Goal: Task Accomplishment & Management: Complete application form

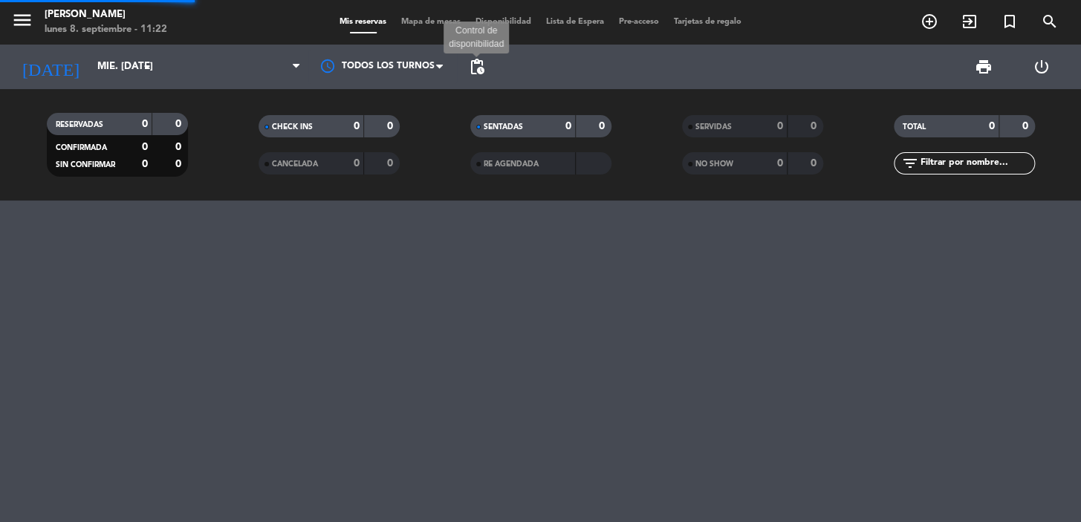
click at [477, 73] on span "pending_actions" at bounding box center [477, 67] width 18 height 18
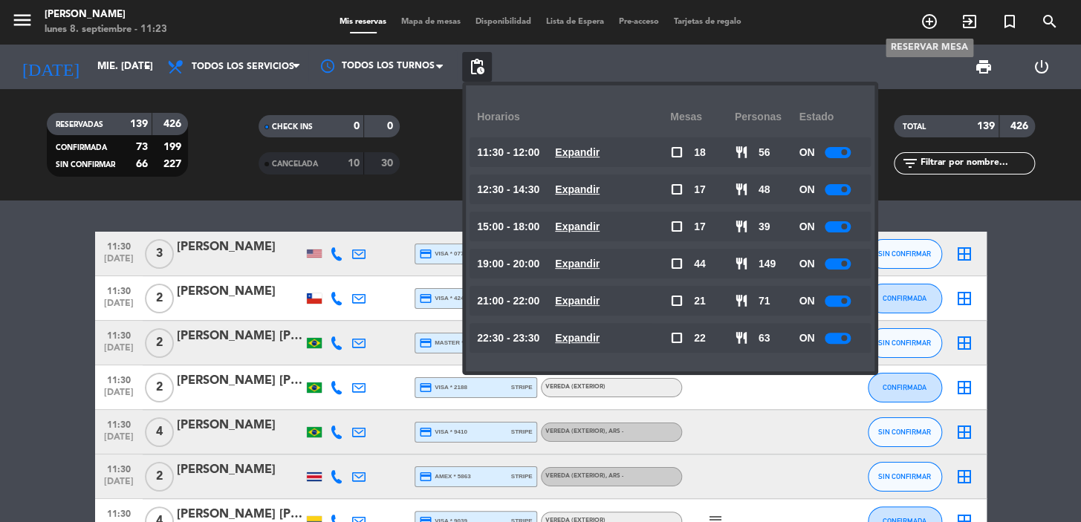
click at [914, 25] on span "add_circle_outline" at bounding box center [930, 21] width 40 height 25
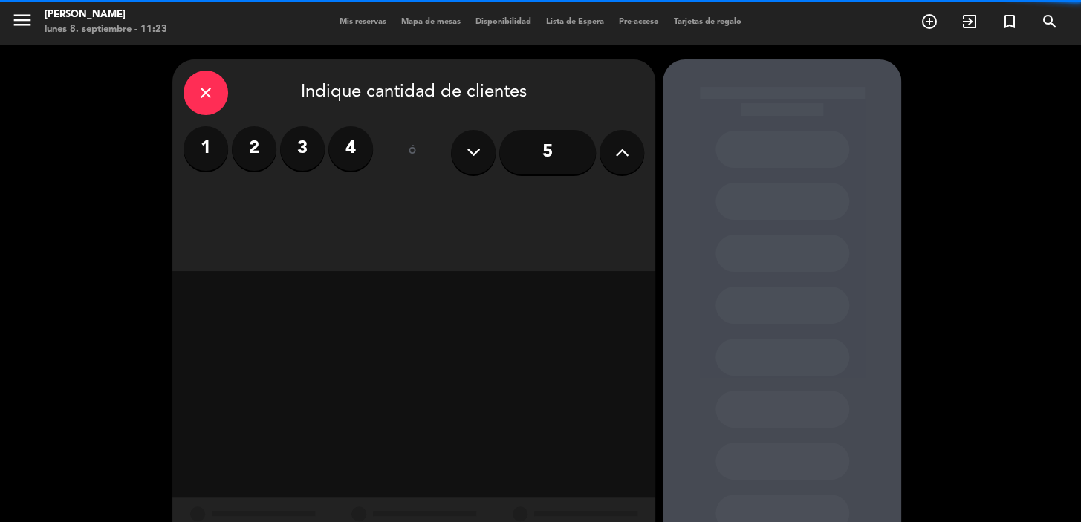
click at [282, 133] on div "1 2 3 4" at bounding box center [279, 148] width 190 height 45
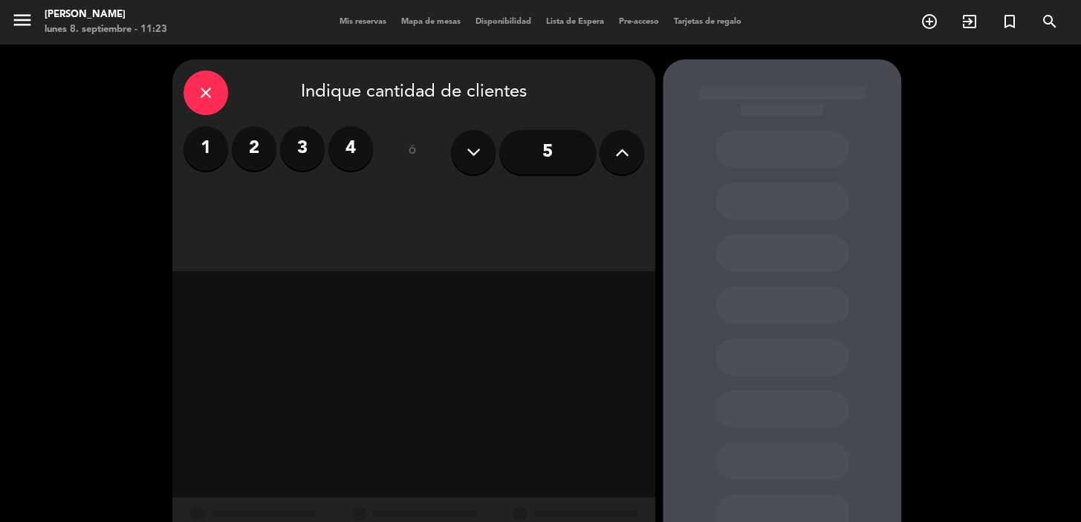
drag, startPoint x: 259, startPoint y: 152, endPoint x: 301, endPoint y: 175, distance: 47.9
click at [261, 151] on label "2" at bounding box center [254, 148] width 45 height 45
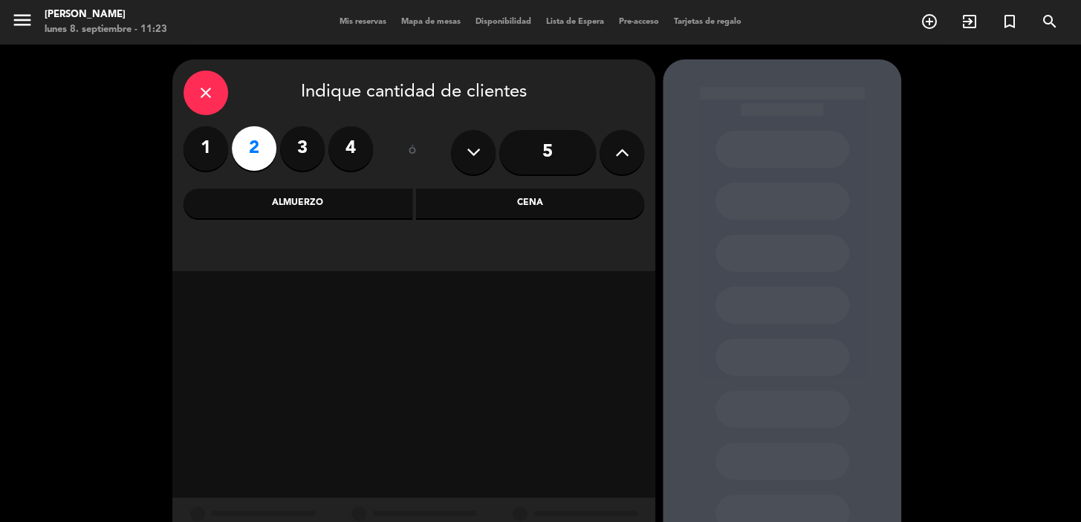
click at [468, 221] on div "close Indique cantidad de clientes 1 2 3 4 ó 5 Almuerzo Cena" at bounding box center [413, 165] width 483 height 212
click at [430, 201] on div "Cena" at bounding box center [530, 204] width 229 height 30
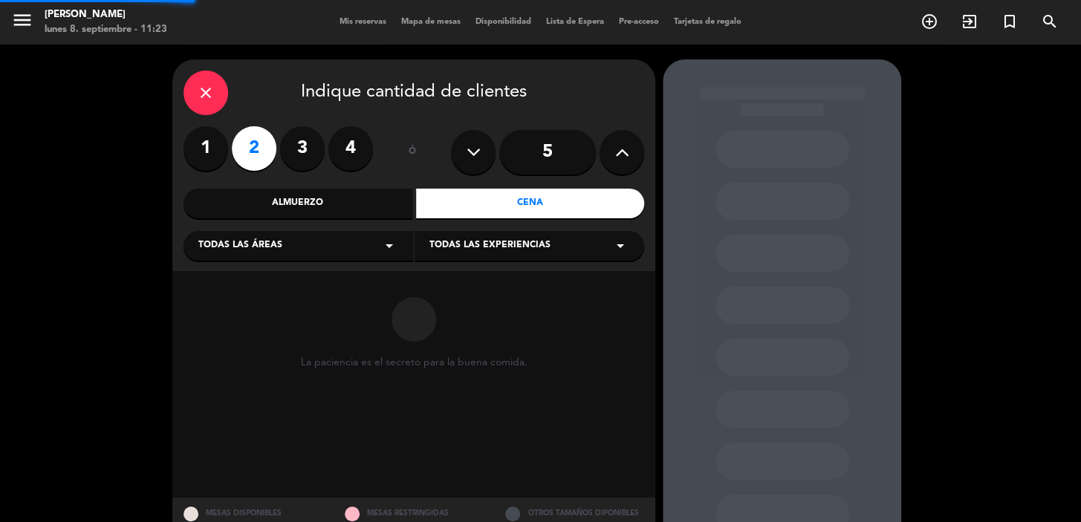
click at [344, 236] on div "Todas las áreas arrow_drop_down" at bounding box center [299, 246] width 230 height 30
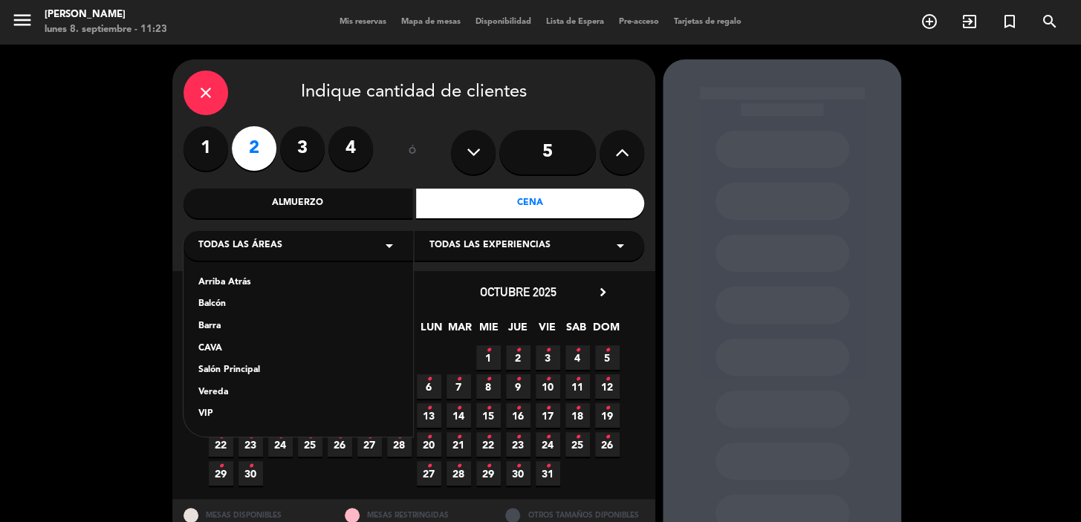
click at [262, 370] on div "Salón Principal" at bounding box center [298, 370] width 200 height 15
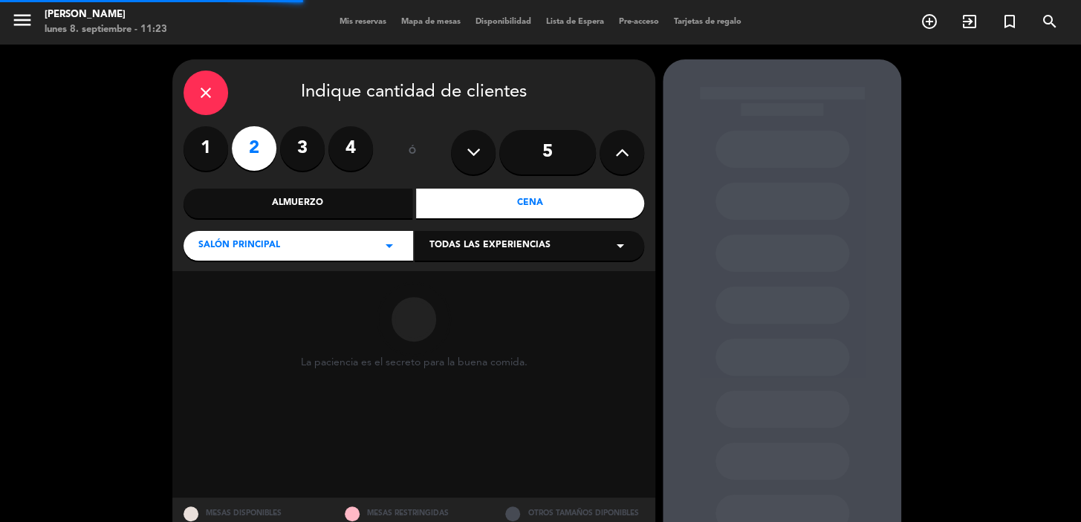
click at [440, 251] on span "Todas las experiencias" at bounding box center [490, 246] width 121 height 15
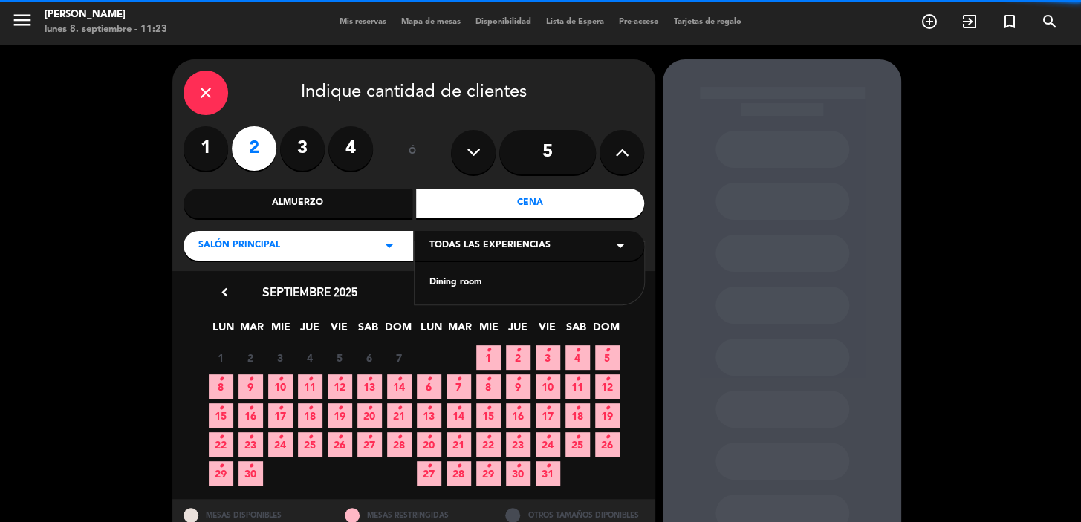
click at [435, 284] on div "Dining room" at bounding box center [530, 283] width 200 height 15
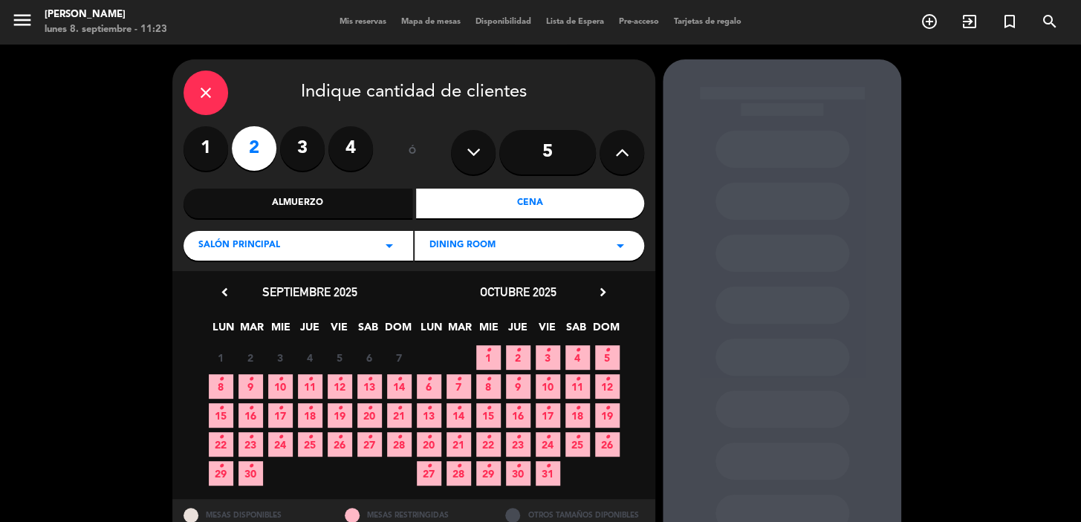
click at [595, 287] on icon "chevron_right" at bounding box center [603, 293] width 16 height 16
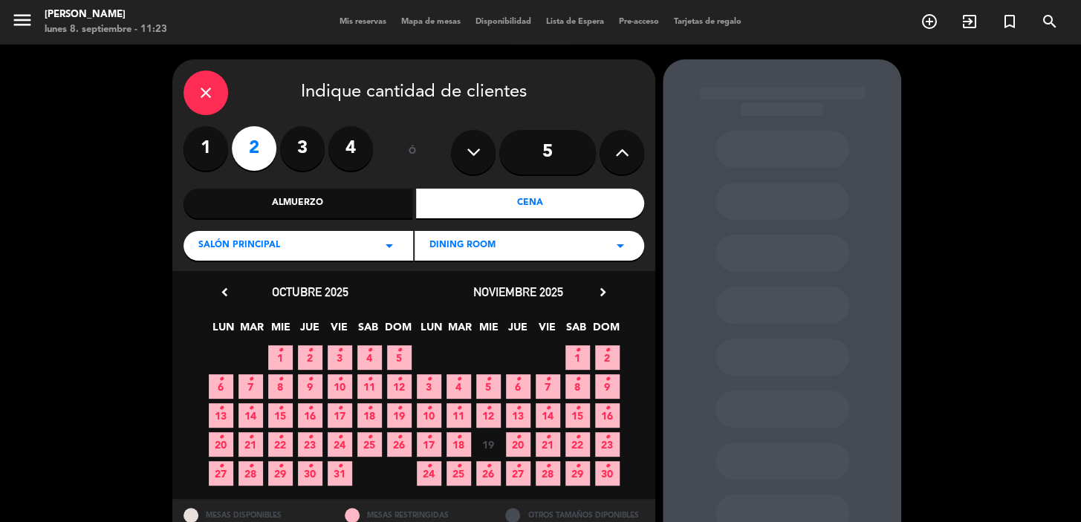
click at [573, 446] on span "22 •" at bounding box center [578, 445] width 25 height 25
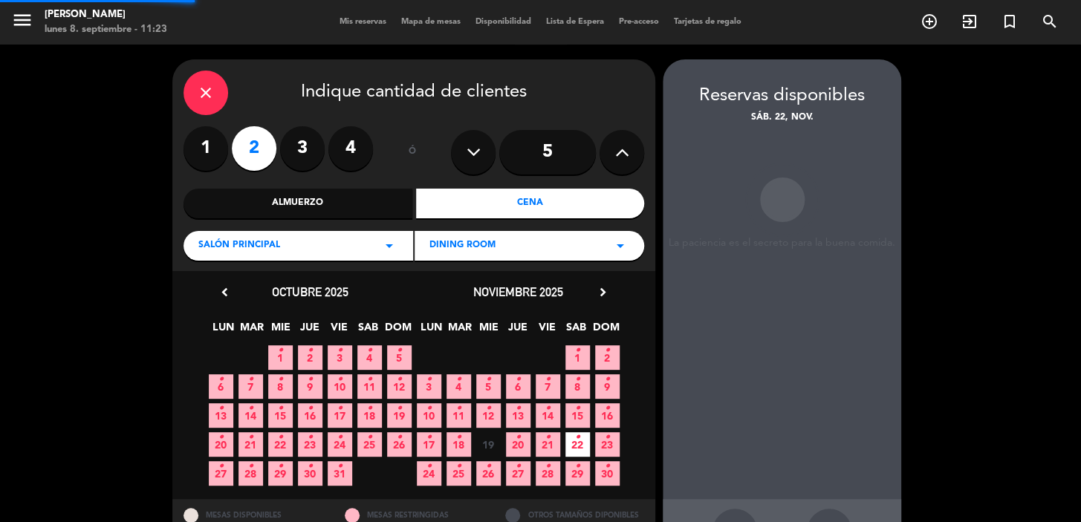
scroll to position [54, 0]
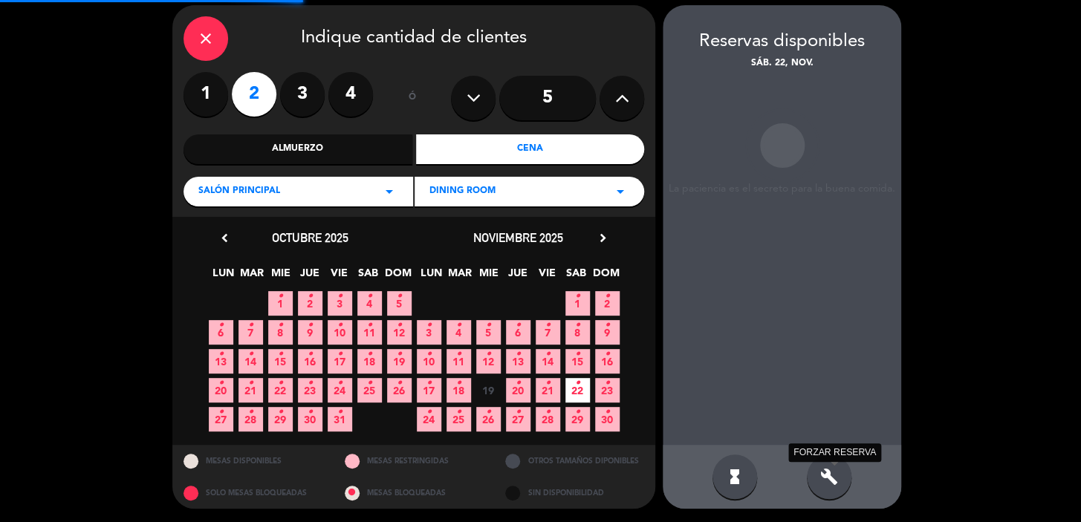
click at [820, 470] on div "Reservas disponibles sáb. 22, nov. La paciencia es el secreto para la buena com…" at bounding box center [782, 257] width 239 height 504
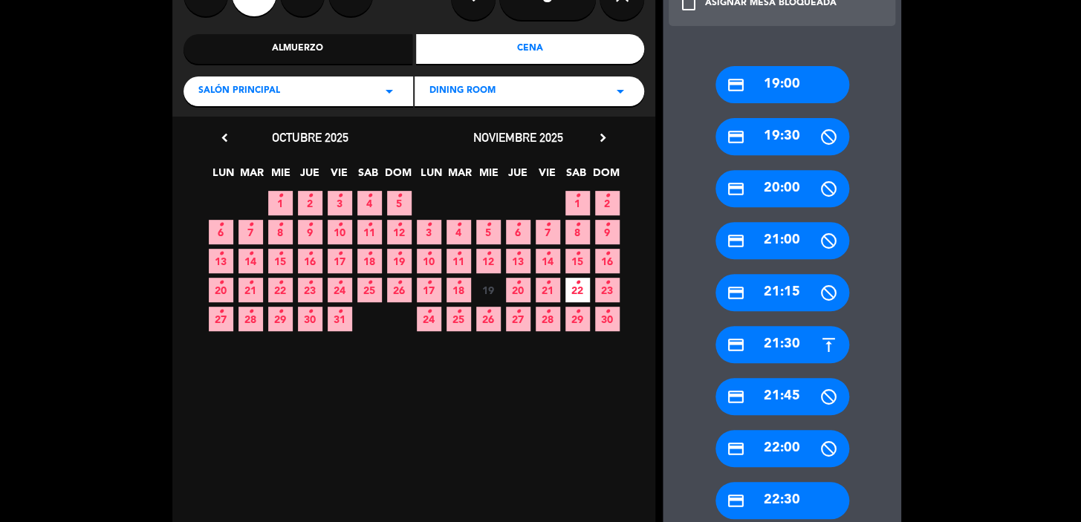
scroll to position [190, 0]
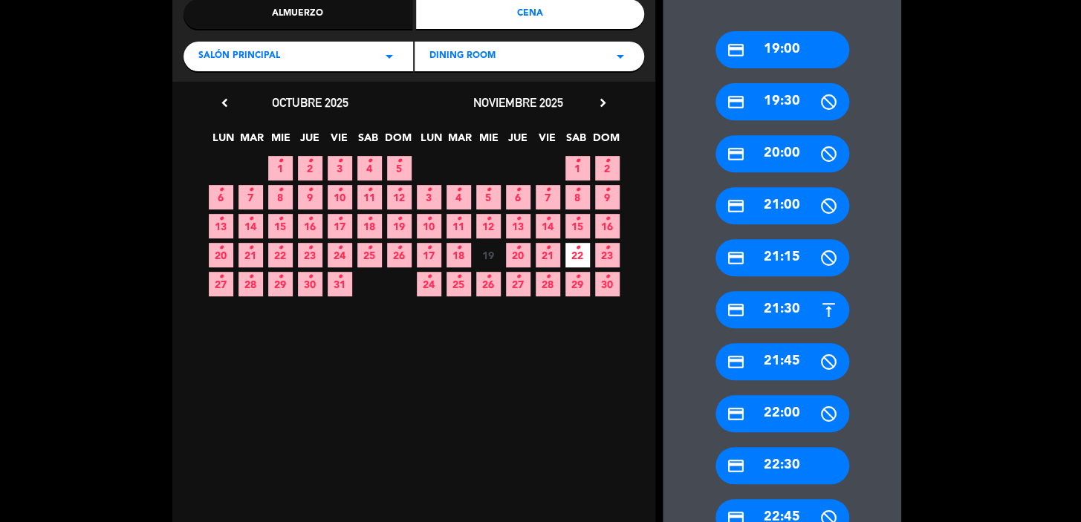
click at [779, 449] on div "credit_card 22:30" at bounding box center [783, 465] width 134 height 37
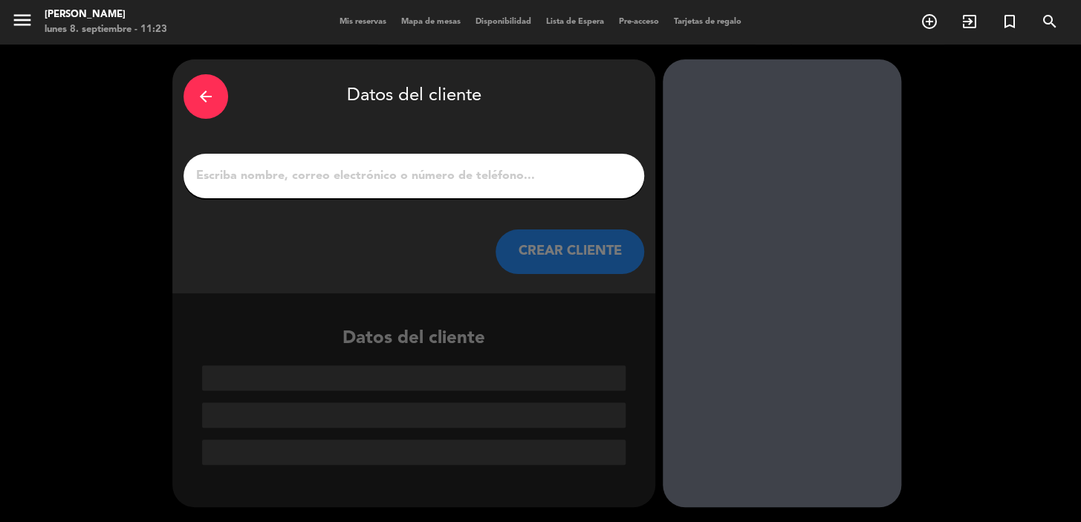
click at [427, 181] on input "1" at bounding box center [414, 176] width 438 height 21
paste input "[PERSON_NAME]"
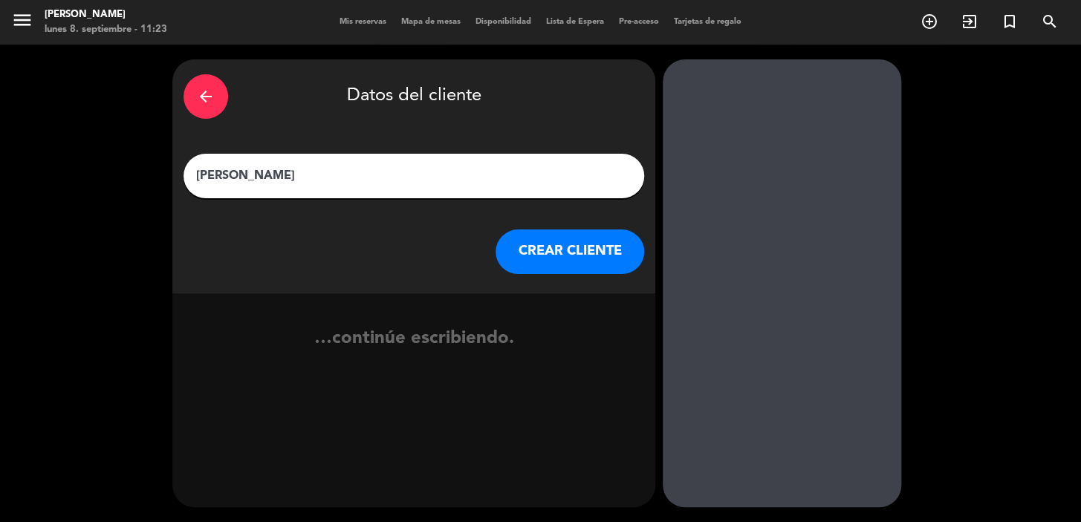
type input "[PERSON_NAME]"
click at [563, 261] on button "CREAR CLIENTE" at bounding box center [570, 252] width 149 height 45
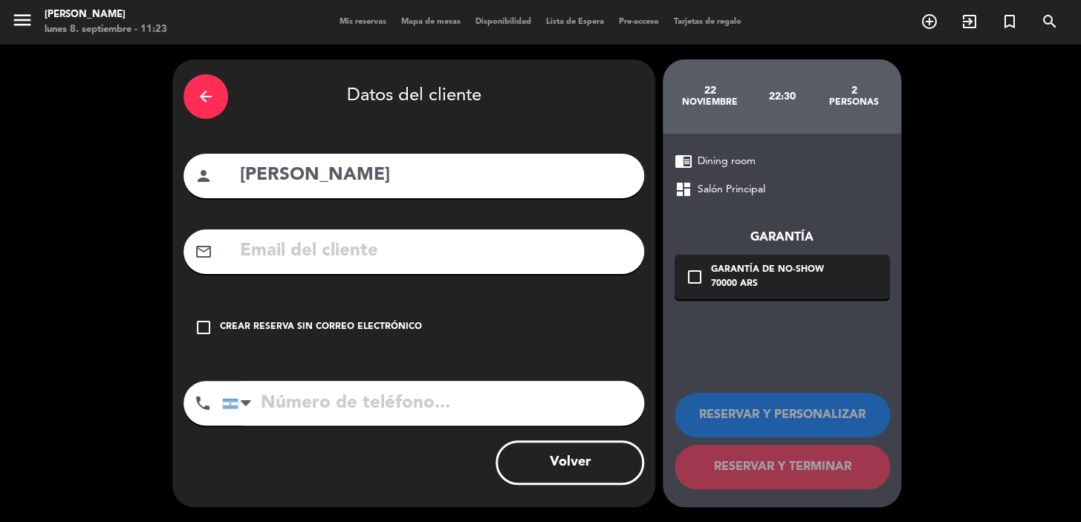
click at [462, 264] on input "text" at bounding box center [436, 251] width 395 height 30
paste input "[EMAIL_ADDRESS][DOMAIN_NAME]"
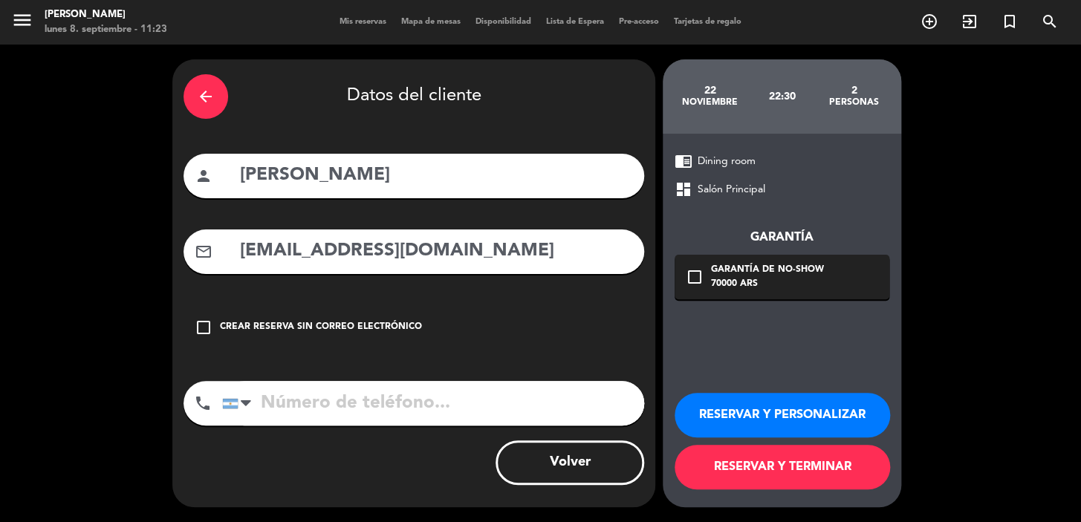
type input "[EMAIL_ADDRESS][DOMAIN_NAME]"
click at [409, 394] on input "tel" at bounding box center [433, 403] width 422 height 45
paste input "1133158599"
type input "1133158599"
click at [774, 297] on div "check_box_outline_blank Garantía de no-show 70000 ARS" at bounding box center [782, 277] width 215 height 45
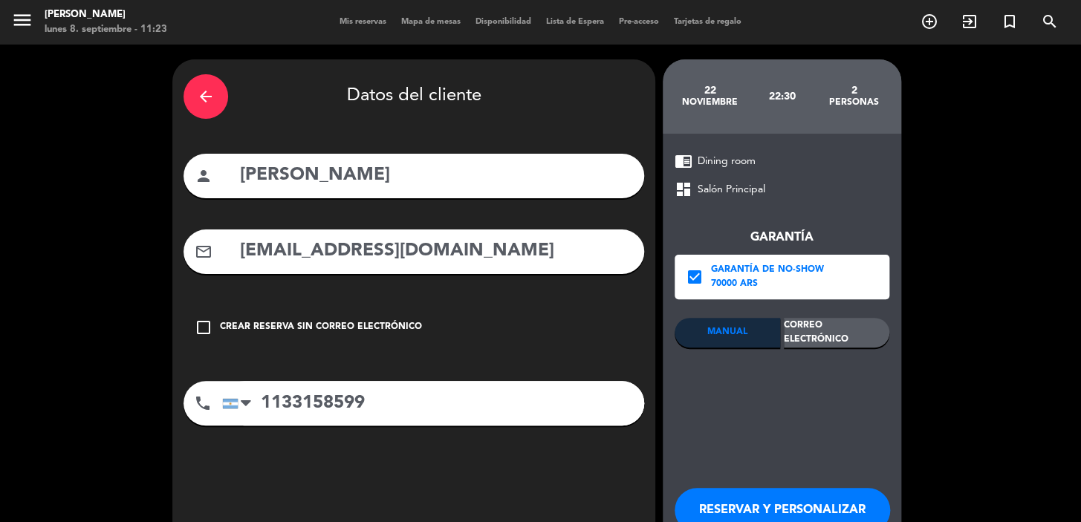
click at [826, 326] on div "Correo Electrónico" at bounding box center [837, 333] width 106 height 30
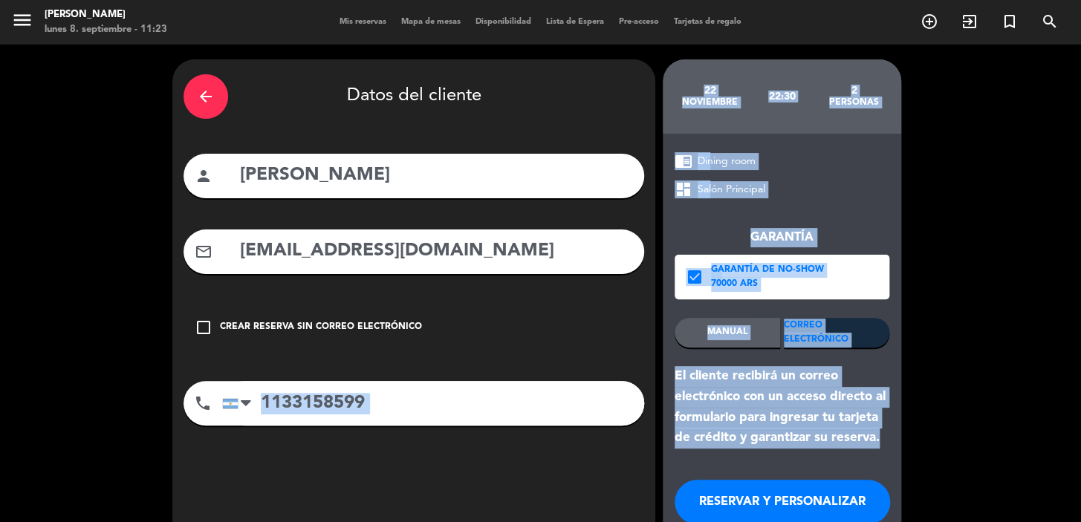
drag, startPoint x: 884, startPoint y: 446, endPoint x: 653, endPoint y: 371, distance: 242.3
click at [655, 371] on div "arrow_back Datos del cliente person [PERSON_NAME] mail_outline [EMAIL_ADDRESS][…" at bounding box center [540, 327] width 1081 height 565
copy div "Volver 22 noviembre 22:30 2 personas chrome_reader_mode Dining room dashboard S…"
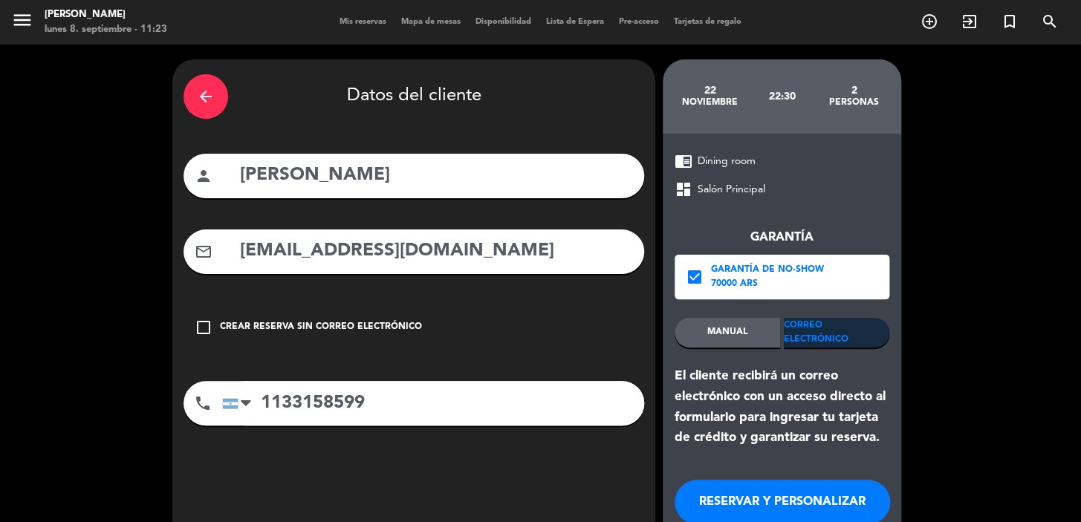
click at [746, 453] on div "RESERVAR Y PERSONALIZAR RESERVAR Y TERMINAR" at bounding box center [782, 522] width 215 height 146
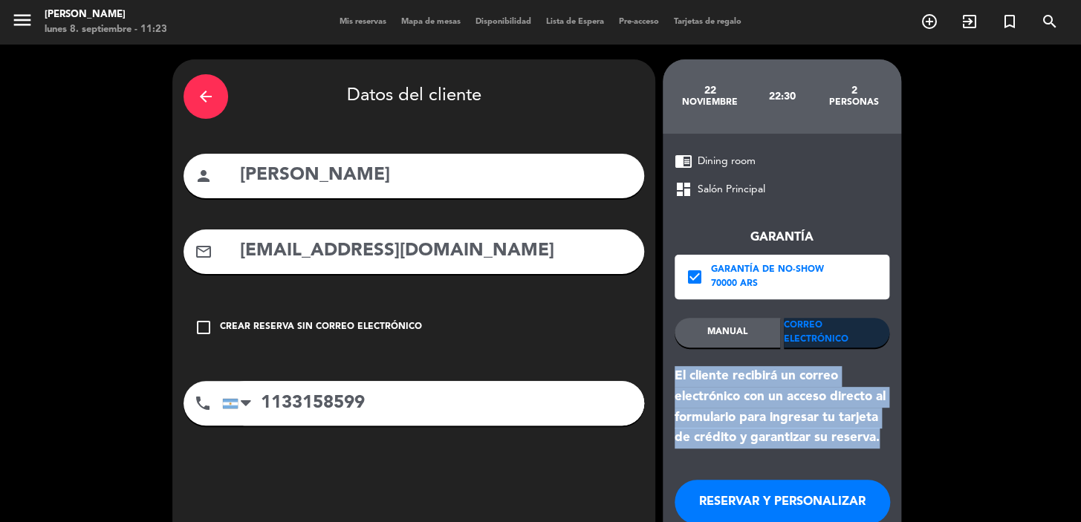
drag, startPoint x: 673, startPoint y: 372, endPoint x: 882, endPoint y: 444, distance: 221.9
click at [881, 444] on div "chrome_reader_mode Dining room dashboard Salón Principal Garantía check_box Gar…" at bounding box center [782, 364] width 239 height 461
copy div "El cliente recibirá un correo electrónico con un acceso directo al formulario p…"
drag, startPoint x: 818, startPoint y: 500, endPoint x: 528, endPoint y: 391, distance: 309.1
click at [816, 501] on button "RESERVAR Y PERSONALIZAR" at bounding box center [783, 502] width 216 height 45
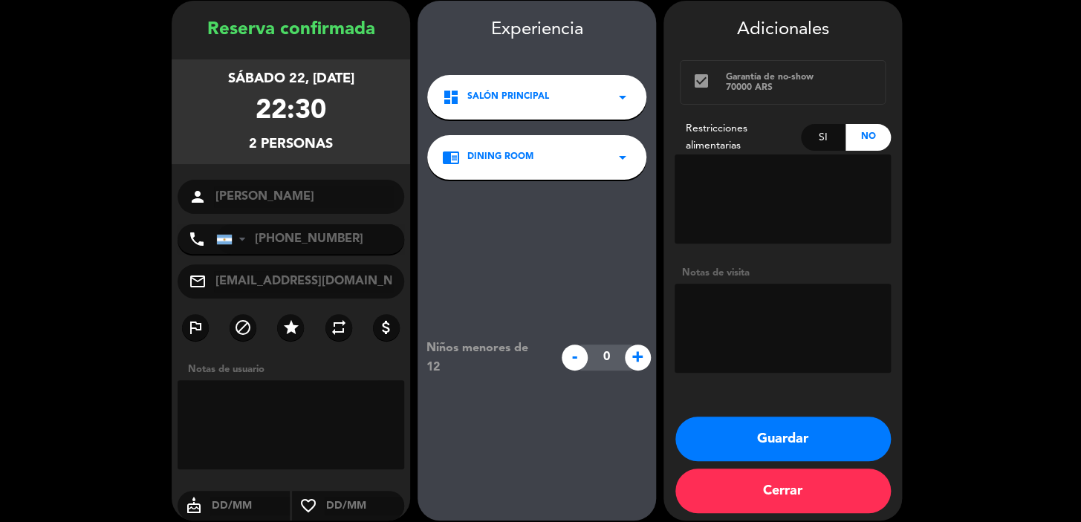
scroll to position [59, 0]
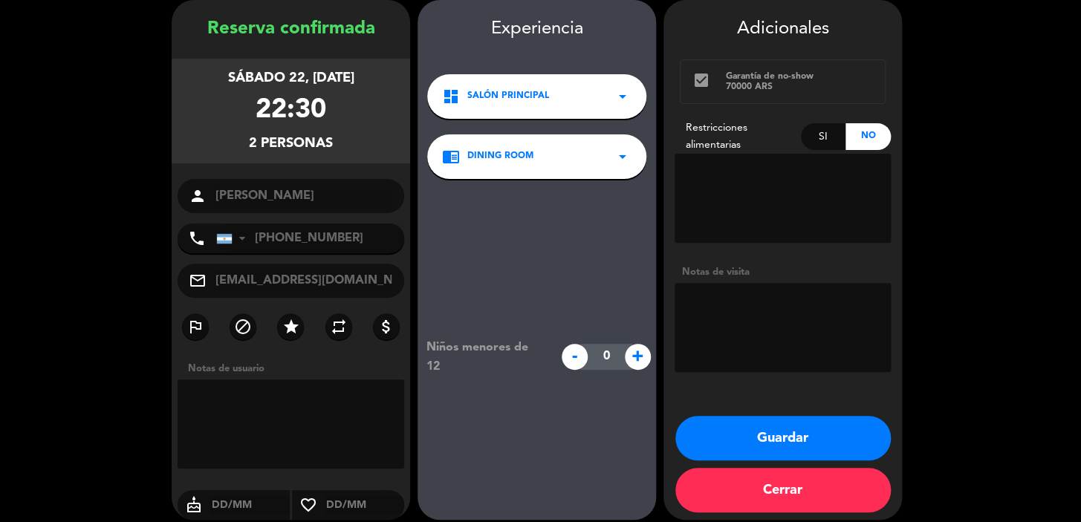
drag, startPoint x: 202, startPoint y: 68, endPoint x: 337, endPoint y: 155, distance: 160.4
click at [337, 155] on div "sábado 22, [DATE] 22:30 2 personas" at bounding box center [291, 111] width 239 height 105
copy div "sábado 22, [DATE] 22:30 2 personas"
click at [802, 447] on button "Guardar" at bounding box center [784, 438] width 216 height 45
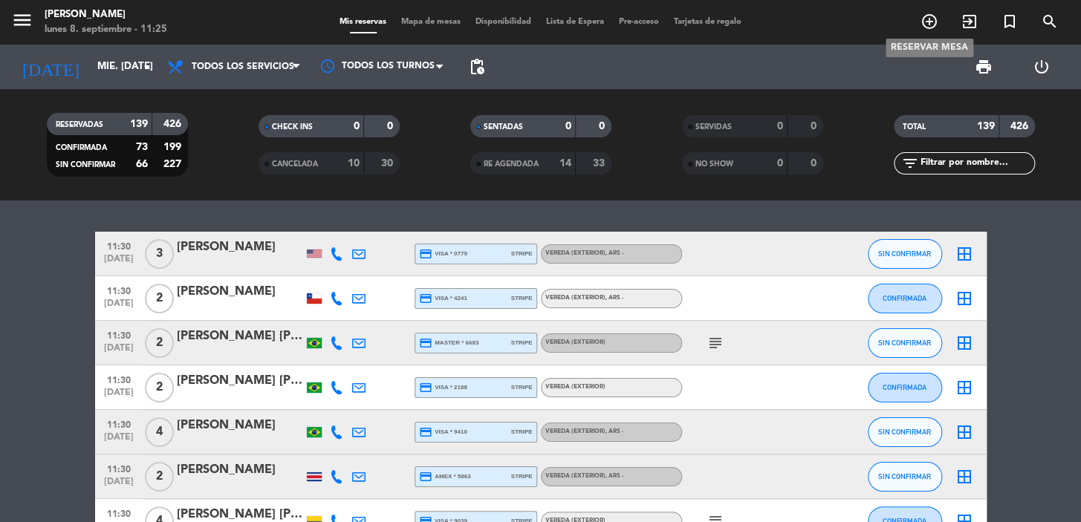
click at [933, 20] on icon "add_circle_outline" at bounding box center [930, 22] width 18 height 18
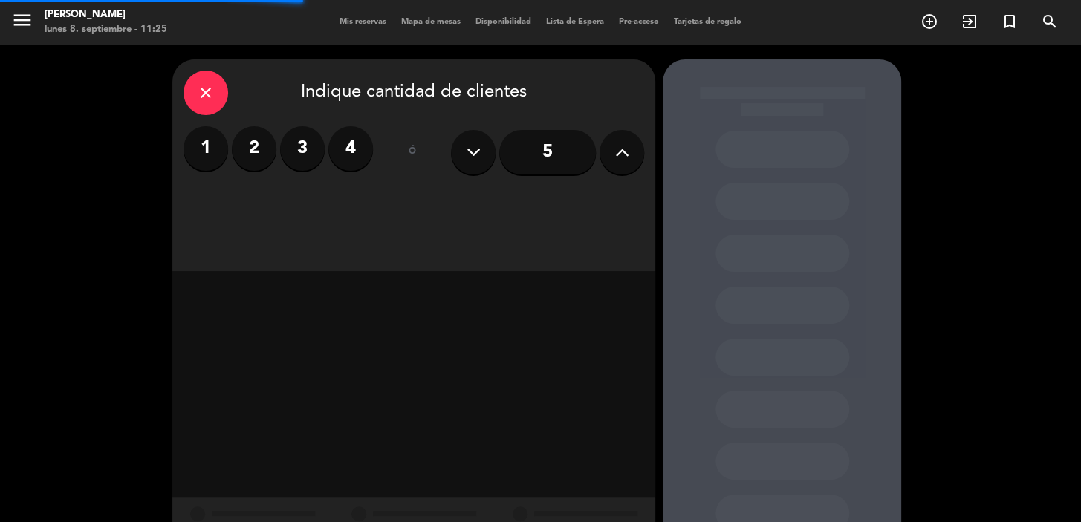
click at [228, 142] on div "1 2 3 4" at bounding box center [279, 148] width 190 height 45
click at [254, 148] on label "2" at bounding box center [254, 148] width 45 height 45
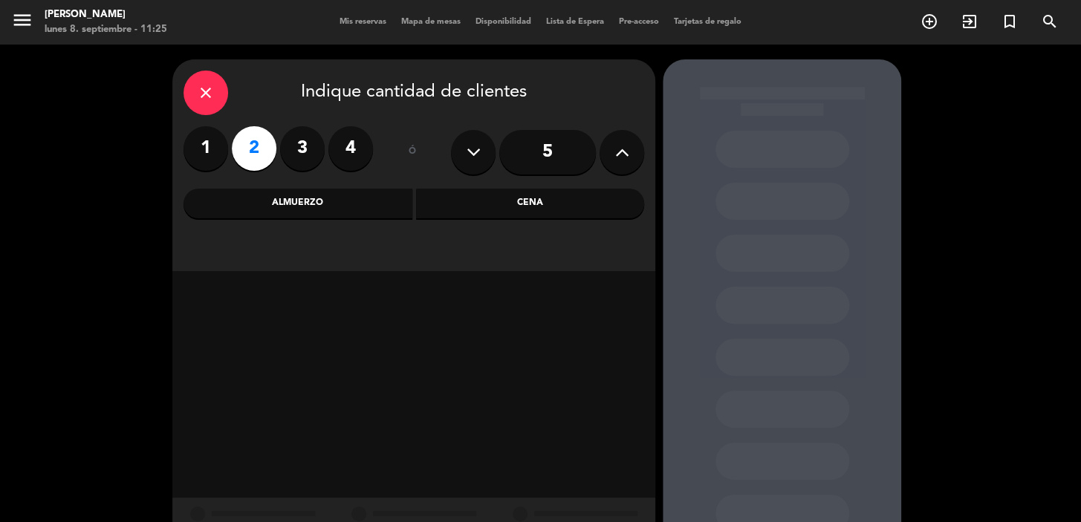
click at [454, 204] on div "Cena" at bounding box center [530, 204] width 229 height 30
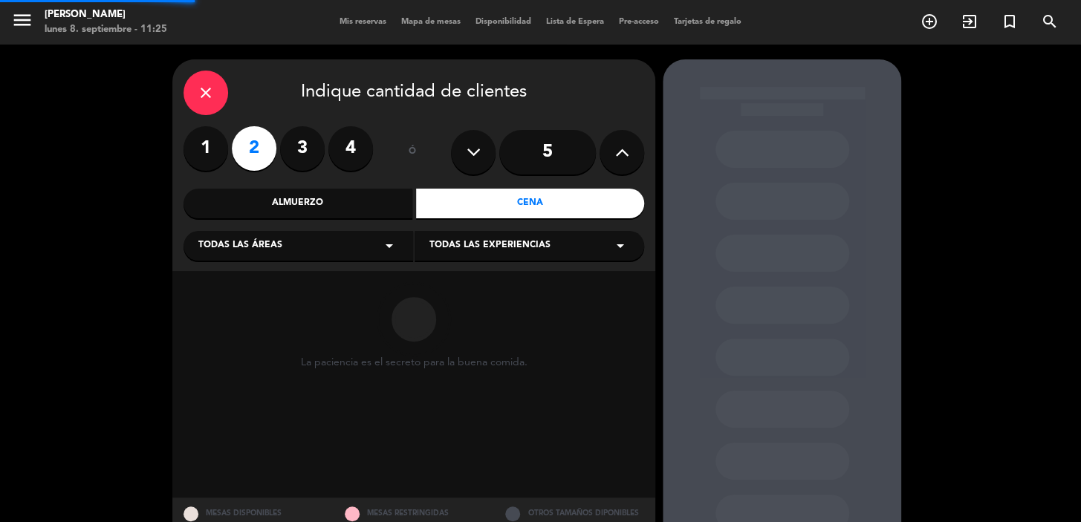
click at [396, 245] on icon "arrow_drop_down" at bounding box center [390, 246] width 18 height 18
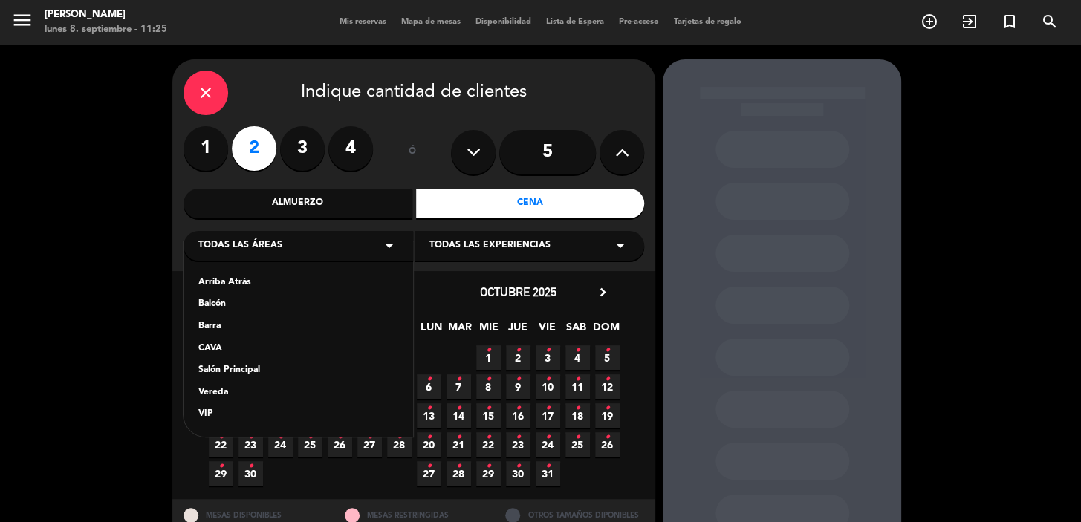
click at [265, 384] on div "Arriba Atrás Balcón Barra CAVA Salón Principal Vereda VIP" at bounding box center [299, 339] width 230 height 195
click at [278, 374] on div "Salón Principal" at bounding box center [298, 370] width 200 height 15
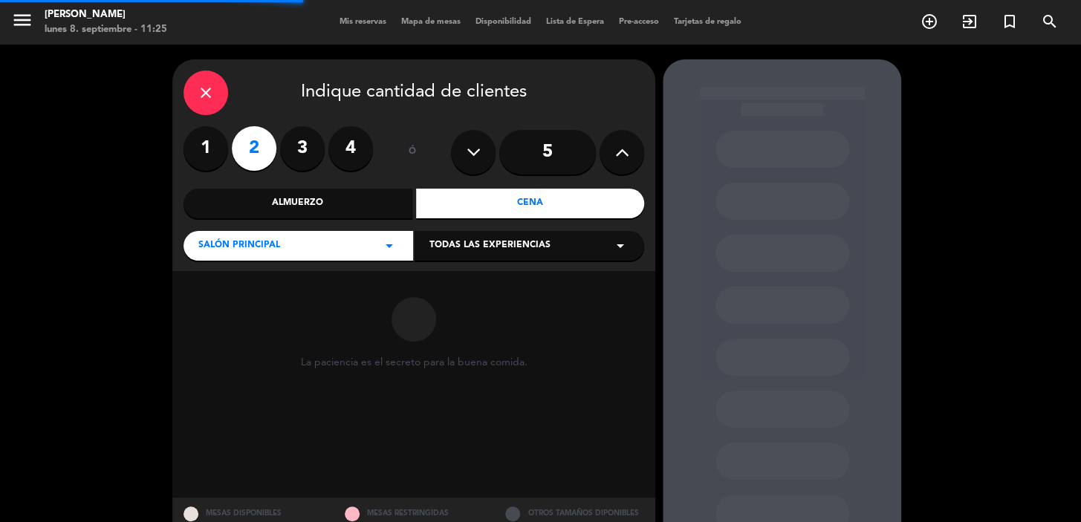
click at [491, 233] on div "Todas las experiencias arrow_drop_down" at bounding box center [530, 246] width 230 height 30
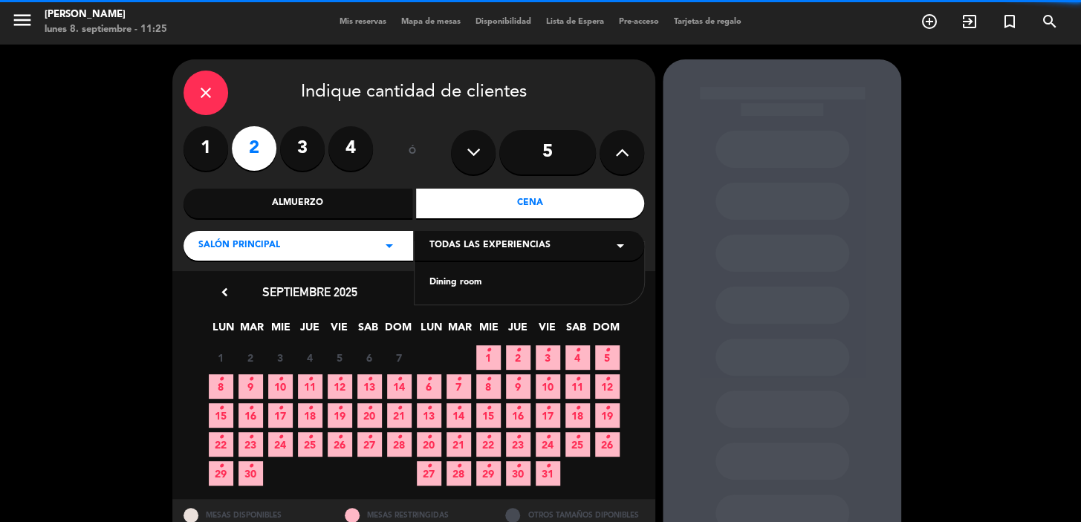
click at [459, 281] on div "Dining room" at bounding box center [530, 283] width 200 height 15
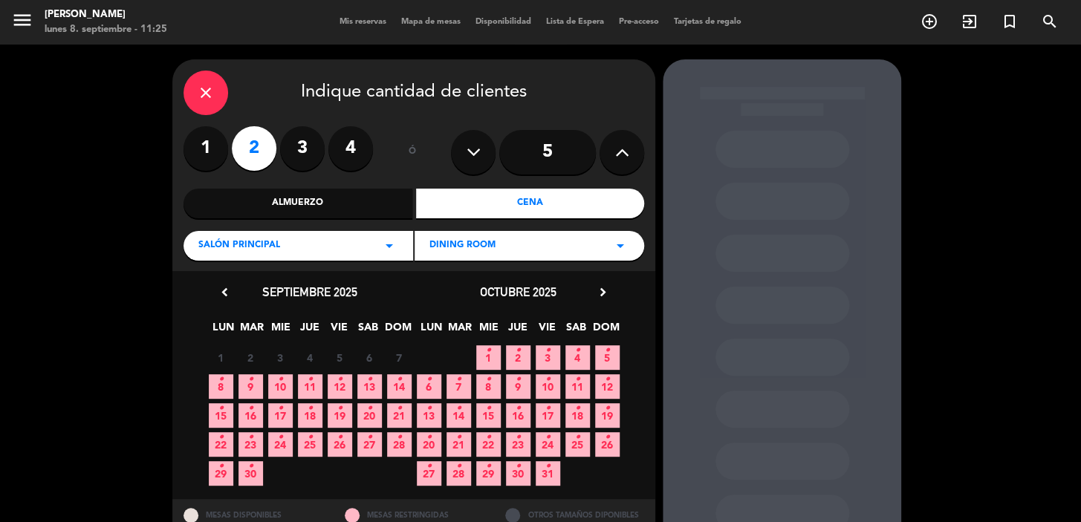
click at [228, 415] on span "15 •" at bounding box center [221, 416] width 25 height 25
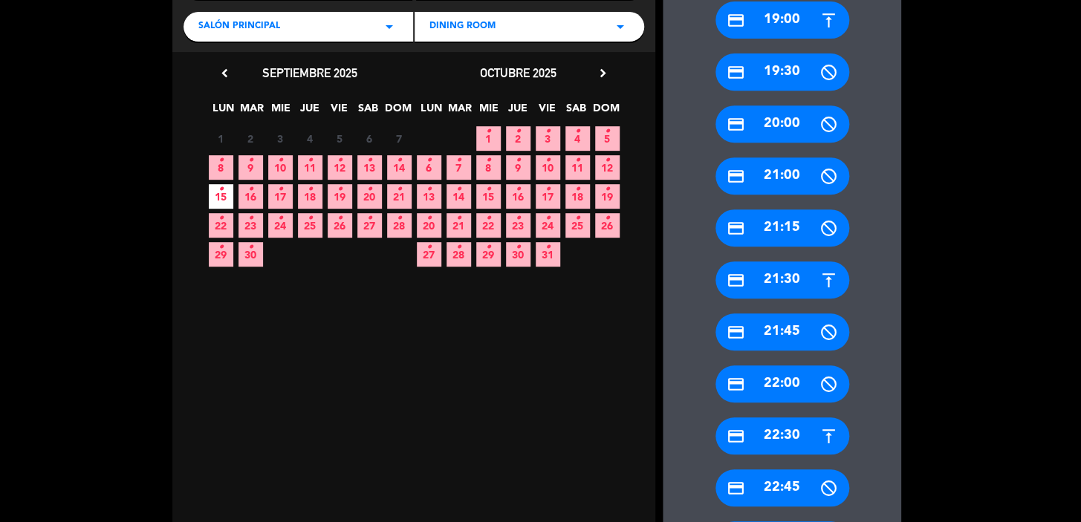
scroll to position [325, 0]
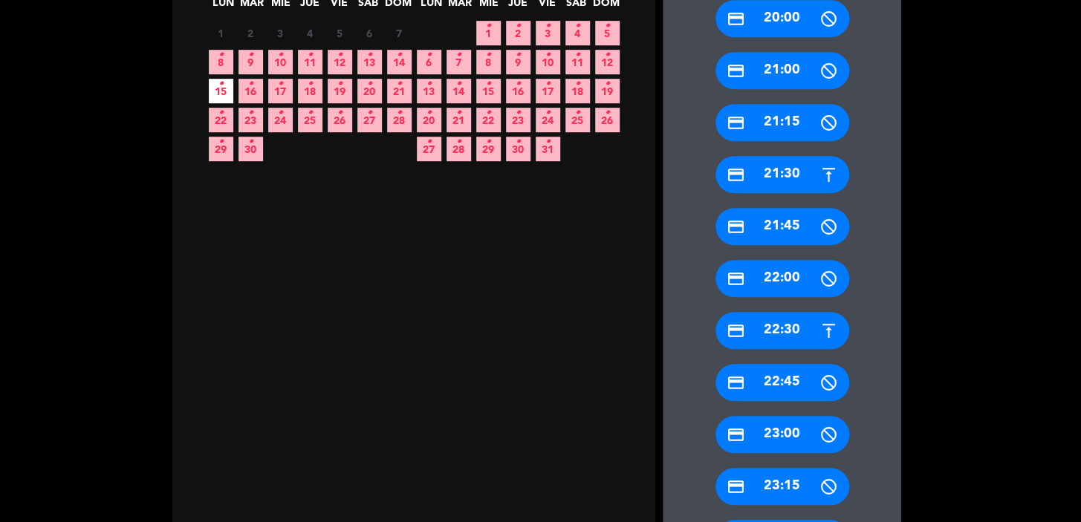
drag, startPoint x: 763, startPoint y: 334, endPoint x: 754, endPoint y: 323, distance: 14.3
click at [763, 334] on div "credit_card 22:30" at bounding box center [783, 330] width 134 height 37
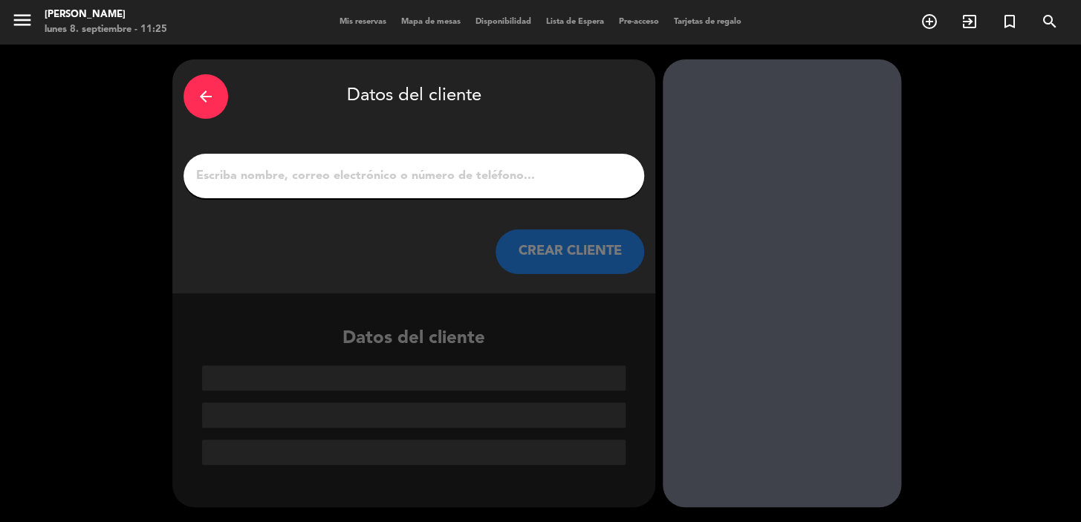
scroll to position [0, 0]
click at [502, 178] on input "1" at bounding box center [414, 176] width 438 height 21
paste input "[PERSON_NAME] [PERSON_NAME]"
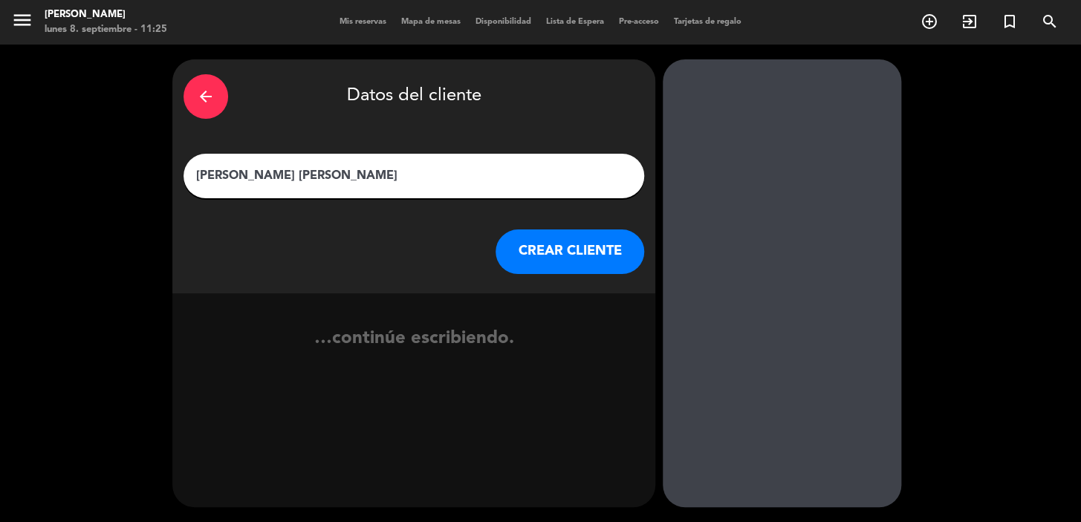
type input "[PERSON_NAME] [PERSON_NAME]"
drag, startPoint x: 550, startPoint y: 241, endPoint x: 247, endPoint y: 42, distance: 362.4
click at [548, 242] on button "CREAR CLIENTE" at bounding box center [570, 252] width 149 height 45
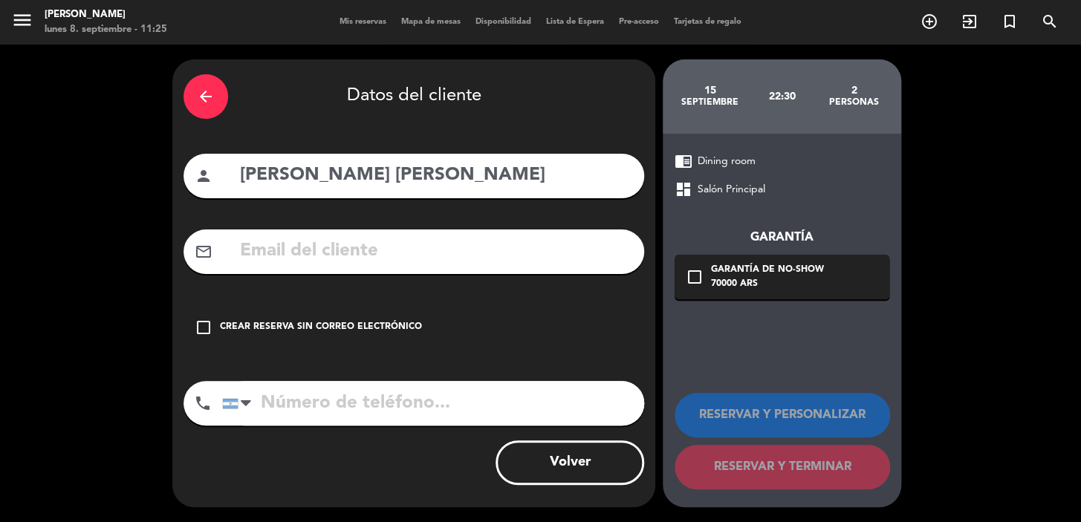
click at [371, 263] on input "text" at bounding box center [436, 251] width 395 height 30
paste input "24998825204 [EMAIL_ADDRESS][DOMAIN_NAME]"
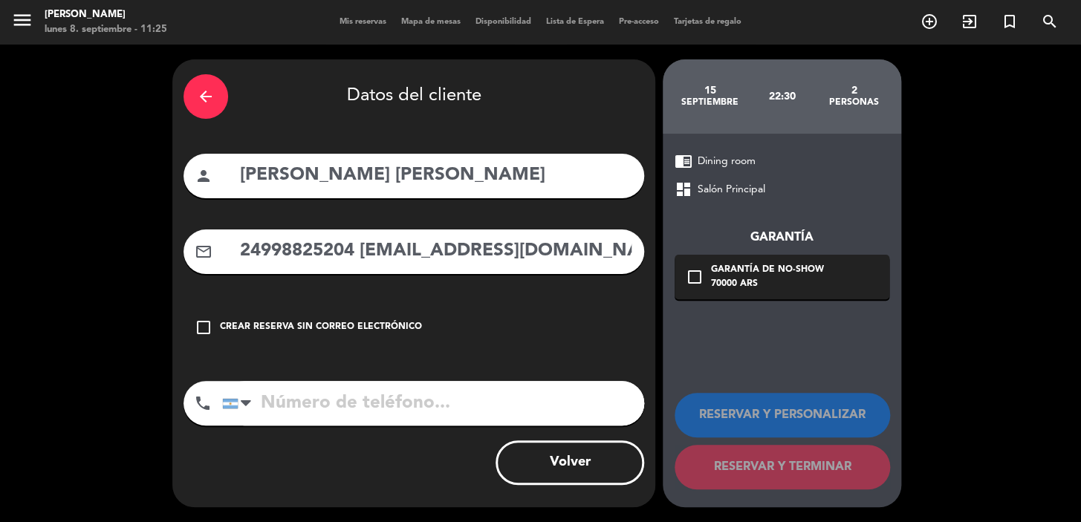
drag, startPoint x: 356, startPoint y: 253, endPoint x: 88, endPoint y: 238, distance: 268.0
click at [71, 253] on div "arrow_back Datos del cliente person [PERSON_NAME] [PERSON_NAME] mail_outline 24…" at bounding box center [540, 284] width 1081 height 478
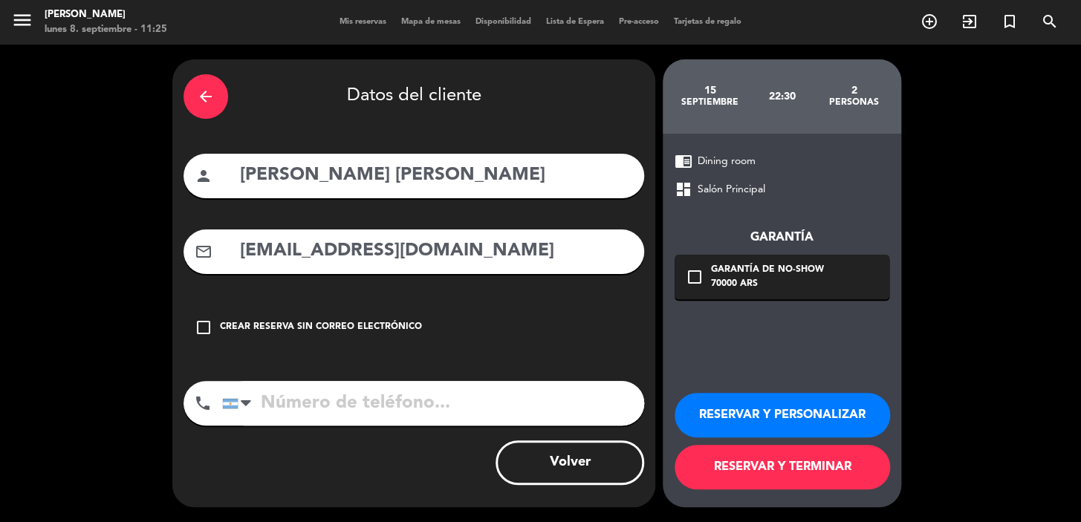
type input "[EMAIL_ADDRESS][DOMAIN_NAME]"
click at [405, 421] on input "tel" at bounding box center [433, 403] width 422 height 45
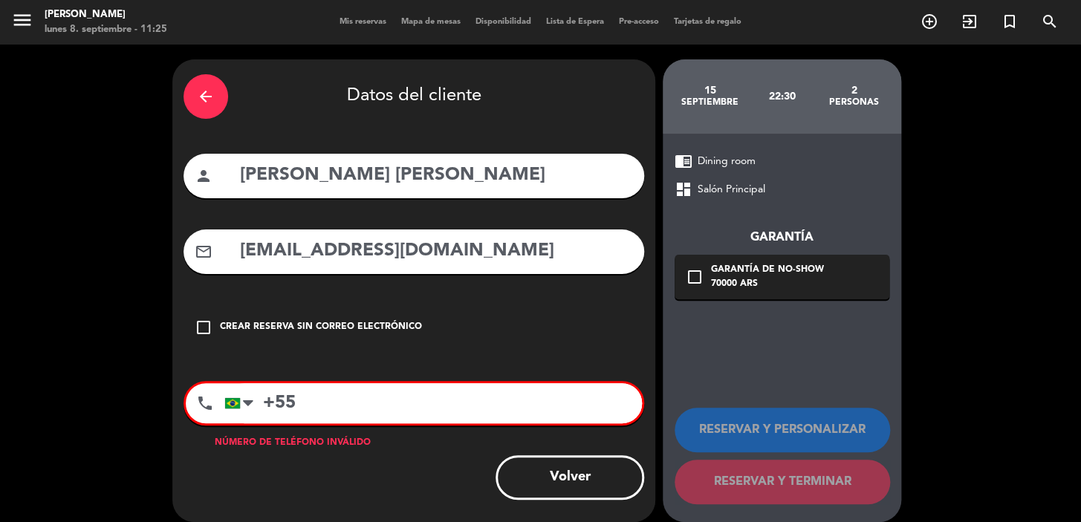
paste input "24998825204"
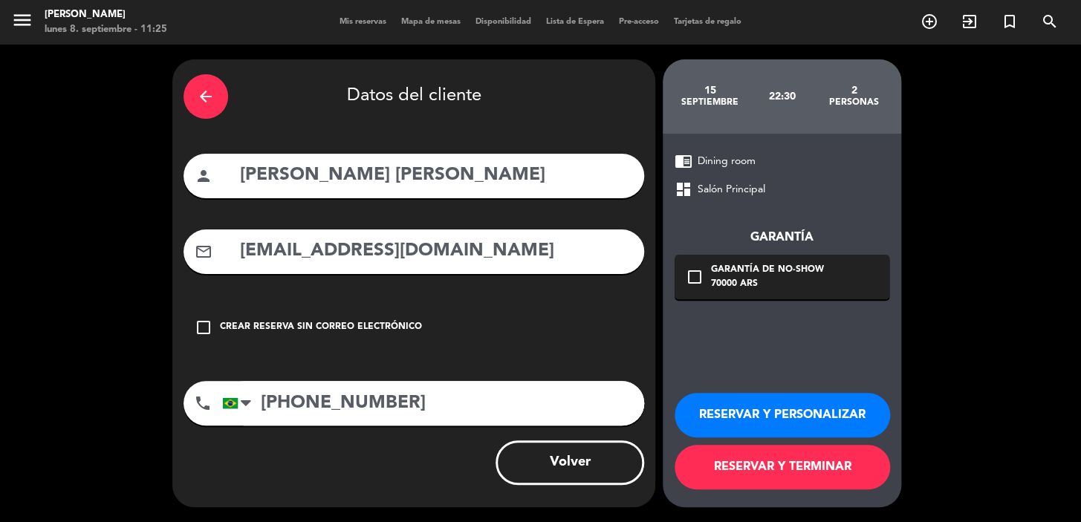
type input "[PHONE_NUMBER]"
click at [757, 273] on div "Garantía de no-show" at bounding box center [767, 270] width 113 height 15
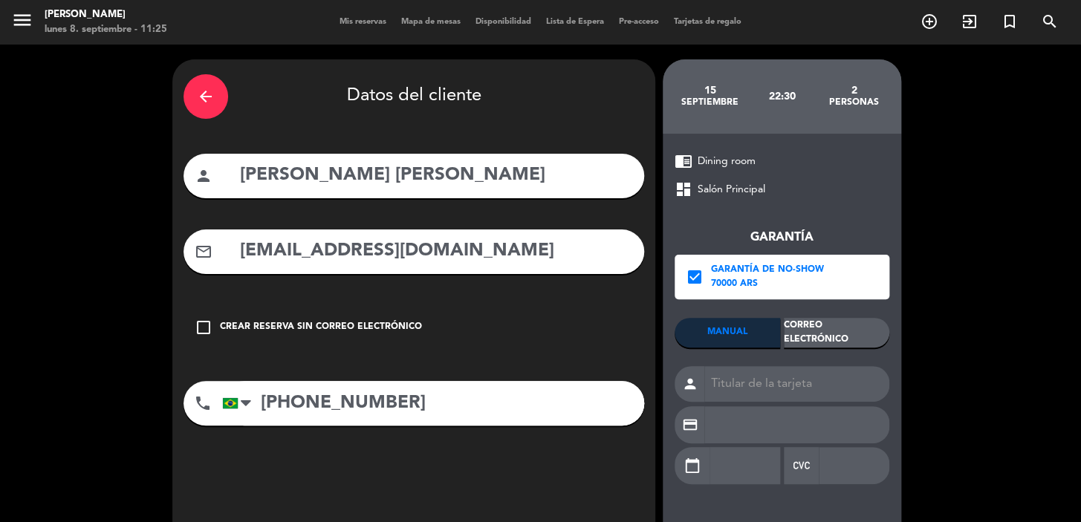
click at [832, 314] on div "Garantía check_box Garantía de no-show 70000 ARS MANUAL Correo Electrónico pers…" at bounding box center [782, 348] width 215 height 300
click at [838, 323] on div "Correo Electrónico" at bounding box center [837, 333] width 106 height 30
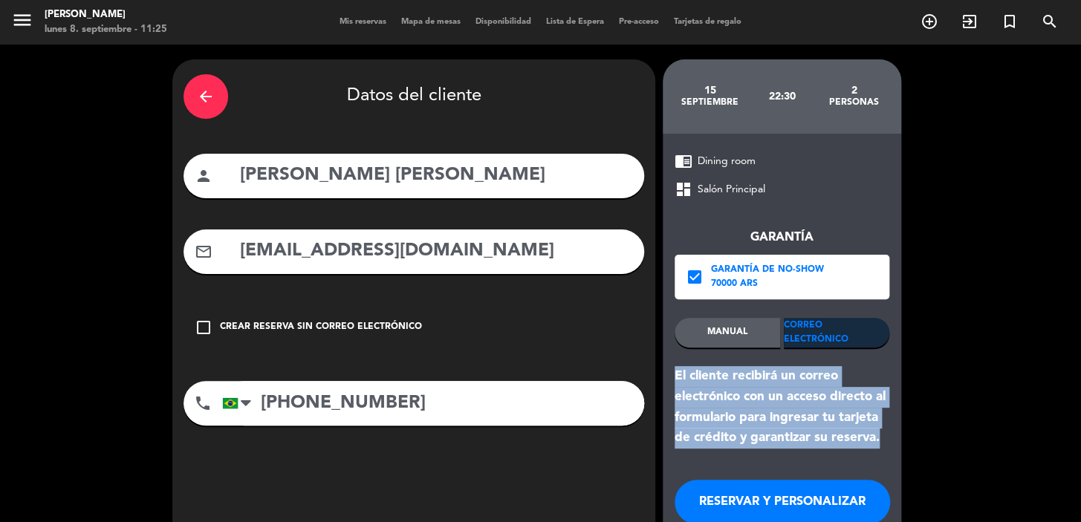
drag, startPoint x: 889, startPoint y: 449, endPoint x: 666, endPoint y: 371, distance: 236.2
click at [666, 371] on div "chrome_reader_mode Dining room dashboard Salón Principal Garantía check_box Gar…" at bounding box center [782, 364] width 239 height 461
copy div "El cliente recibirá un correo electrónico con un acceso directo al formulario p…"
click at [771, 496] on button "RESERVAR Y PERSONALIZAR" at bounding box center [783, 502] width 216 height 45
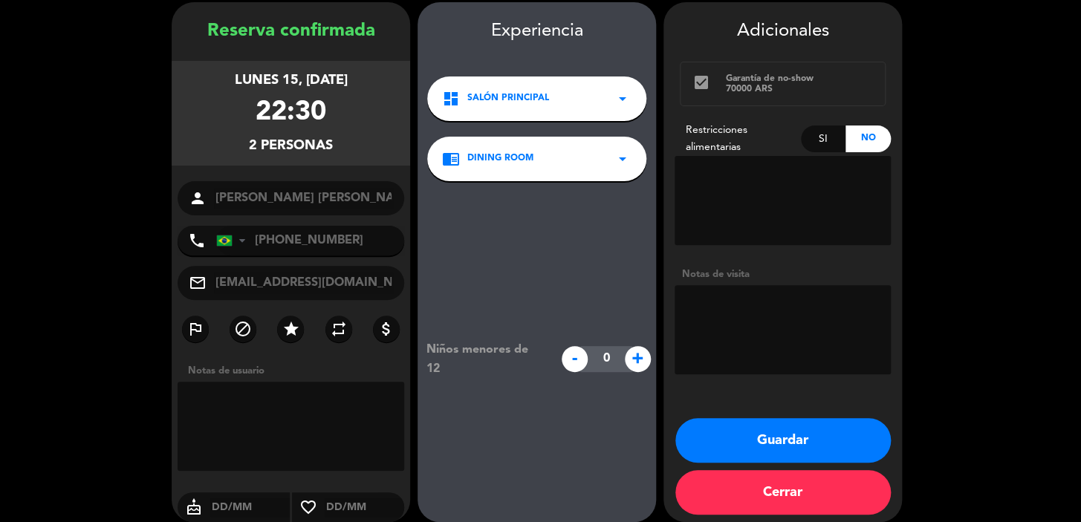
scroll to position [59, 0]
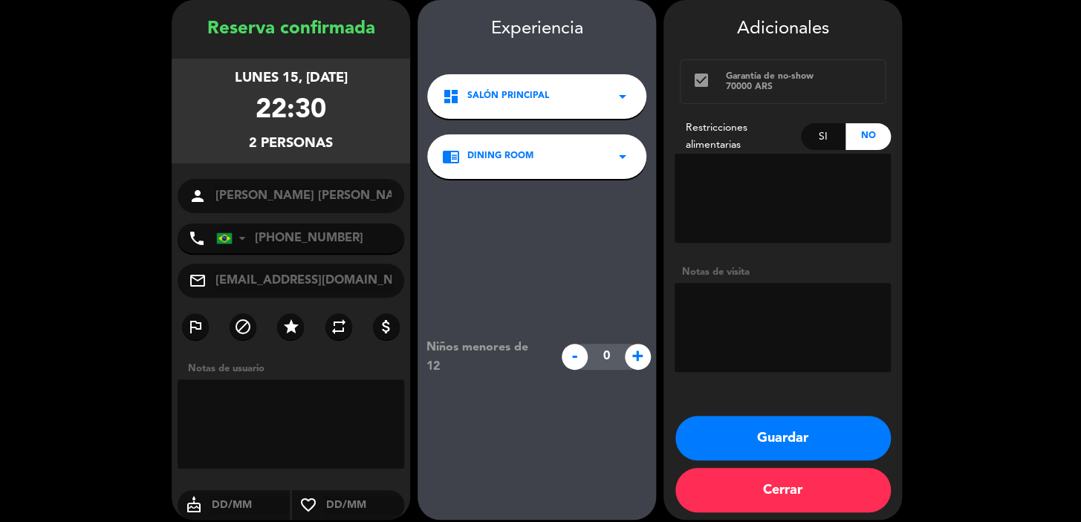
drag, startPoint x: 185, startPoint y: 69, endPoint x: 347, endPoint y: 150, distance: 181.1
click at [347, 150] on div "lunes 15, [DATE] 22:30 2 personas" at bounding box center [291, 111] width 239 height 105
copy div "lunes 15, [DATE] 22:30 2 personas"
click at [715, 438] on button "Guardar" at bounding box center [784, 438] width 216 height 45
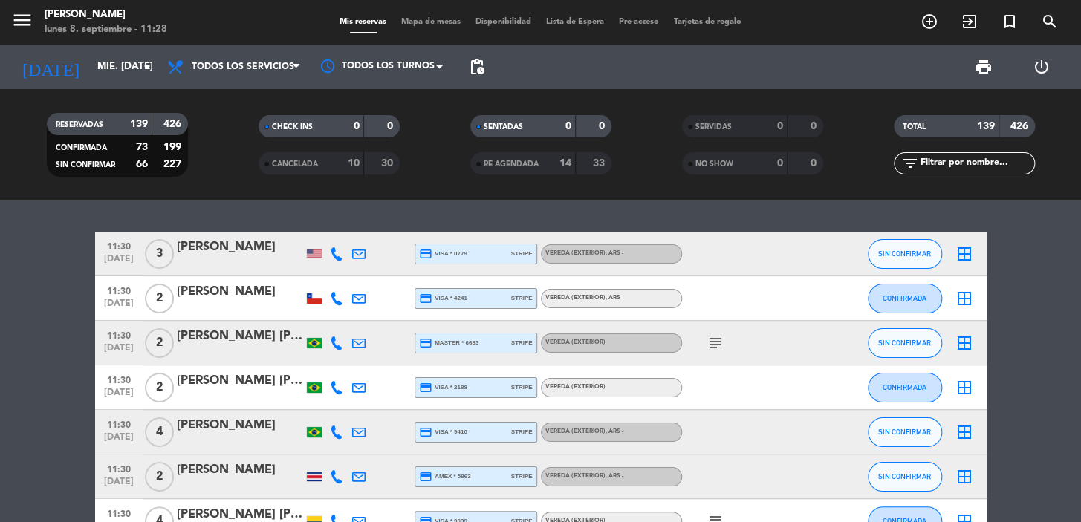
click at [922, 27] on icon "add_circle_outline" at bounding box center [930, 22] width 18 height 18
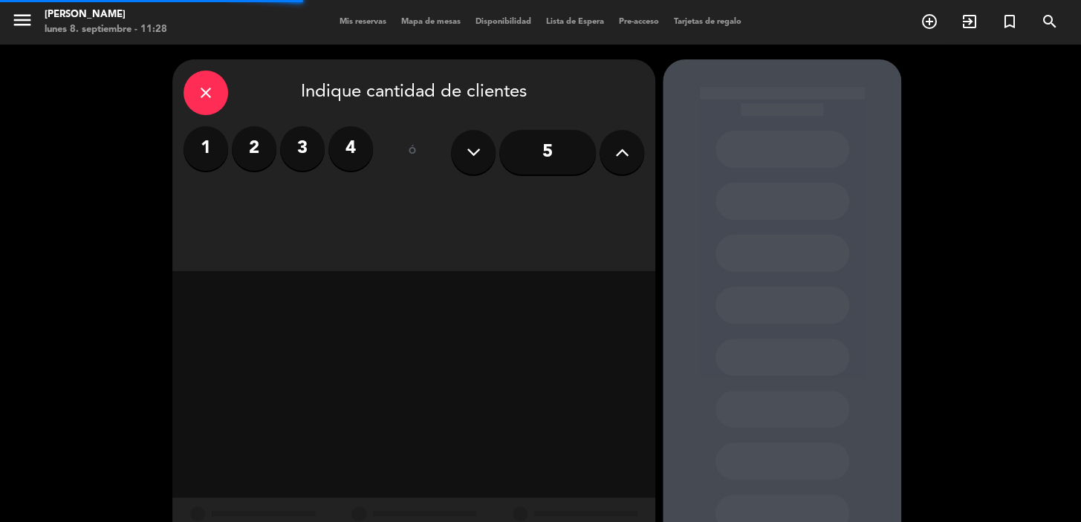
click at [195, 149] on label "1" at bounding box center [206, 148] width 45 height 45
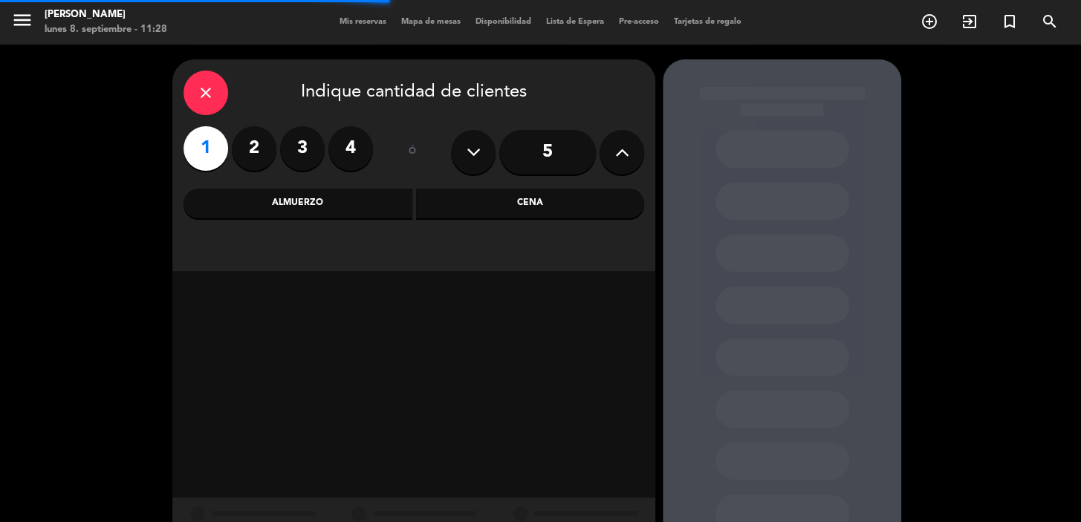
click at [485, 200] on div "Cena" at bounding box center [530, 204] width 229 height 30
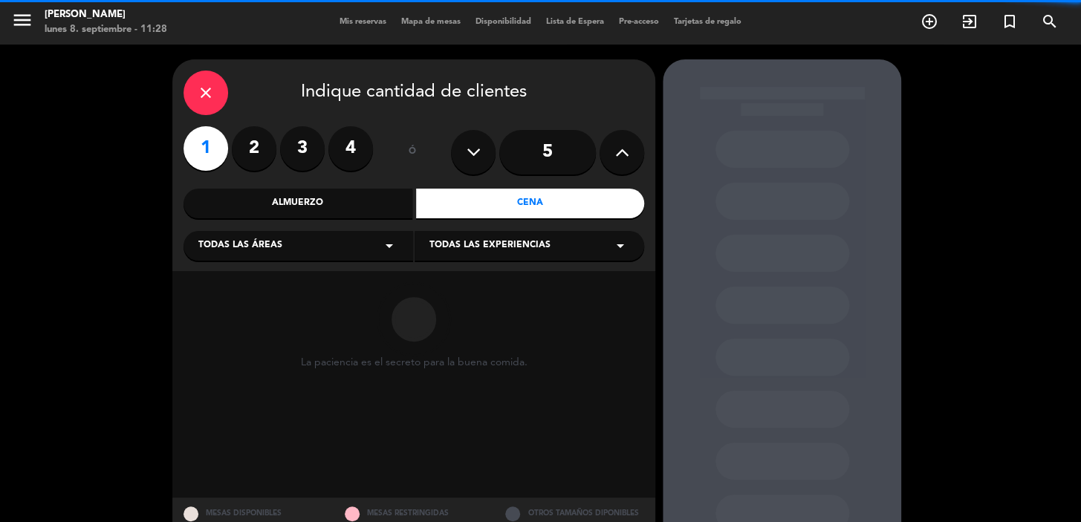
click at [363, 239] on div "Todas las áreas arrow_drop_down" at bounding box center [299, 246] width 230 height 30
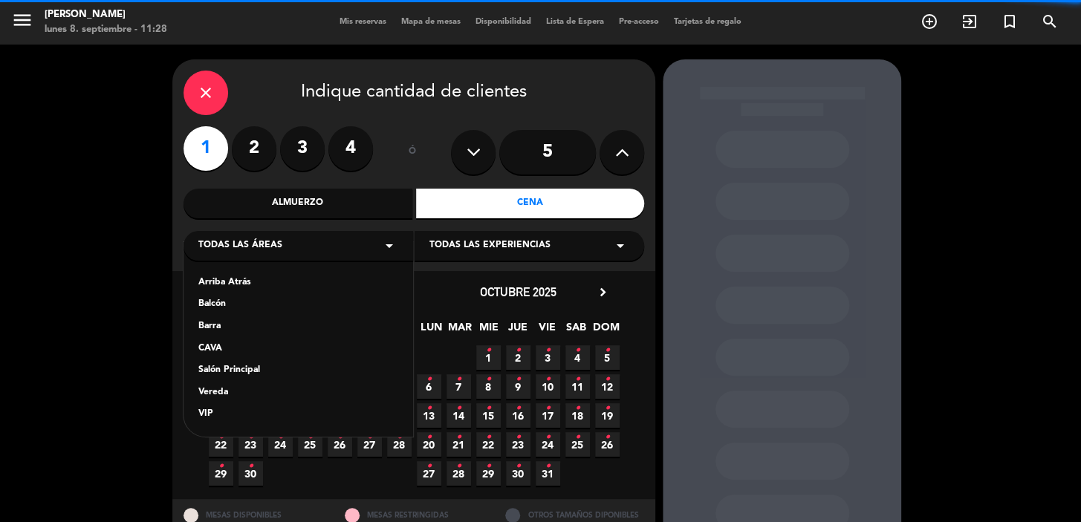
click at [271, 366] on div "Salón Principal" at bounding box center [298, 370] width 200 height 15
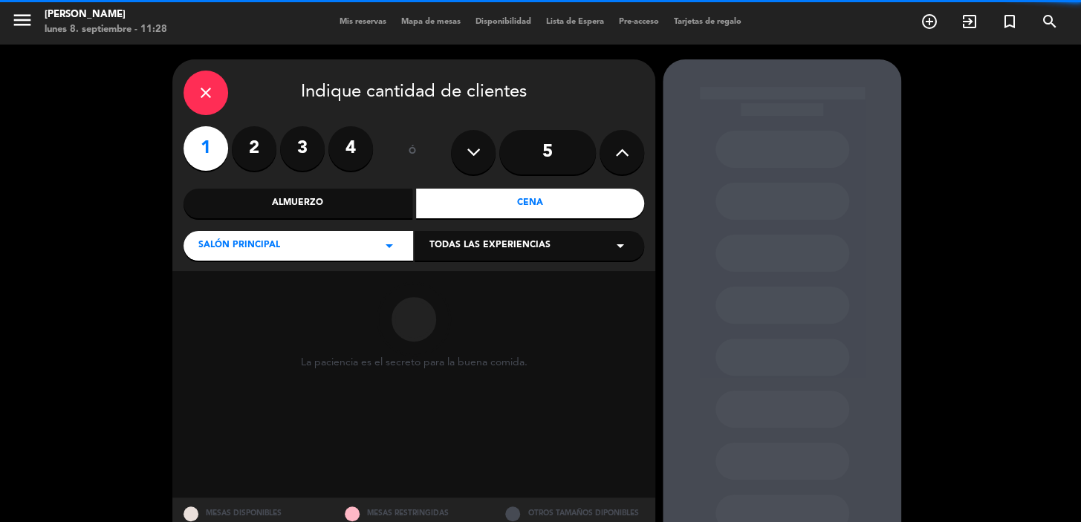
click at [520, 239] on span "Todas las experiencias" at bounding box center [490, 246] width 121 height 15
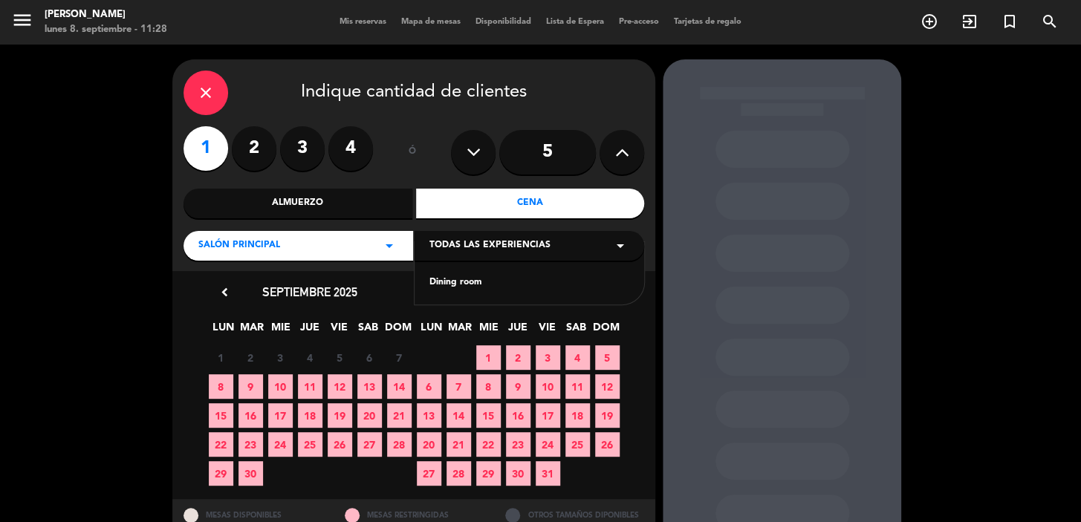
click at [477, 282] on div "Dining room" at bounding box center [530, 283] width 200 height 15
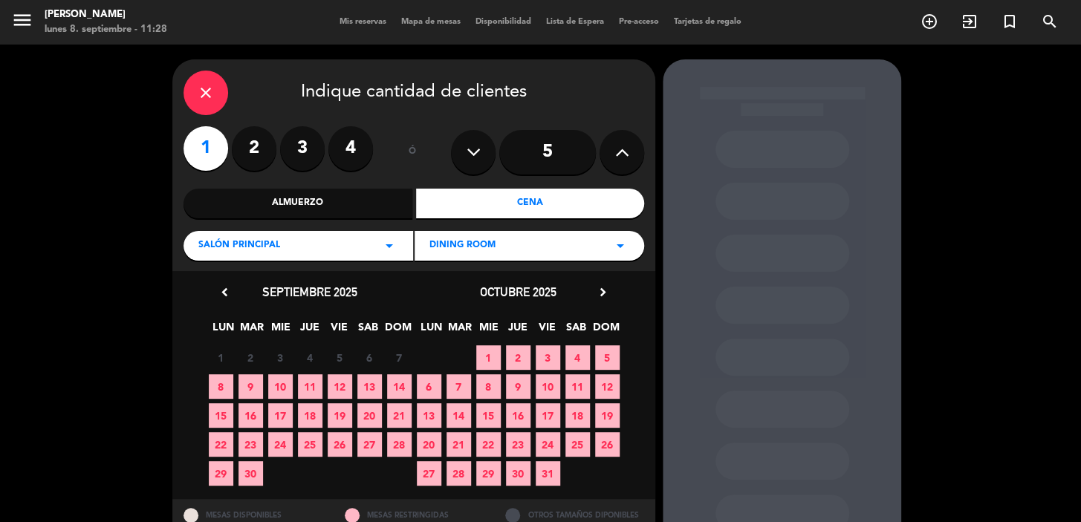
click at [288, 386] on span "10" at bounding box center [280, 387] width 25 height 25
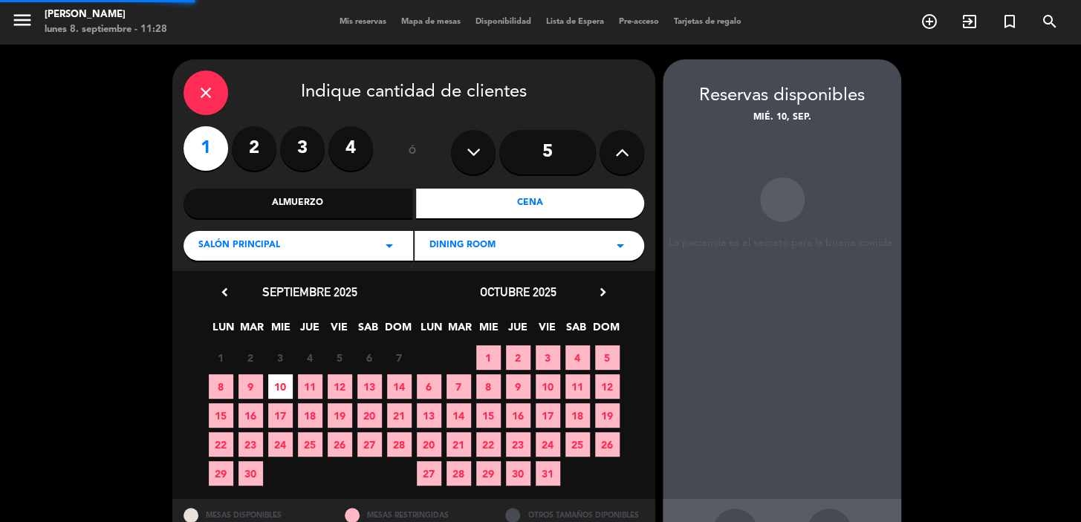
scroll to position [54, 0]
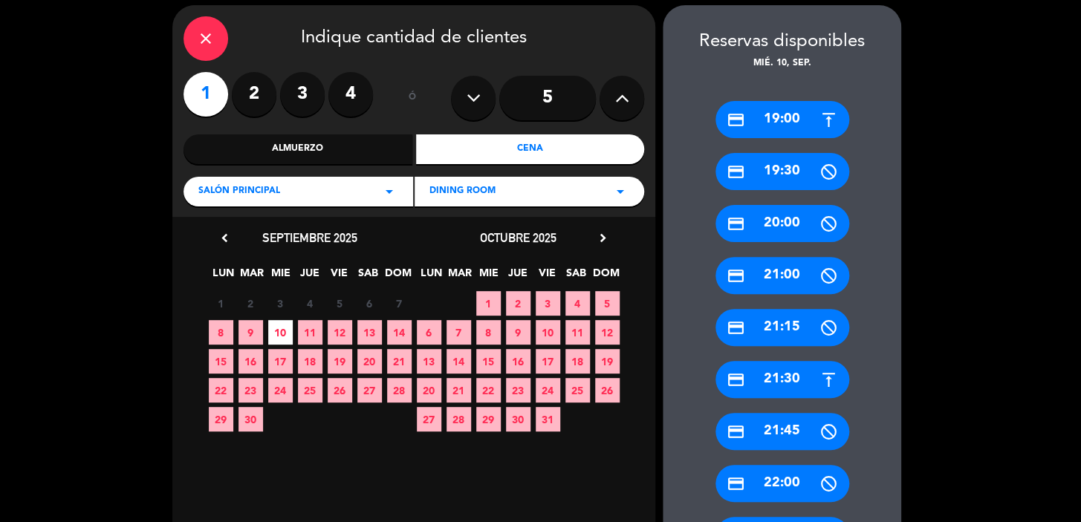
click at [780, 182] on div "credit_card 19:30" at bounding box center [783, 171] width 134 height 37
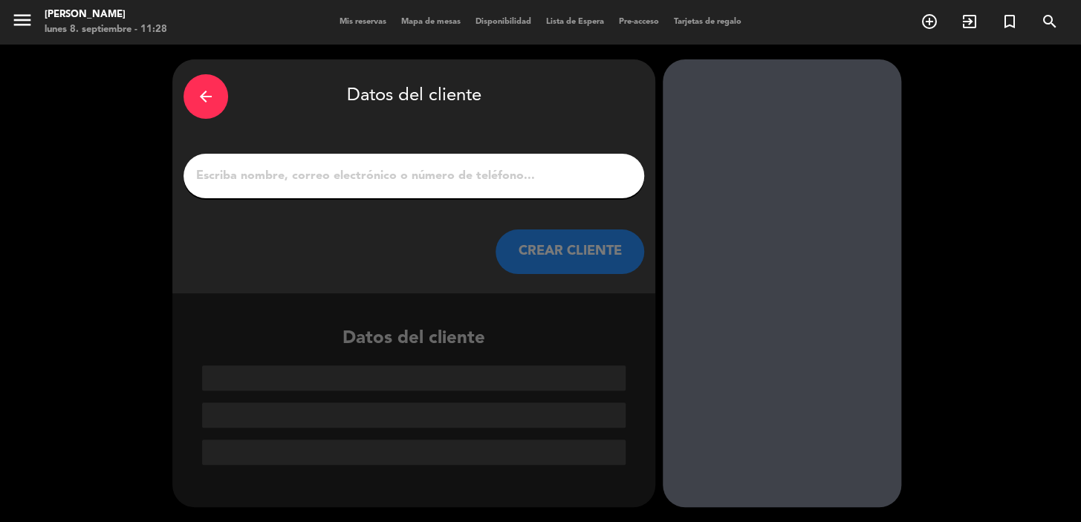
scroll to position [0, 0]
click at [415, 174] on input "1" at bounding box center [414, 176] width 438 height 21
paste input "[PERSON_NAME]"
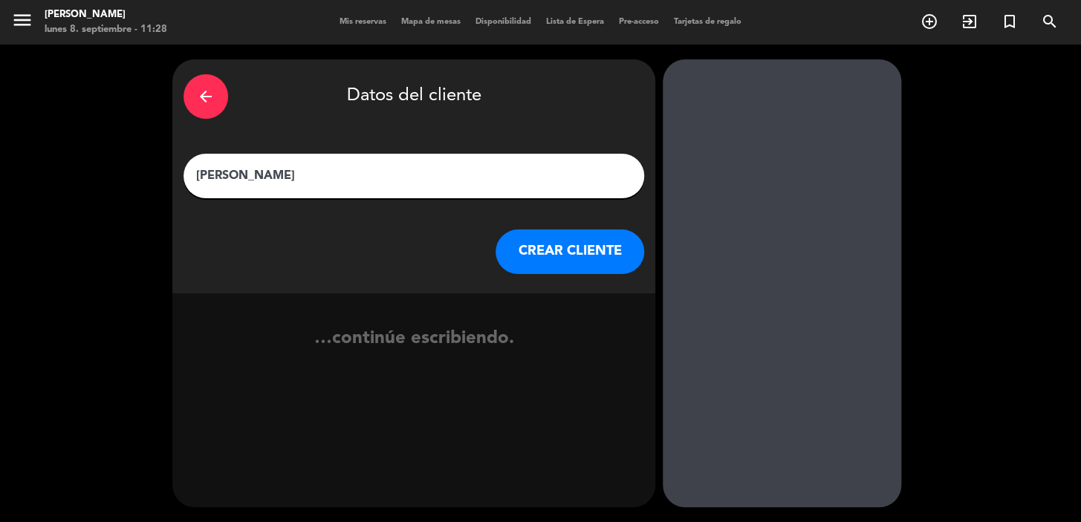
type input "[PERSON_NAME]"
click at [555, 256] on button "CREAR CLIENTE" at bounding box center [570, 252] width 149 height 45
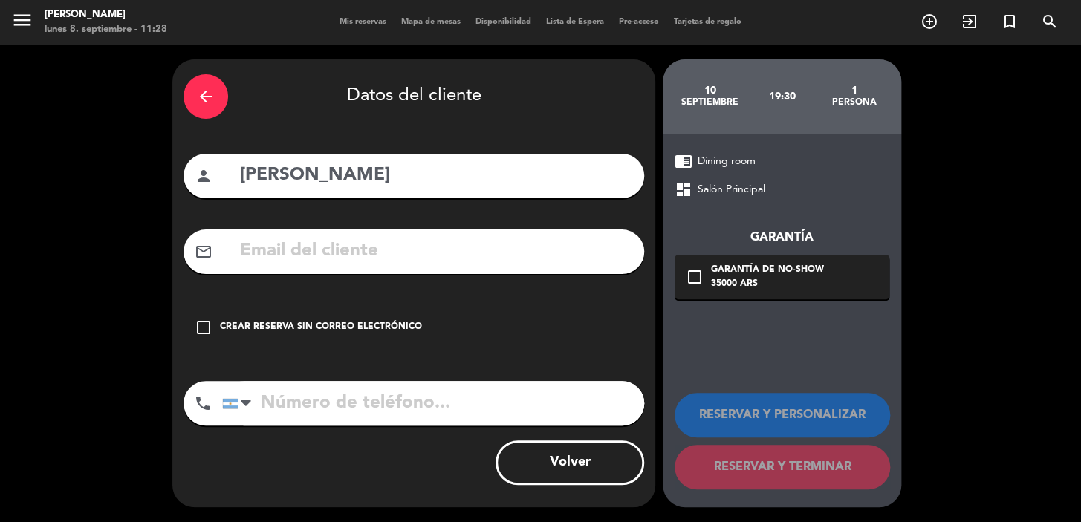
drag, startPoint x: 308, startPoint y: 319, endPoint x: 331, endPoint y: 348, distance: 37.0
click at [309, 319] on div "check_box_outline_blank Crear reserva sin correo electrónico" at bounding box center [414, 327] width 461 height 45
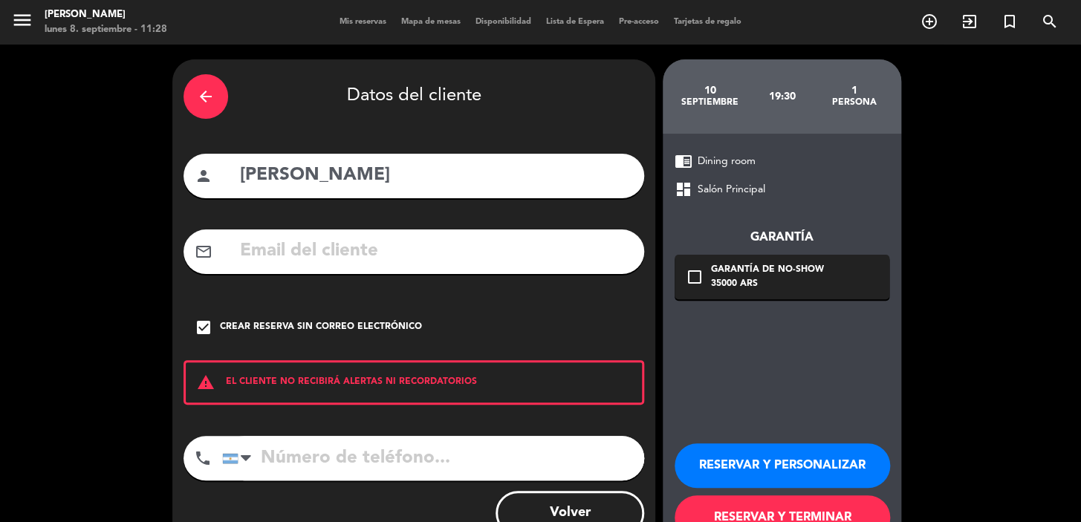
click at [390, 451] on input "tel" at bounding box center [433, 458] width 422 height 45
paste input "[PHONE_NUMBER]"
type input "[PHONE_NUMBER]"
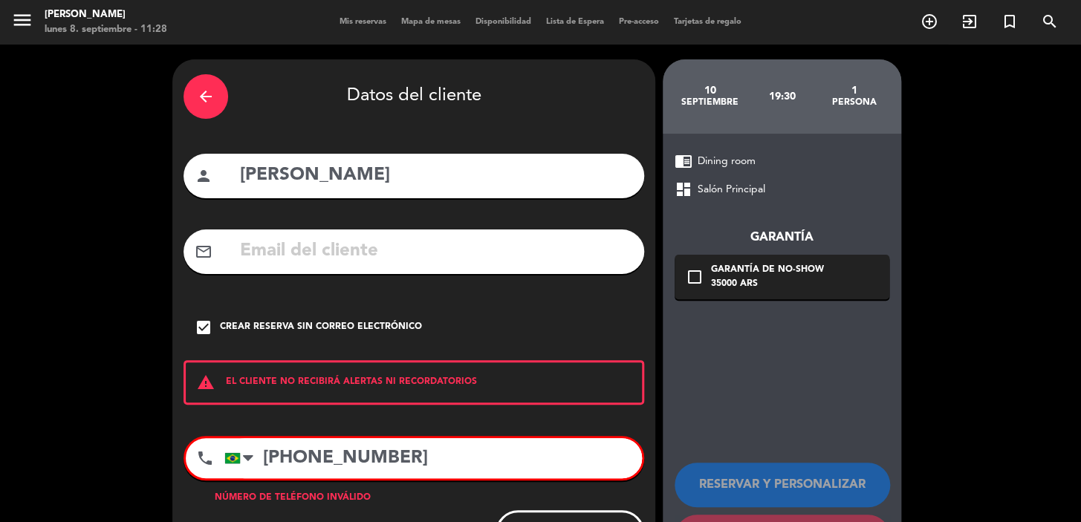
drag, startPoint x: 531, startPoint y: 447, endPoint x: 0, endPoint y: 422, distance: 532.0
click at [0, 422] on div "arrow_back Datos del cliente person [PERSON_NAME] mail_outline check_box Crear …" at bounding box center [540, 319] width 1081 height 548
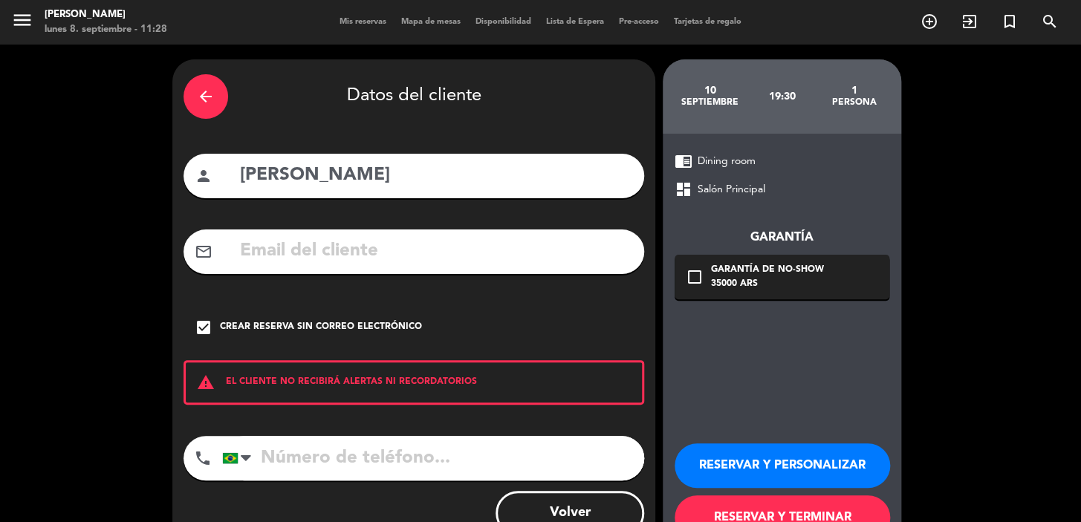
click at [788, 488] on button "RESERVAR Y PERSONALIZAR" at bounding box center [783, 466] width 216 height 45
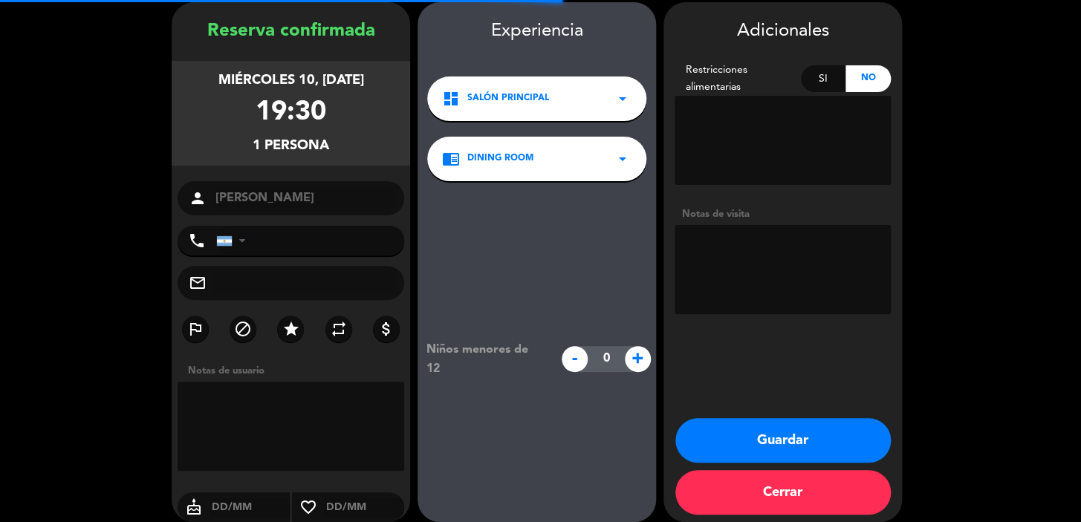
scroll to position [59, 0]
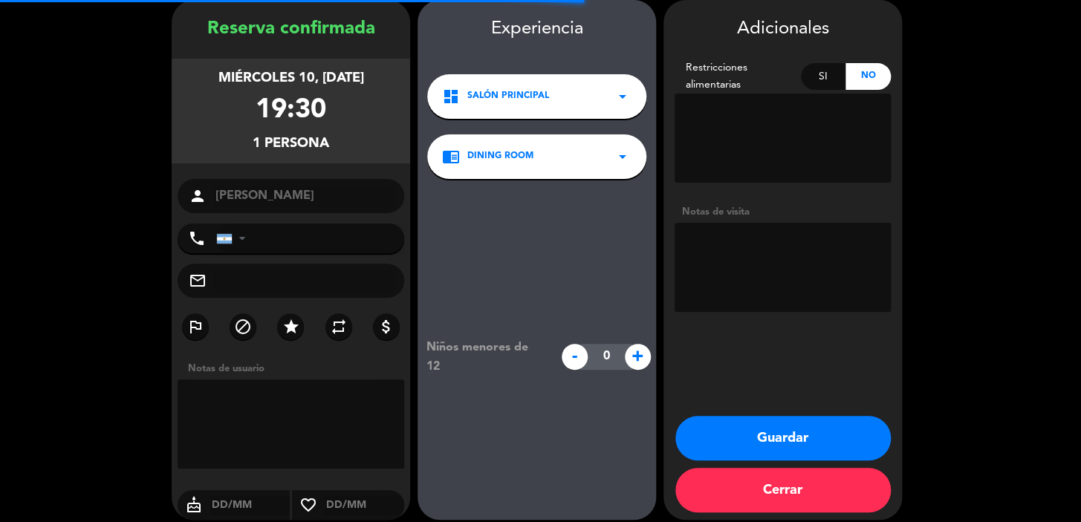
click at [278, 435] on textarea at bounding box center [291, 424] width 227 height 89
paste textarea "[PHONE_NUMBER]"
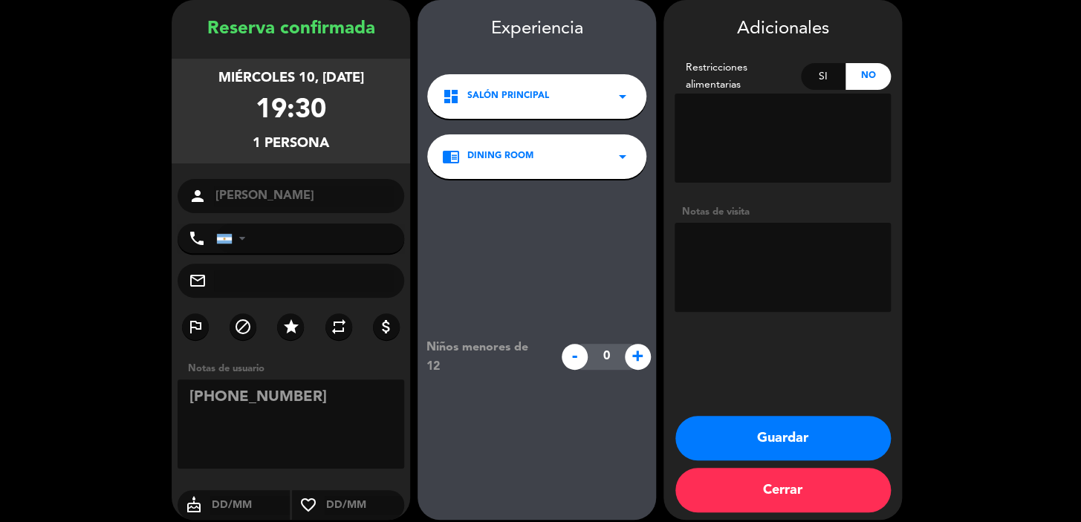
type textarea "[PHONE_NUMBER]"
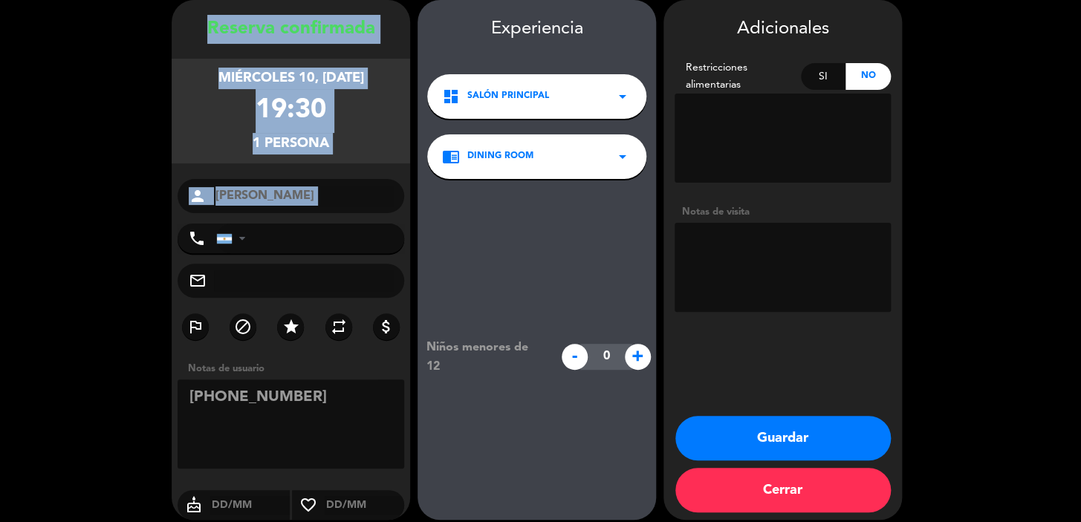
drag, startPoint x: 189, startPoint y: 25, endPoint x: 290, endPoint y: 216, distance: 216.1
click at [290, 216] on div "Reserva confirmada miércoles 10, [DATE] 19:30 1 persona person [PERSON_NAME] ph…" at bounding box center [291, 275] width 239 height 520
copy div "Reserva confirmada miércoles 10, [DATE] 19:30 1 persona person"
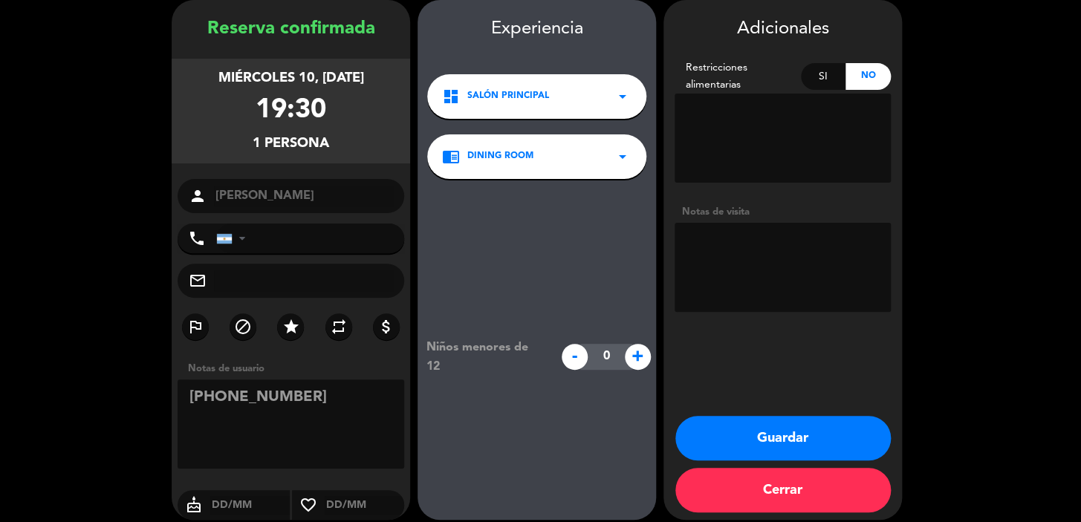
click at [820, 286] on textarea at bounding box center [783, 267] width 216 height 89
type textarea "PASO BRISA"
click at [761, 450] on button "Guardar" at bounding box center [784, 438] width 216 height 45
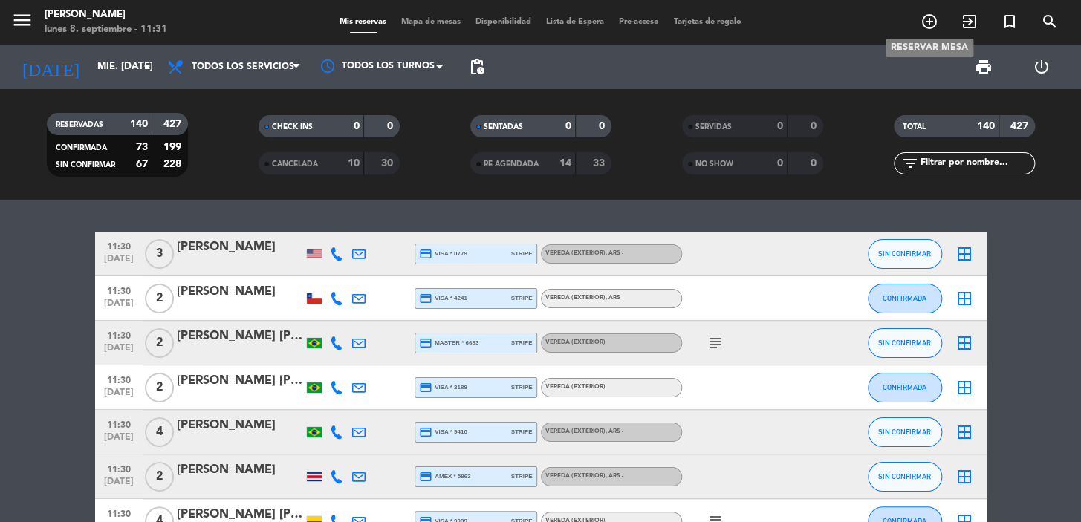
click at [929, 30] on icon "add_circle_outline" at bounding box center [930, 22] width 18 height 18
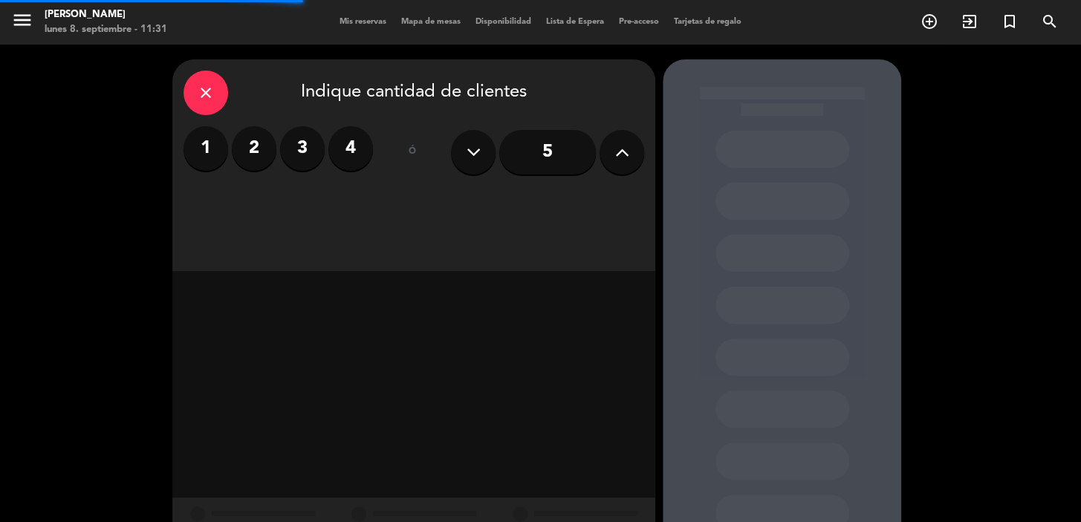
drag, startPoint x: 247, startPoint y: 151, endPoint x: 502, endPoint y: 230, distance: 266.8
click at [250, 151] on label "2" at bounding box center [254, 148] width 45 height 45
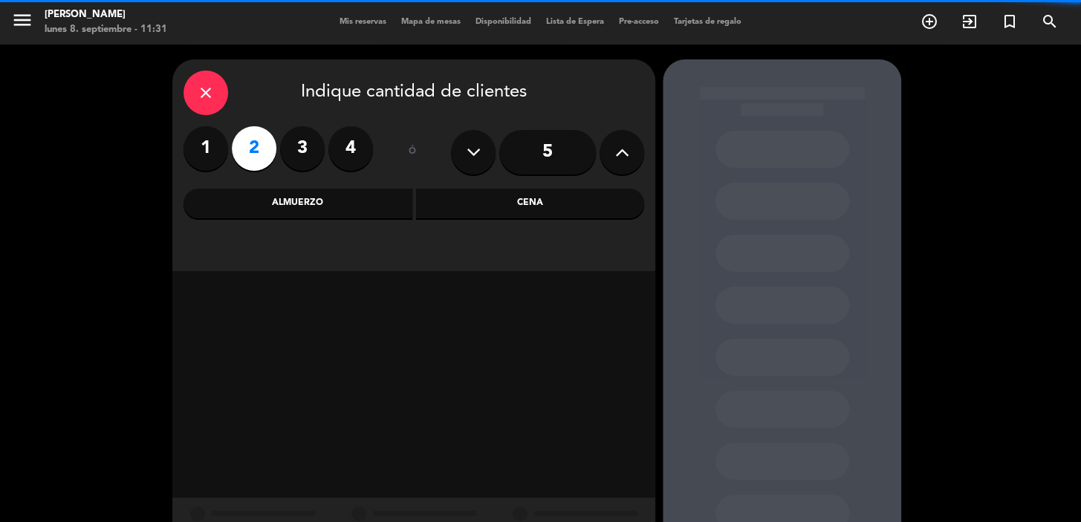
drag, startPoint x: 533, startPoint y: 205, endPoint x: 444, endPoint y: 226, distance: 91.6
click at [532, 205] on div "Cena" at bounding box center [530, 204] width 229 height 30
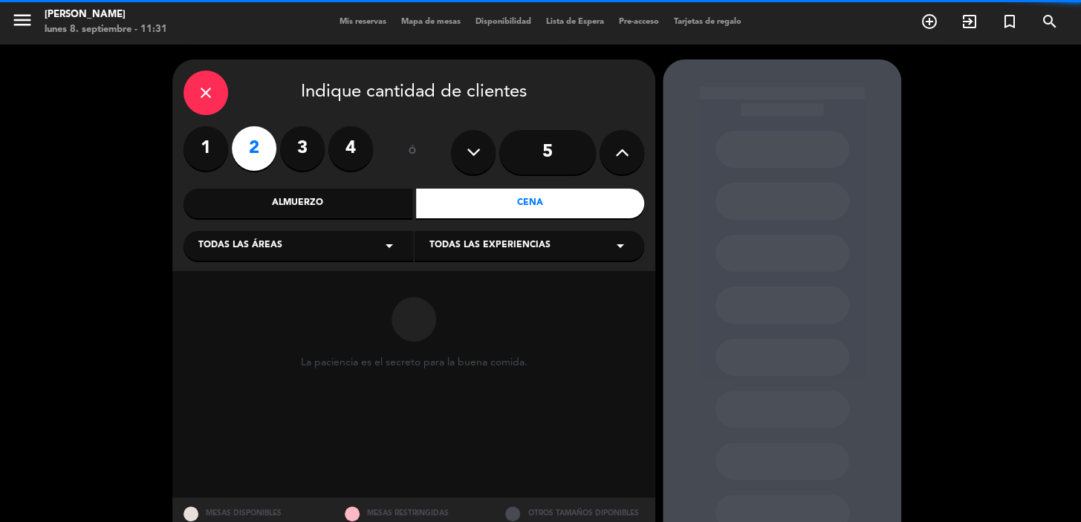
click at [321, 249] on div "Todas las áreas arrow_drop_down" at bounding box center [299, 246] width 230 height 30
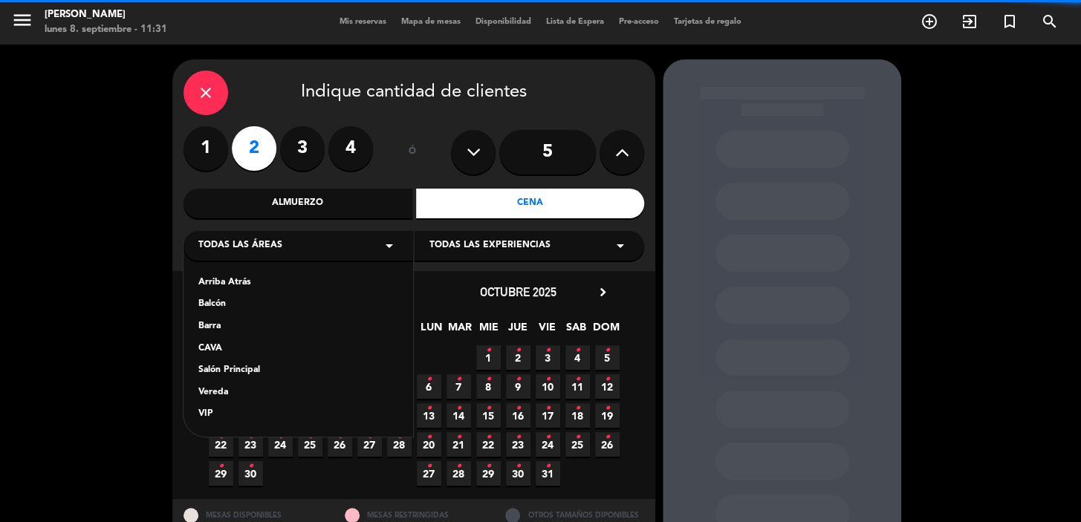
click at [254, 369] on div "Salón Principal" at bounding box center [298, 370] width 200 height 15
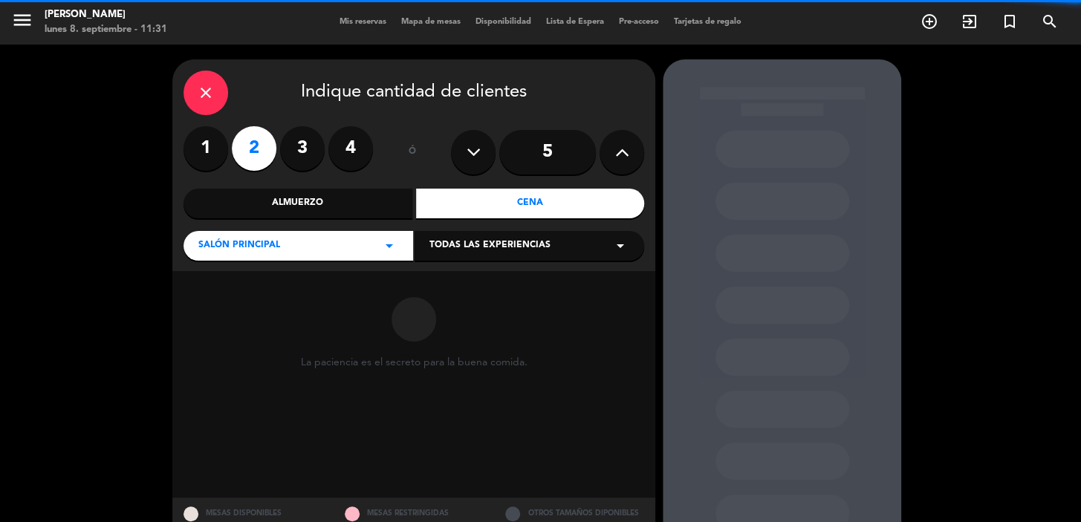
click at [459, 255] on div "Todas las experiencias arrow_drop_down" at bounding box center [530, 246] width 230 height 30
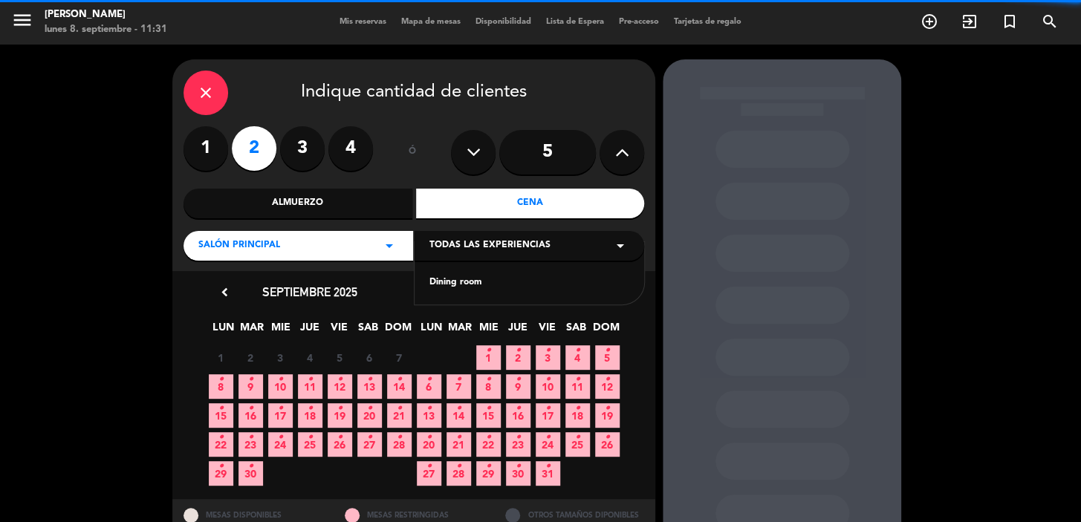
click at [452, 282] on div "Dining room" at bounding box center [530, 283] width 200 height 15
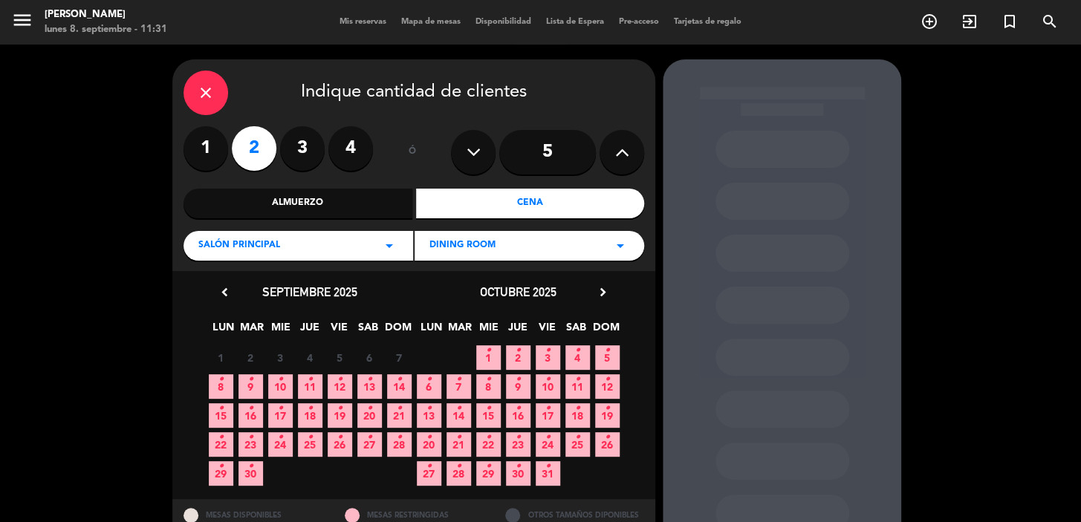
click at [287, 416] on span "17 •" at bounding box center [280, 416] width 25 height 25
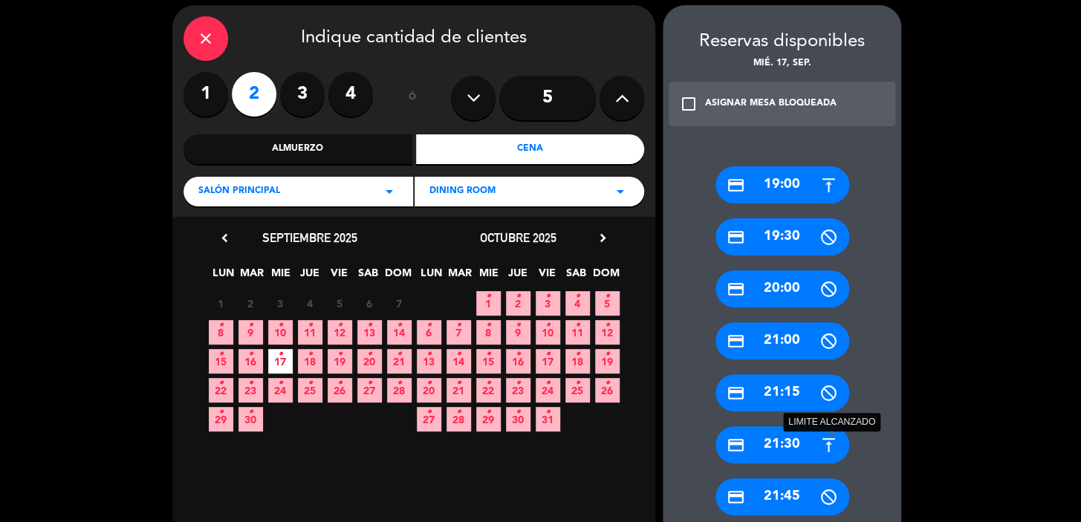
scroll to position [325, 0]
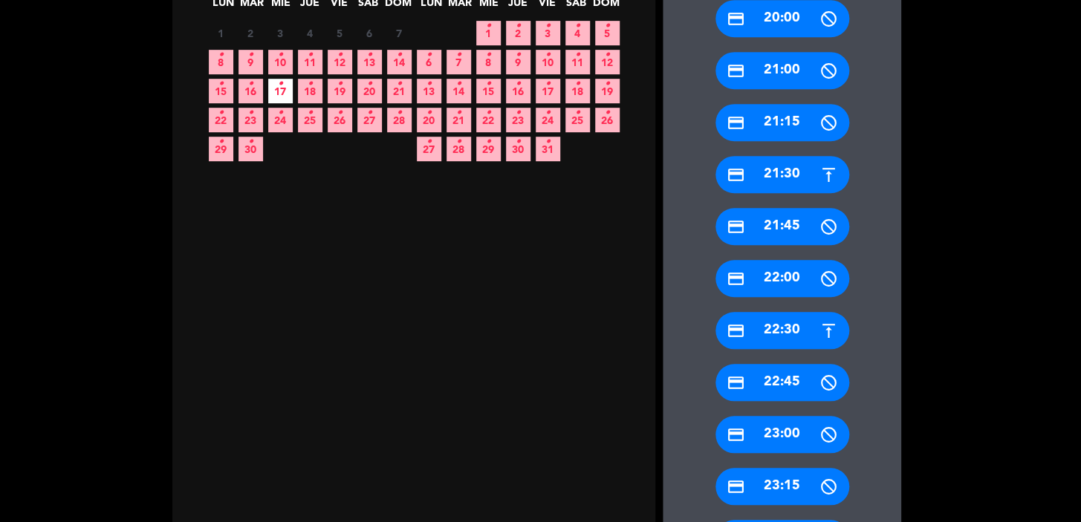
click at [765, 329] on div "credit_card 22:30" at bounding box center [783, 330] width 134 height 37
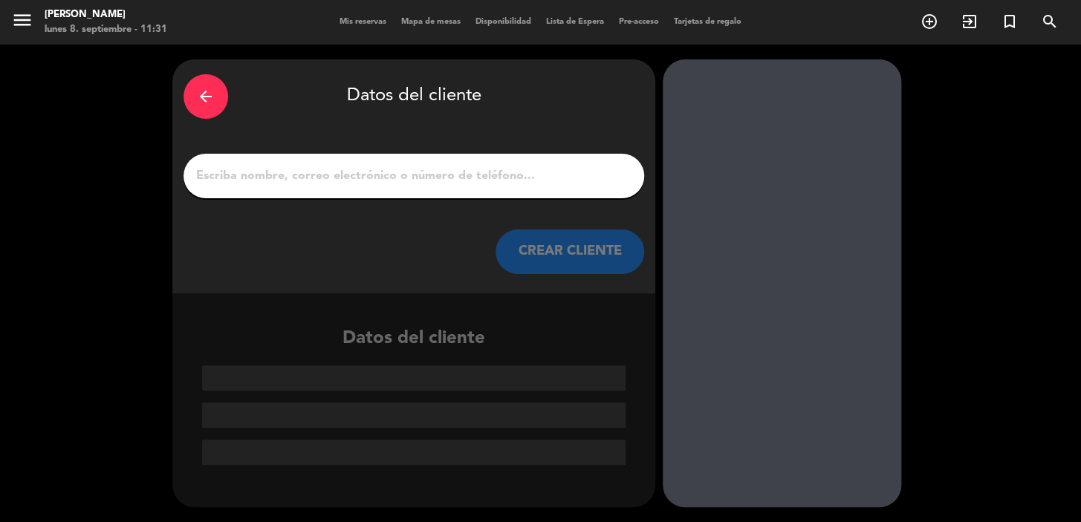
click at [438, 175] on input "1" at bounding box center [414, 176] width 438 height 21
paste input "[PERSON_NAME]"
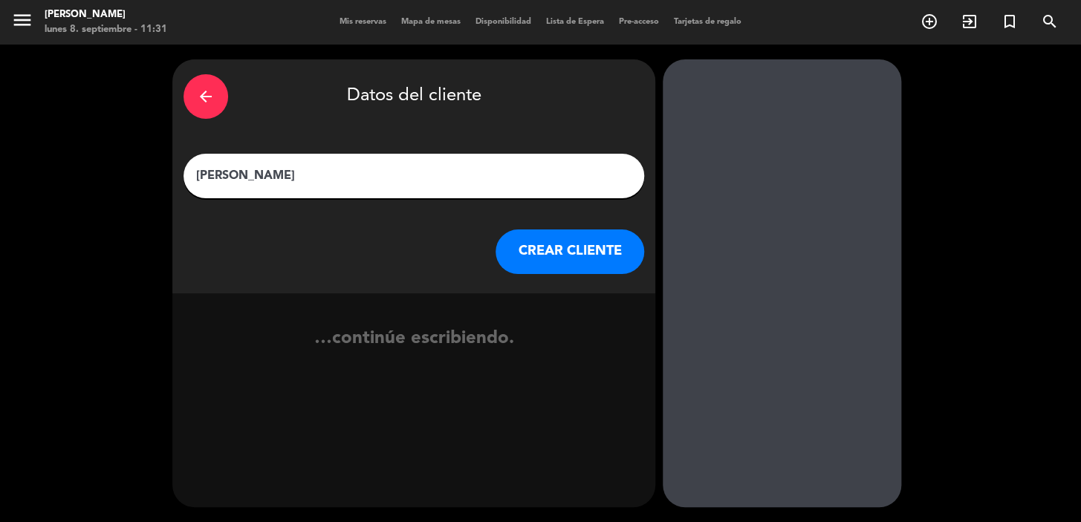
type input "[PERSON_NAME]"
click at [527, 241] on button "CREAR CLIENTE" at bounding box center [570, 252] width 149 height 45
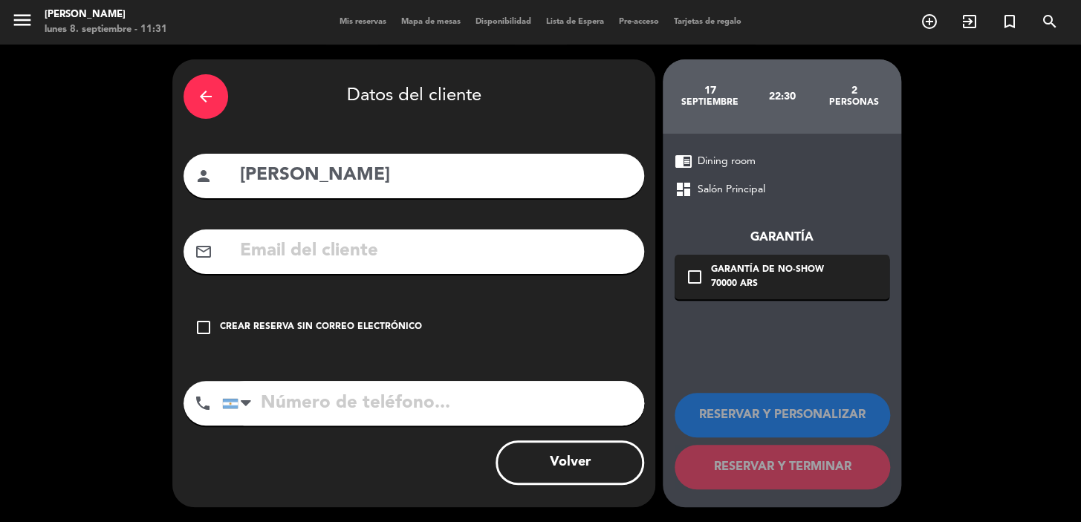
click at [358, 250] on input "text" at bounding box center [436, 251] width 395 height 30
paste input "[EMAIL_ADDRESS][DOMAIN_NAME]"
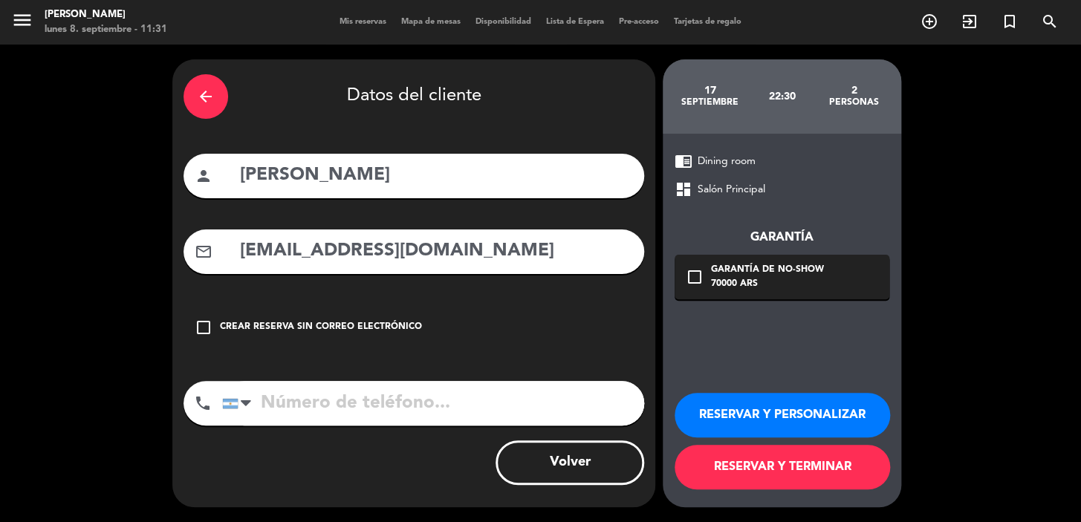
type input "[EMAIL_ADDRESS][DOMAIN_NAME]"
click at [377, 393] on input "tel" at bounding box center [433, 403] width 422 height 45
paste input "[PHONE_NUMBER]"
type input "[PHONE_NUMBER]"
click at [784, 273] on div "Garantía de no-show" at bounding box center [767, 270] width 113 height 15
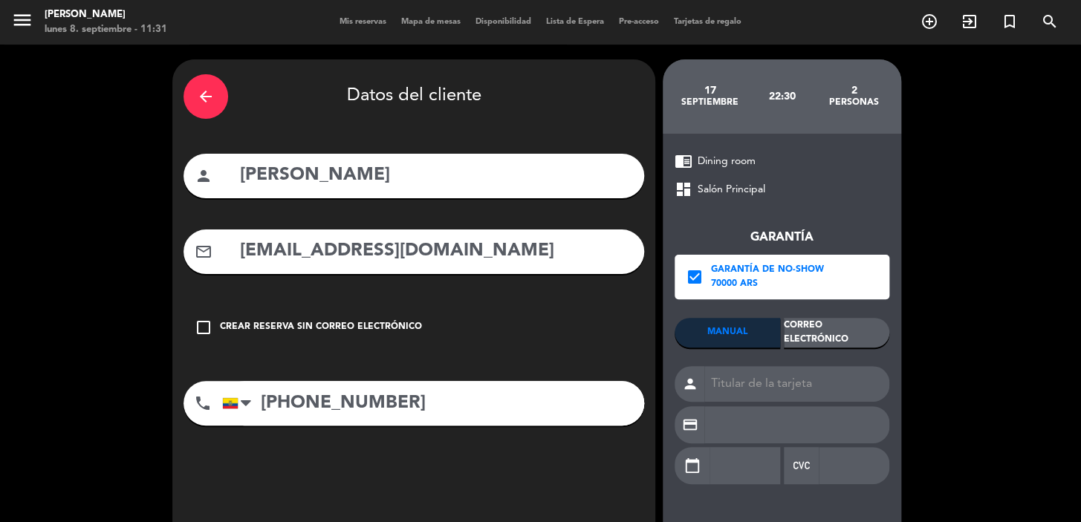
click at [826, 324] on div "Correo Electrónico" at bounding box center [837, 333] width 106 height 30
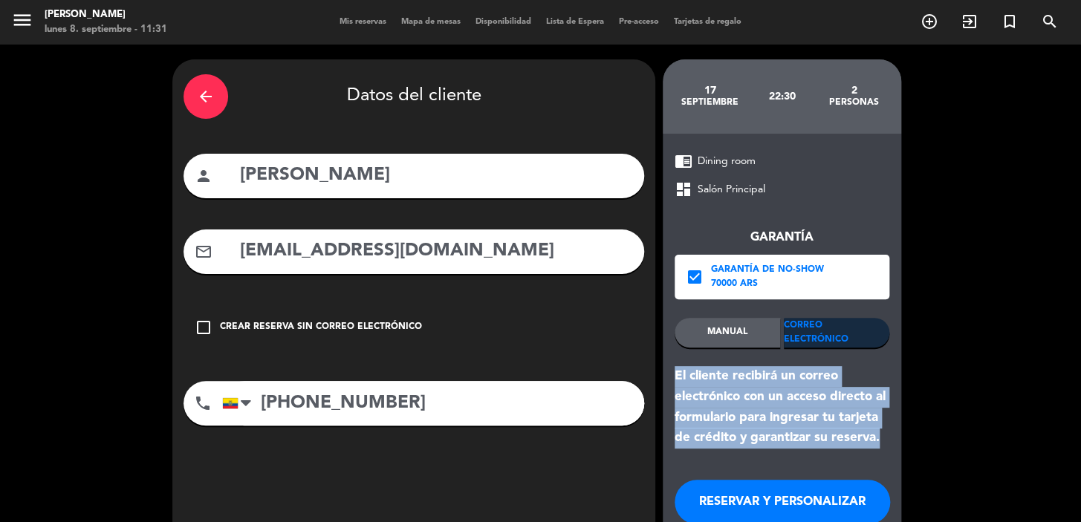
drag, startPoint x: 884, startPoint y: 444, endPoint x: 667, endPoint y: 376, distance: 227.5
click at [667, 376] on div "chrome_reader_mode Dining room dashboard Salón Principal Garantía check_box Gar…" at bounding box center [782, 364] width 239 height 461
copy div "El cliente recibirá un correo electrónico con un acceso directo al formulario p…"
click at [733, 490] on button "RESERVAR Y PERSONALIZAR" at bounding box center [783, 502] width 216 height 45
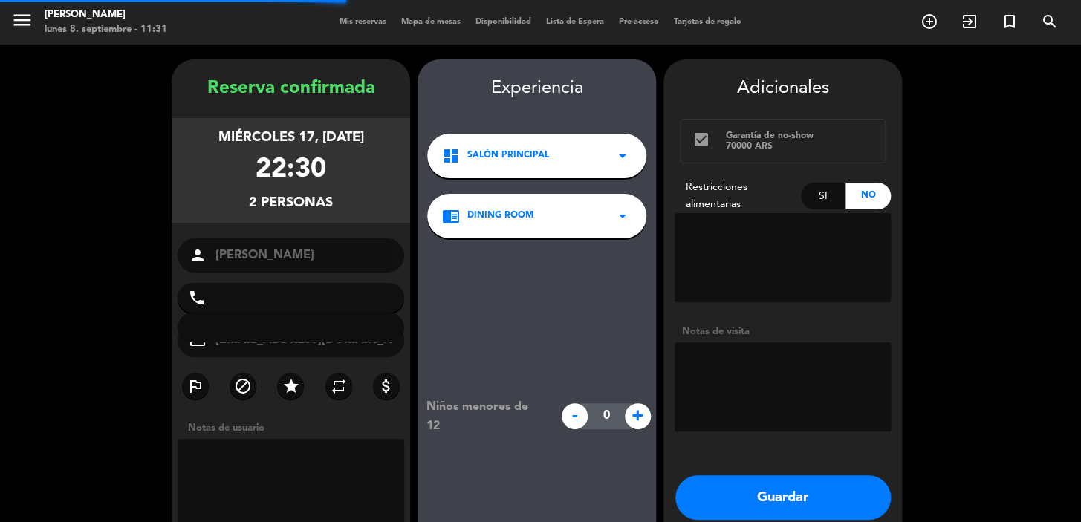
type input "[PHONE_NUMBER]"
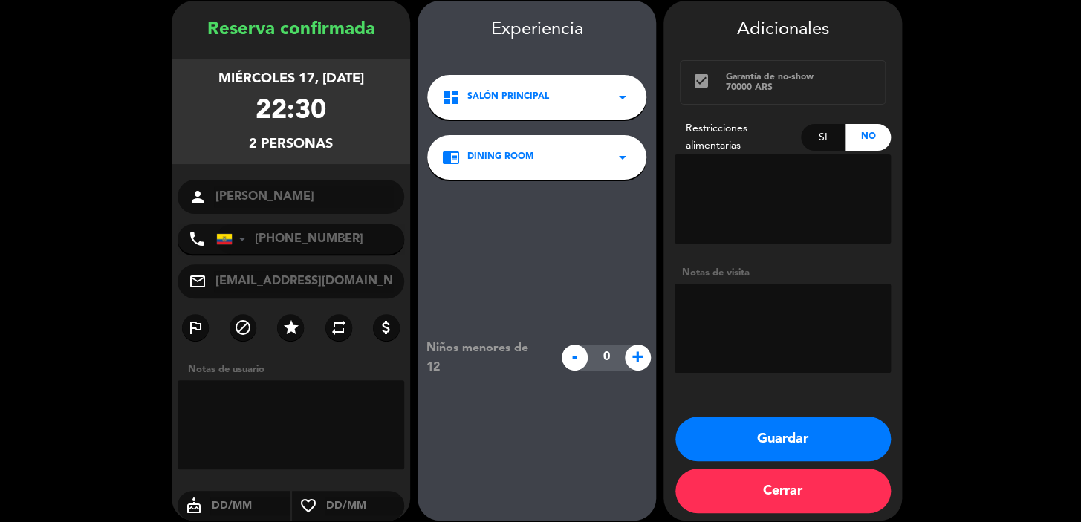
scroll to position [59, 0]
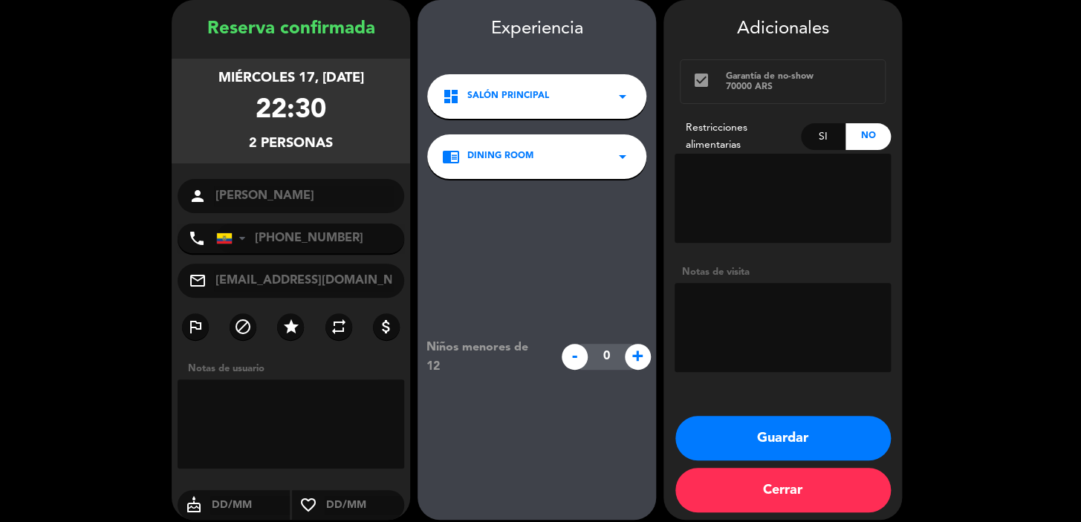
drag, startPoint x: 211, startPoint y: 81, endPoint x: 371, endPoint y: 149, distance: 173.5
click at [371, 149] on div "miércoles 17, [DATE] 22:30 2 personas" at bounding box center [291, 111] width 239 height 105
copy div "miércoles 17, [DATE] 22:30 2 personas"
click at [760, 327] on textarea at bounding box center [783, 327] width 216 height 89
type textarea "SALON/EMBARAZADA"
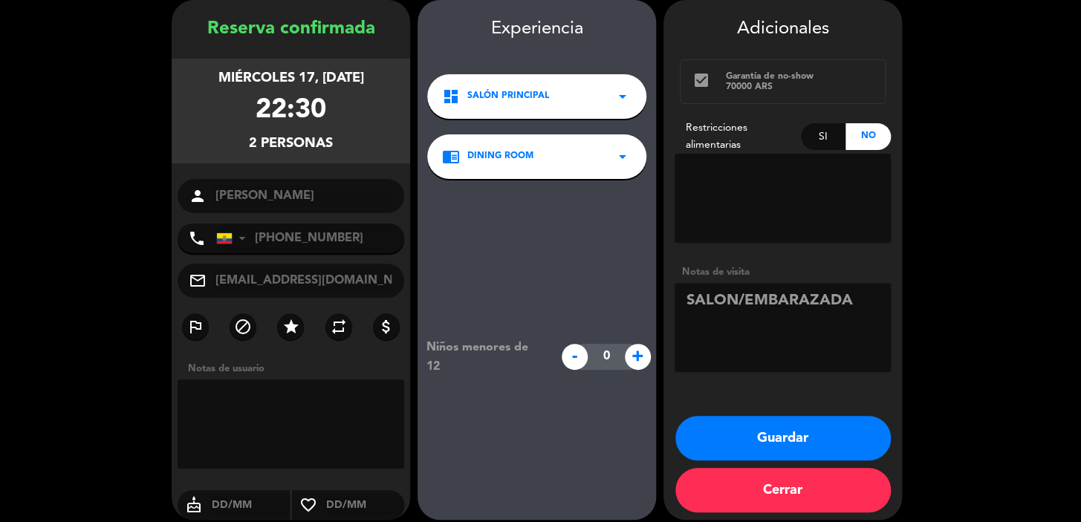
click at [786, 432] on button "Guardar" at bounding box center [784, 438] width 216 height 45
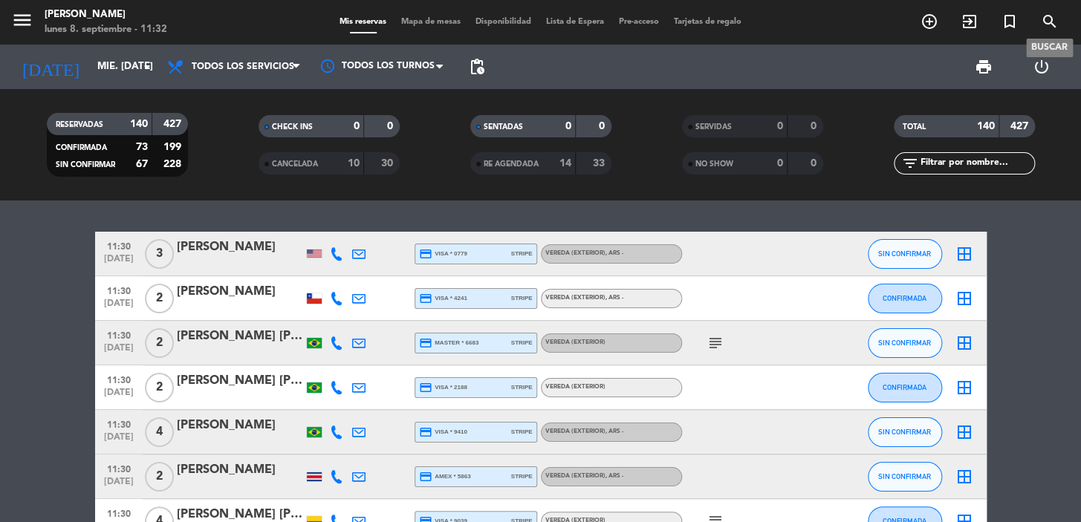
click at [1043, 27] on icon "search" at bounding box center [1050, 22] width 18 height 18
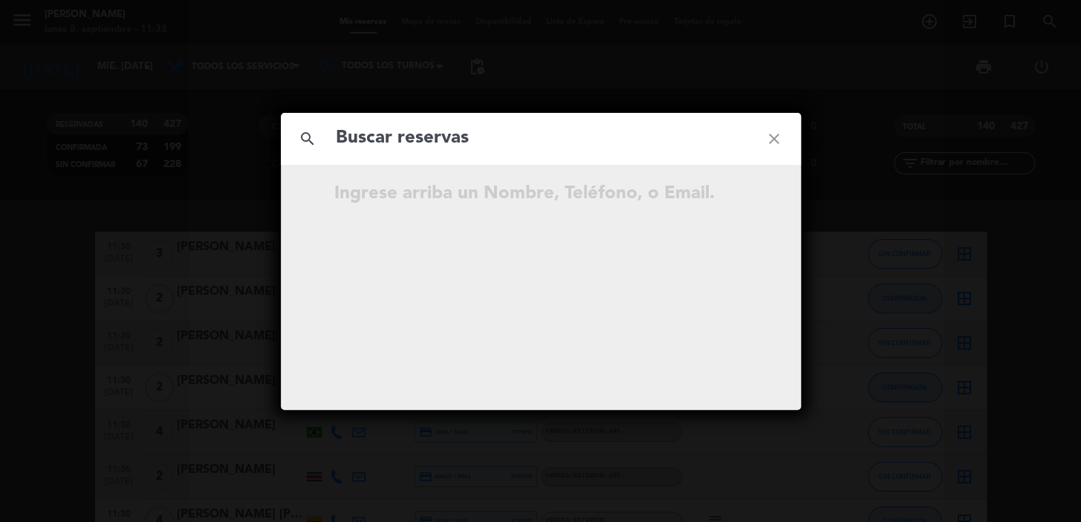
click at [506, 129] on input "text" at bounding box center [540, 138] width 413 height 30
paste input "[PERSON_NAME][EMAIL_ADDRESS][PERSON_NAME][DOMAIN_NAME]"
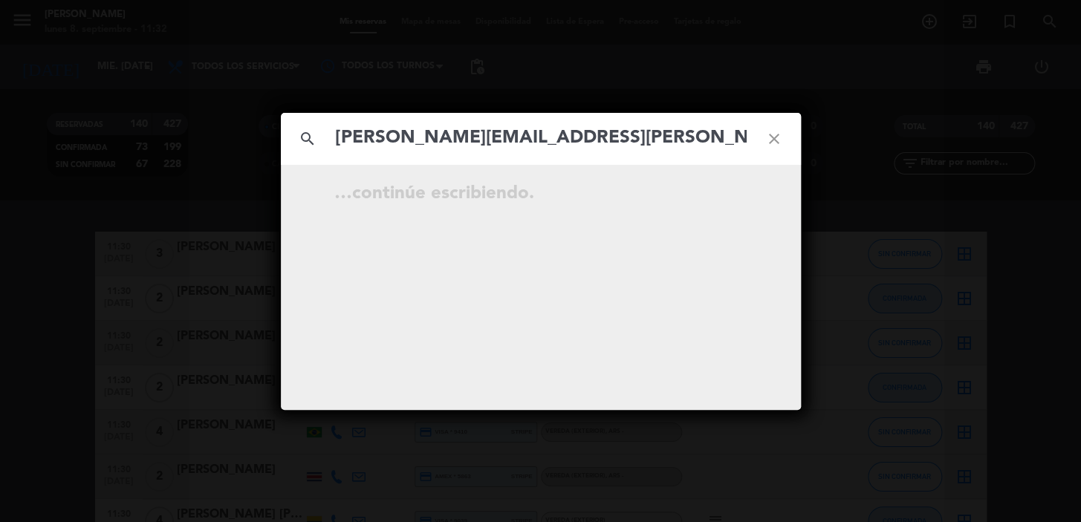
type input "[PERSON_NAME][EMAIL_ADDRESS][PERSON_NAME][DOMAIN_NAME]"
click at [742, 195] on icon "open_in_new" at bounding box center [737, 196] width 18 height 18
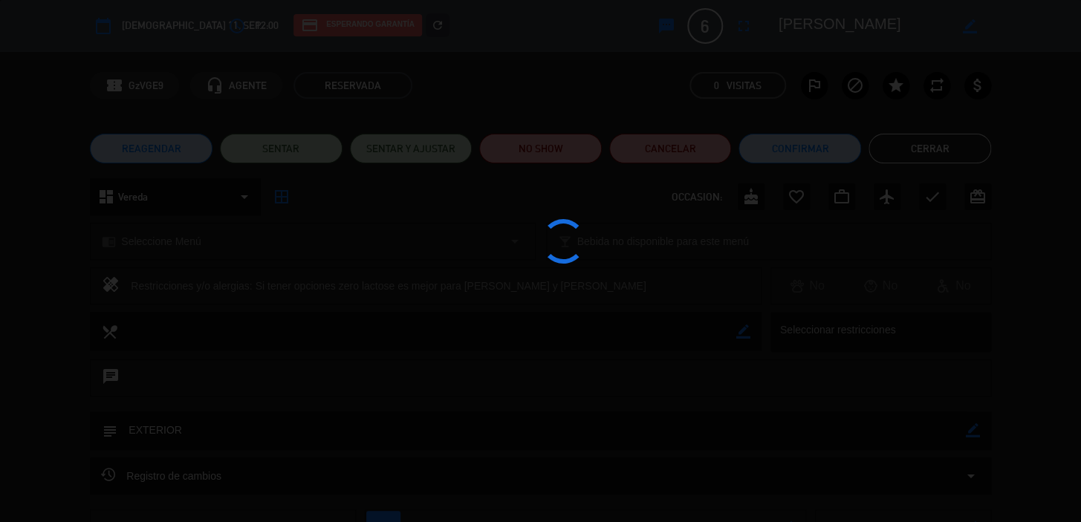
click at [156, 145] on div at bounding box center [540, 261] width 1081 height 522
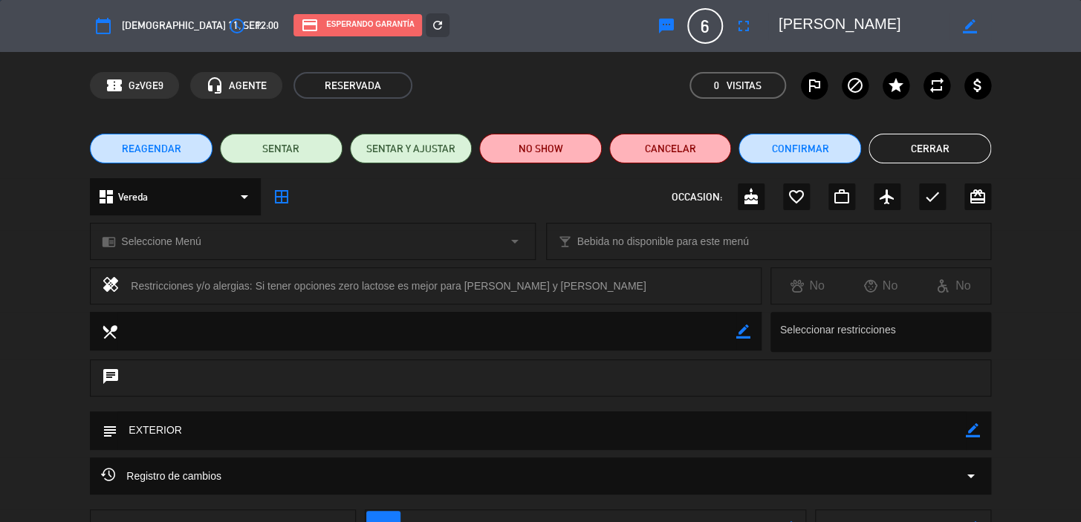
click at [156, 155] on span "REAGENDAR" at bounding box center [151, 149] width 59 height 16
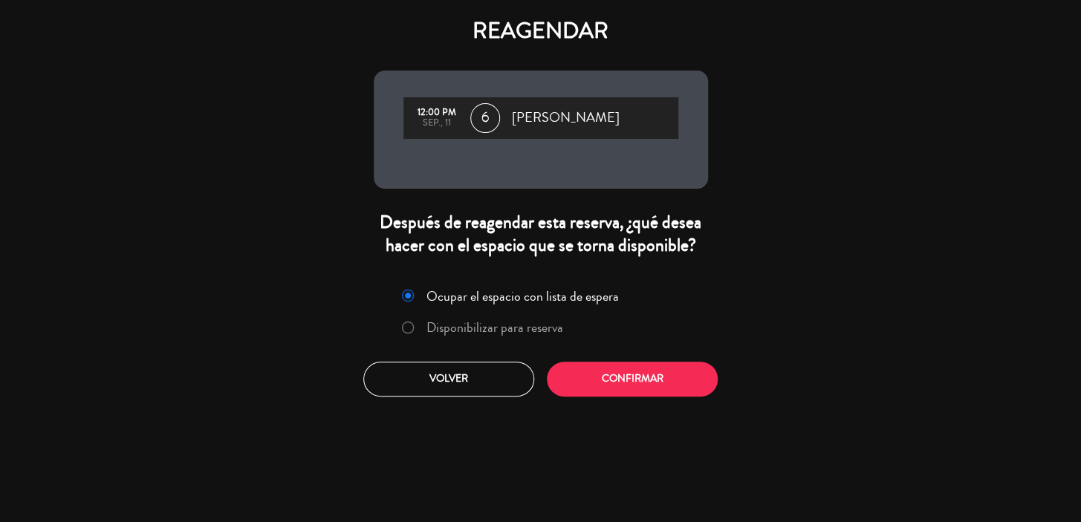
click at [703, 352] on div "Ocupar el espacio con lista de espera Disponibilizar para reserva Volver Confir…" at bounding box center [541, 340] width 357 height 135
click at [668, 389] on button "Confirmar" at bounding box center [632, 379] width 171 height 35
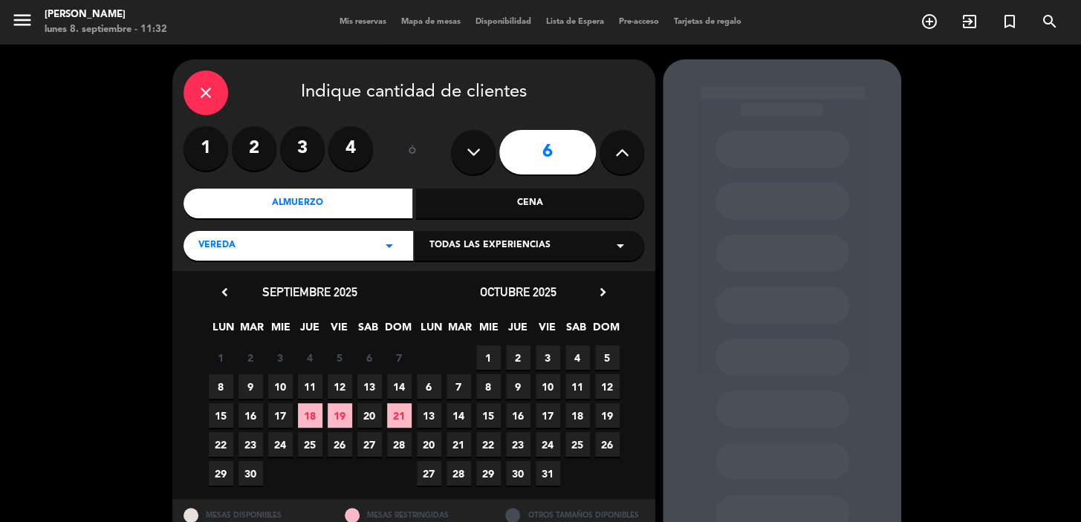
click at [505, 253] on span "Todas las experiencias" at bounding box center [490, 246] width 121 height 15
click at [488, 276] on div "Sidewalk (OUTDOORS)" at bounding box center [530, 283] width 200 height 15
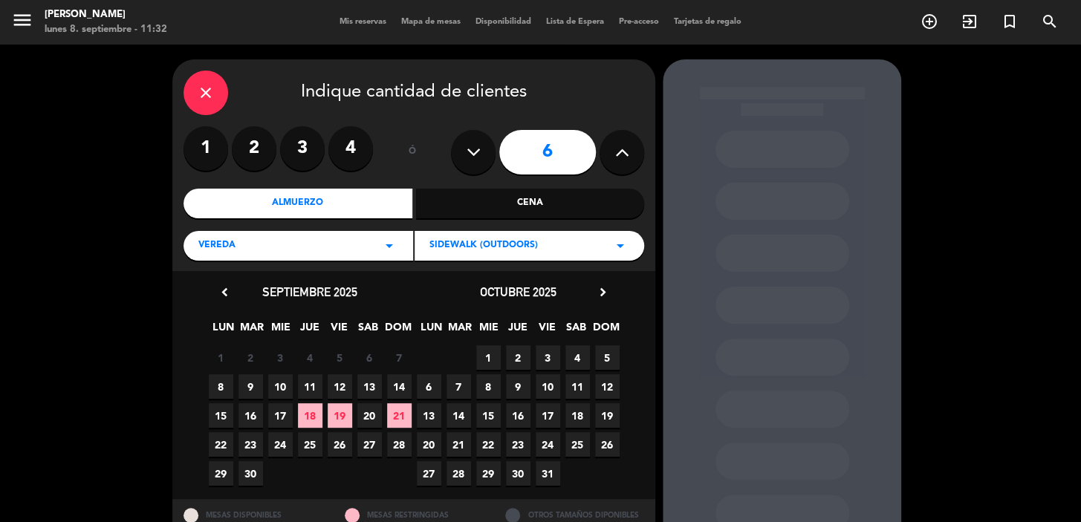
click at [343, 386] on span "12" at bounding box center [340, 387] width 25 height 25
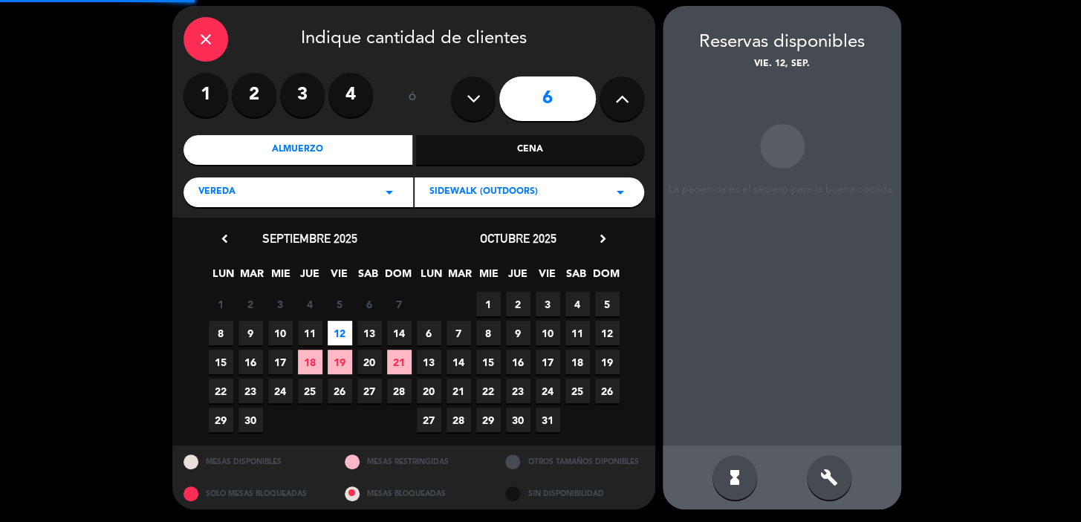
scroll to position [54, 0]
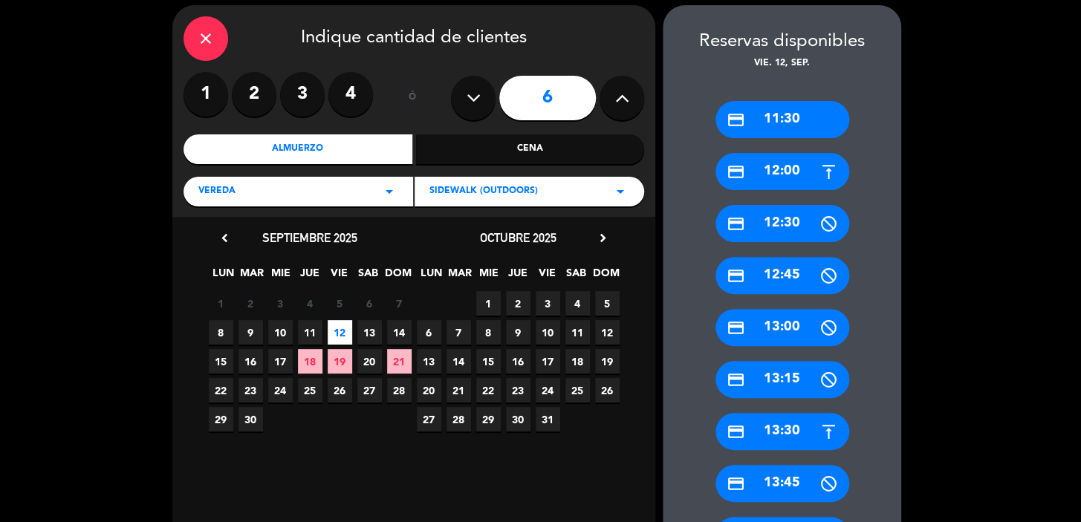
click at [773, 122] on div "credit_card 11:30" at bounding box center [783, 119] width 134 height 37
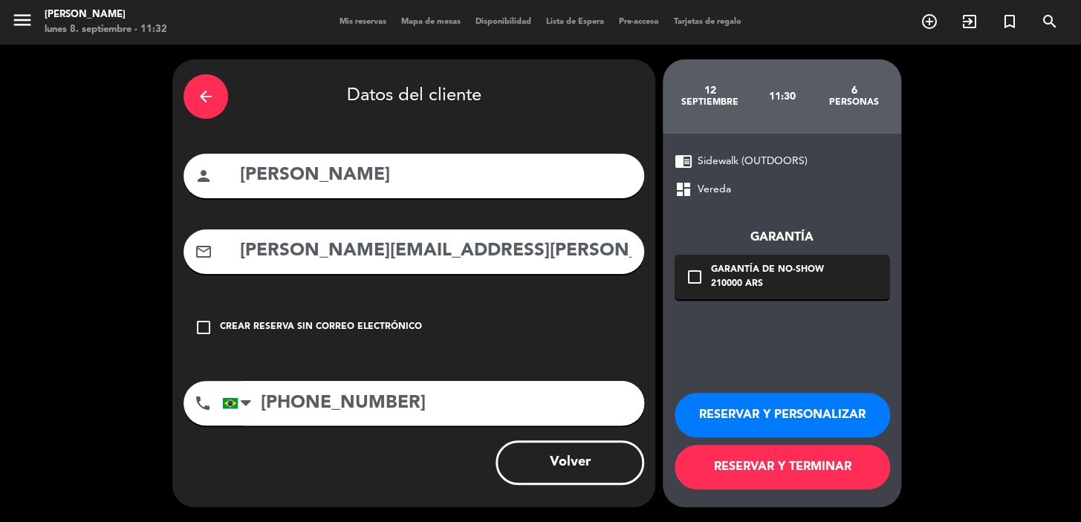
click at [754, 283] on div "210000 ARS" at bounding box center [767, 284] width 113 height 15
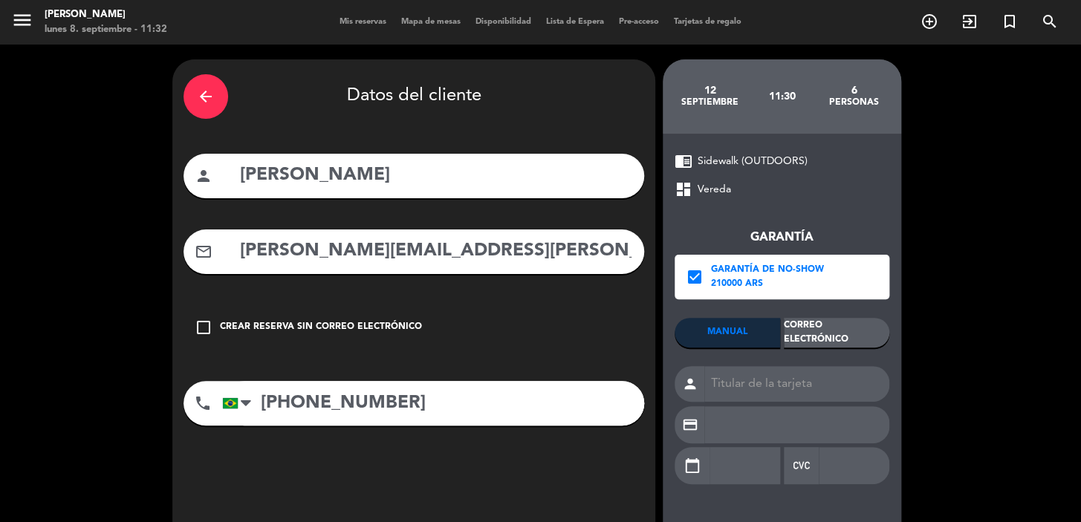
click at [824, 327] on div "Correo Electrónico" at bounding box center [837, 333] width 106 height 30
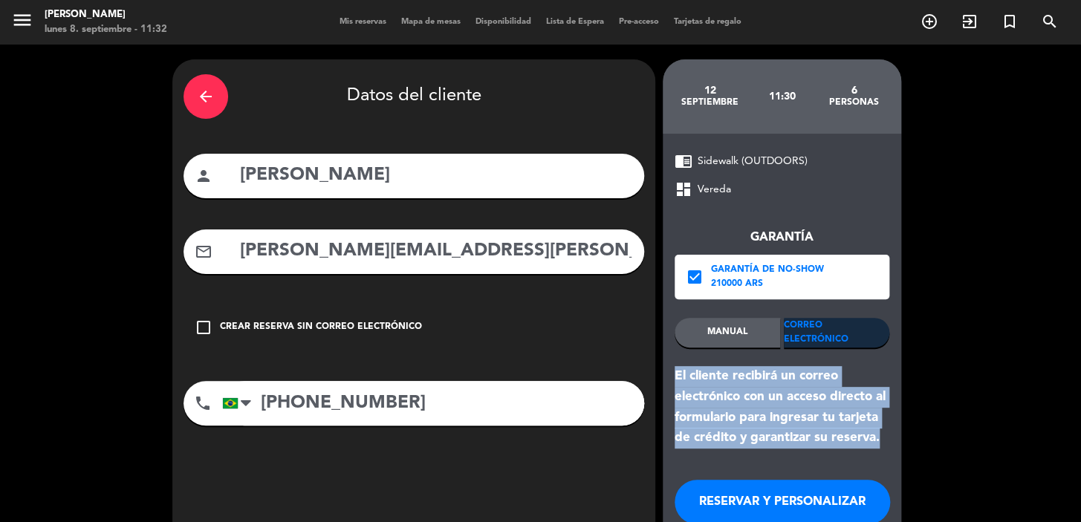
drag, startPoint x: 886, startPoint y: 447, endPoint x: 670, endPoint y: 378, distance: 226.8
click at [670, 378] on div "chrome_reader_mode Sidewalk (OUTDOORS) dashboard Vereda Garantía check_box Gara…" at bounding box center [782, 364] width 239 height 461
copy div "El cliente recibirá un correo electrónico con un acceso directo al formulario p…"
click at [716, 513] on button "RESERVAR Y PERSONALIZAR" at bounding box center [783, 502] width 216 height 45
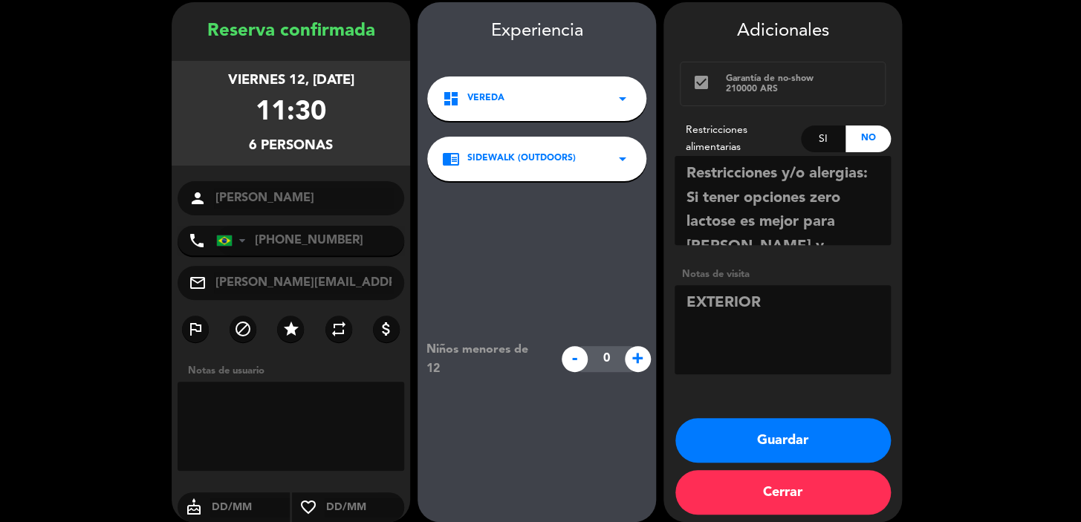
scroll to position [59, 0]
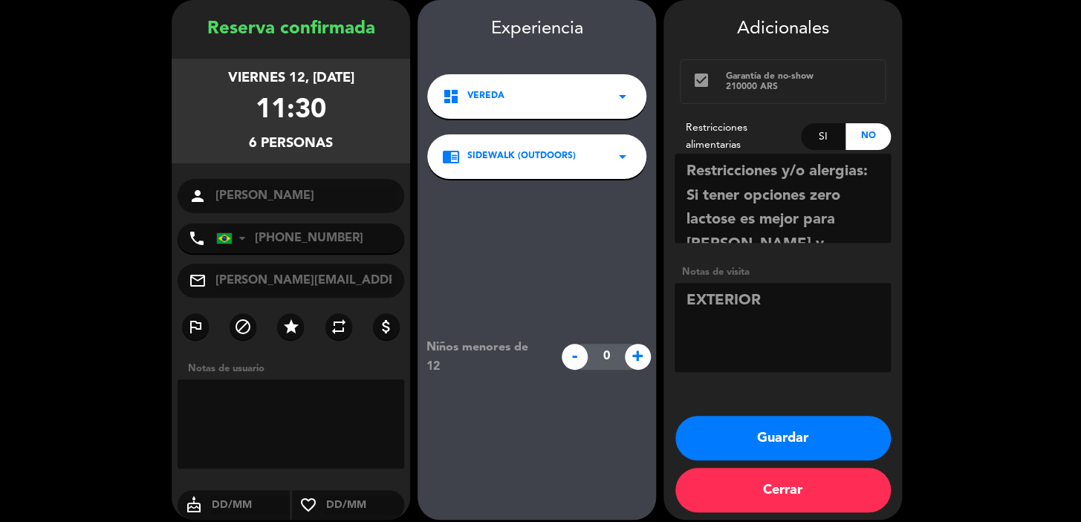
drag, startPoint x: 215, startPoint y: 77, endPoint x: 346, endPoint y: 150, distance: 150.1
click at [346, 150] on div "viernes 12, [DATE] 11:30 6 personas" at bounding box center [291, 111] width 239 height 105
copy div "viernes 12, [DATE] 11:30 6 personas"
click at [773, 334] on textarea at bounding box center [783, 327] width 216 height 89
drag, startPoint x: 777, startPoint y: 419, endPoint x: 777, endPoint y: 430, distance: 11.1
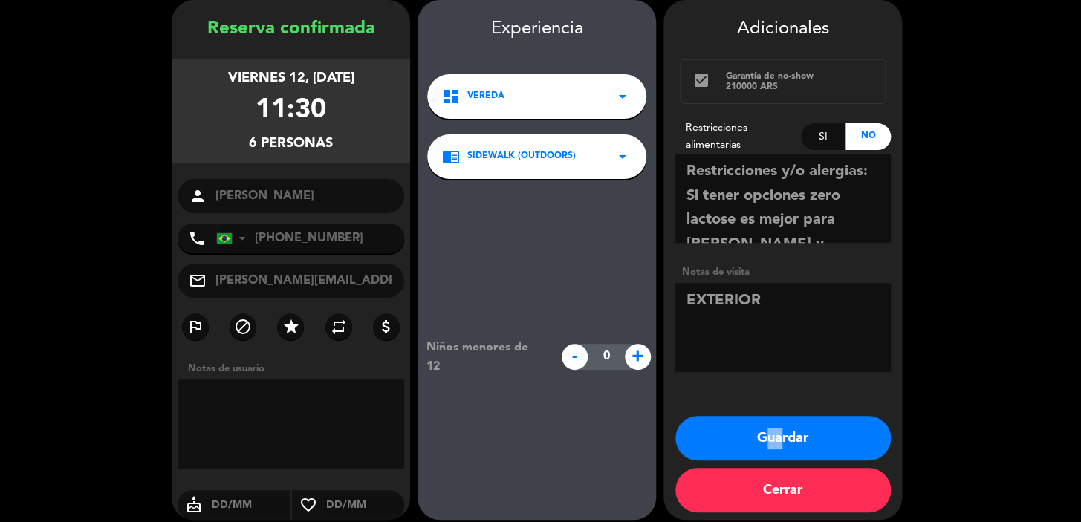
click at [777, 430] on div "Adicionales check_box Garantía de no-show 210000 ARS Restricciones alimentarias…" at bounding box center [783, 260] width 239 height 520
click at [765, 424] on button "Guardar" at bounding box center [784, 438] width 216 height 45
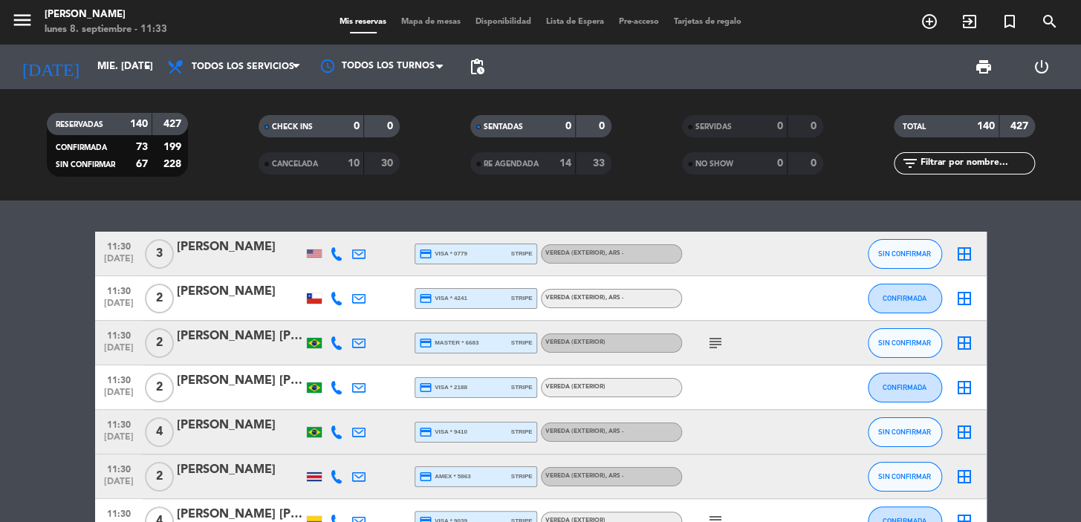
click at [934, 13] on icon "add_circle_outline" at bounding box center [930, 22] width 18 height 18
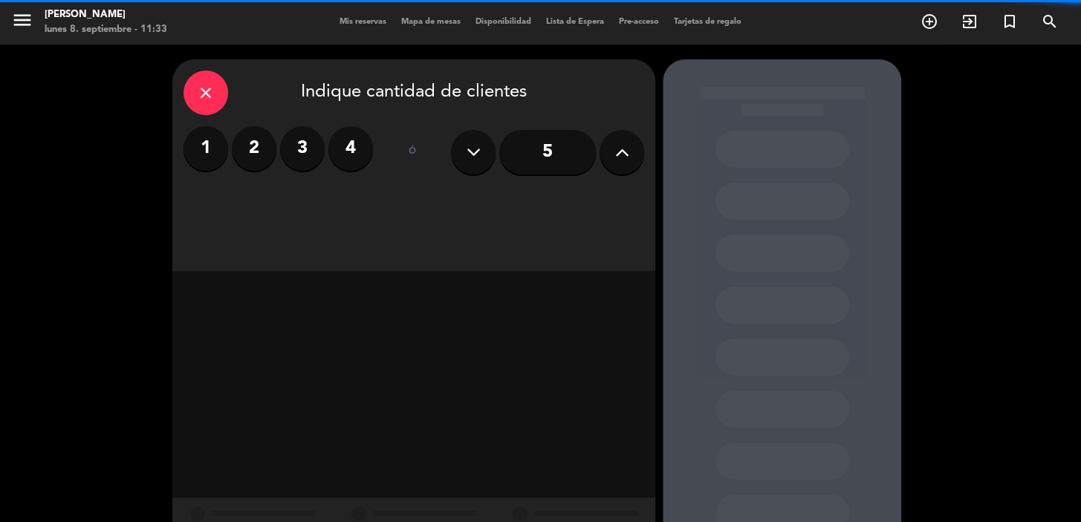
click at [345, 152] on label "4" at bounding box center [350, 148] width 45 height 45
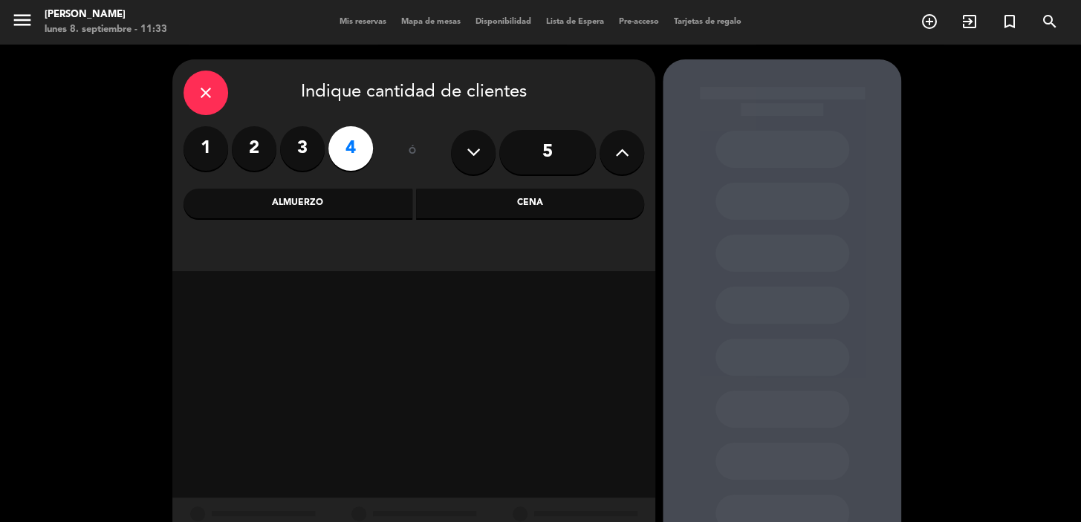
click at [328, 202] on div "Almuerzo" at bounding box center [298, 204] width 229 height 30
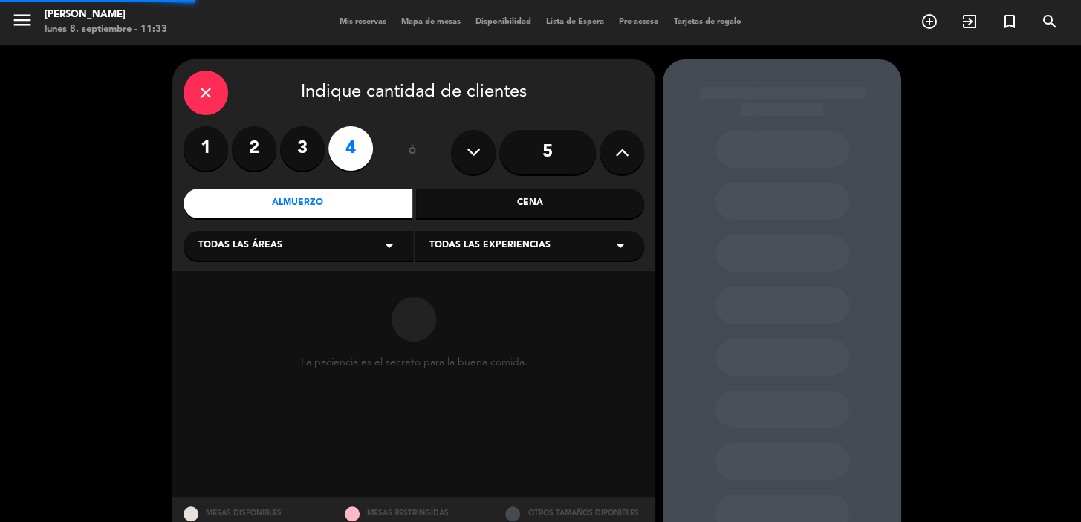
click at [311, 259] on div "Todas las áreas arrow_drop_down" at bounding box center [299, 246] width 230 height 30
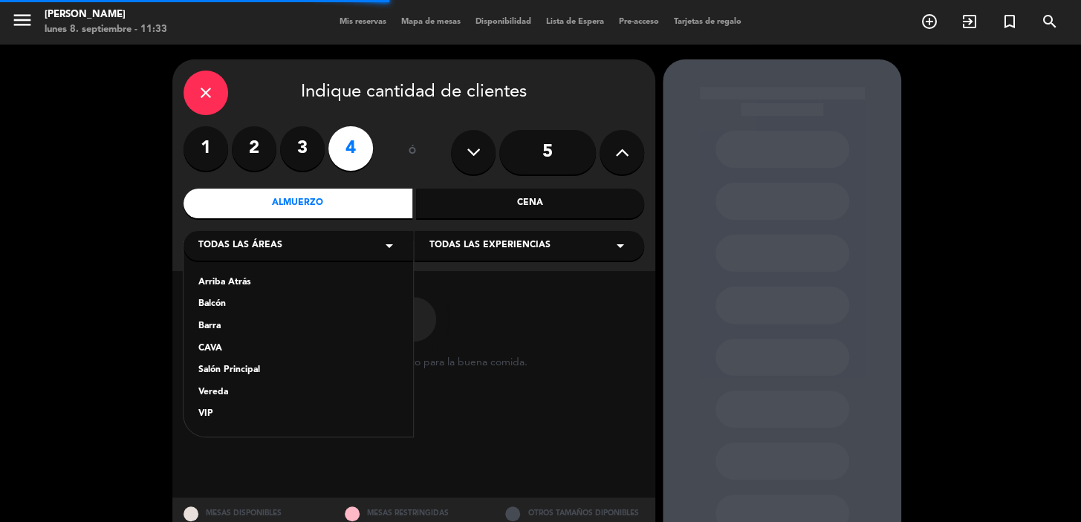
click at [259, 376] on div "Salón Principal" at bounding box center [298, 370] width 200 height 15
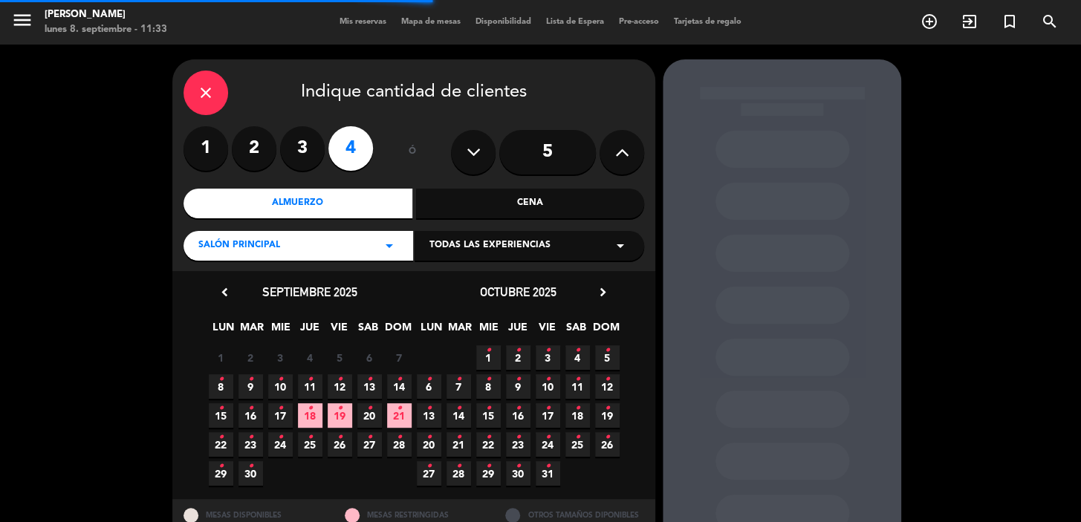
click at [445, 259] on div "Todas las experiencias arrow_drop_down" at bounding box center [530, 246] width 230 height 30
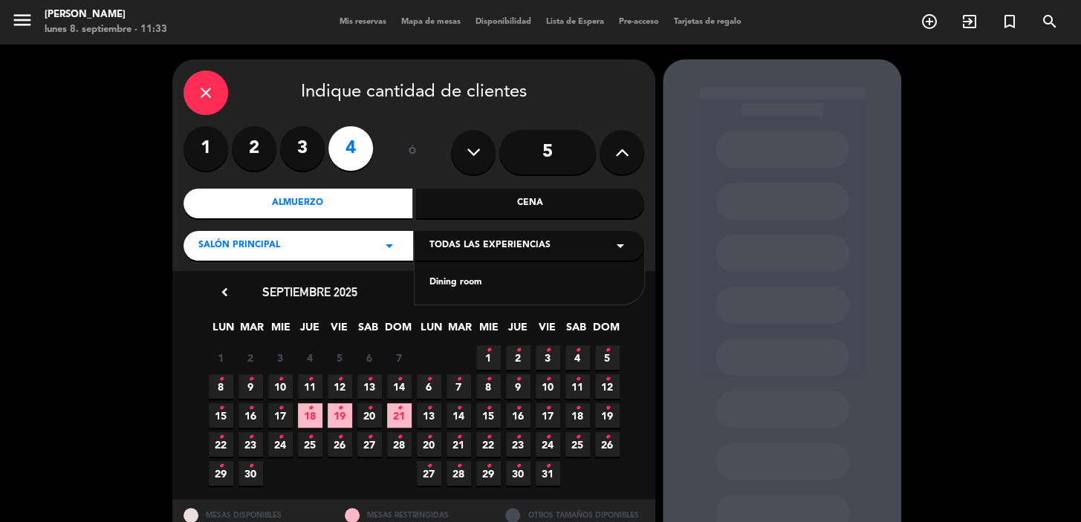
click at [455, 289] on div "Dining room" at bounding box center [530, 283] width 200 height 15
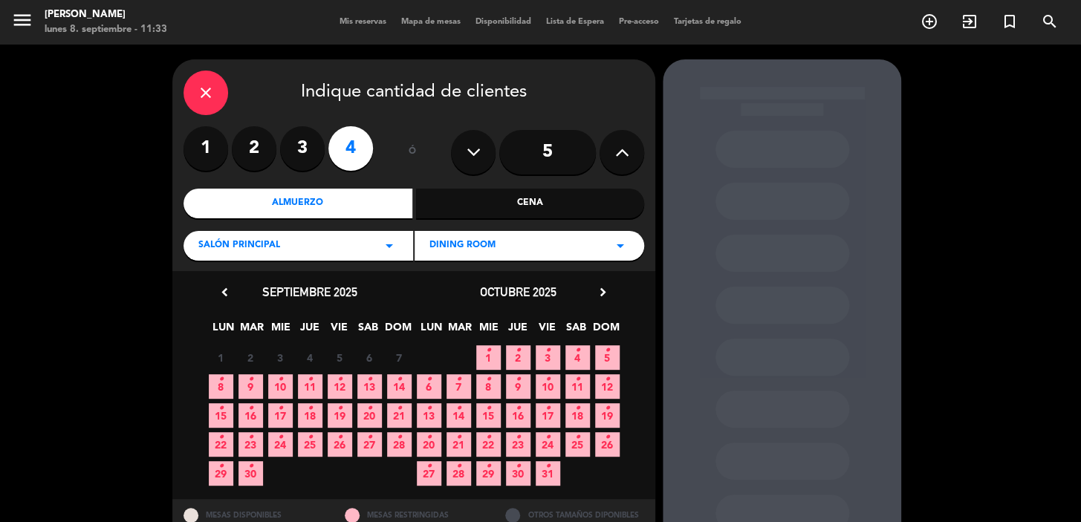
click at [248, 385] on icon "•" at bounding box center [250, 380] width 5 height 24
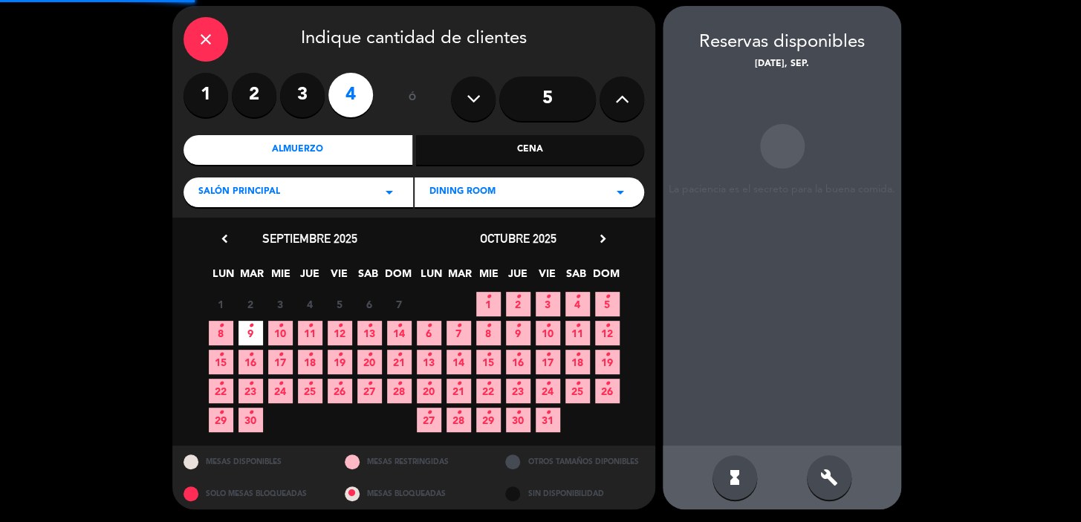
scroll to position [54, 0]
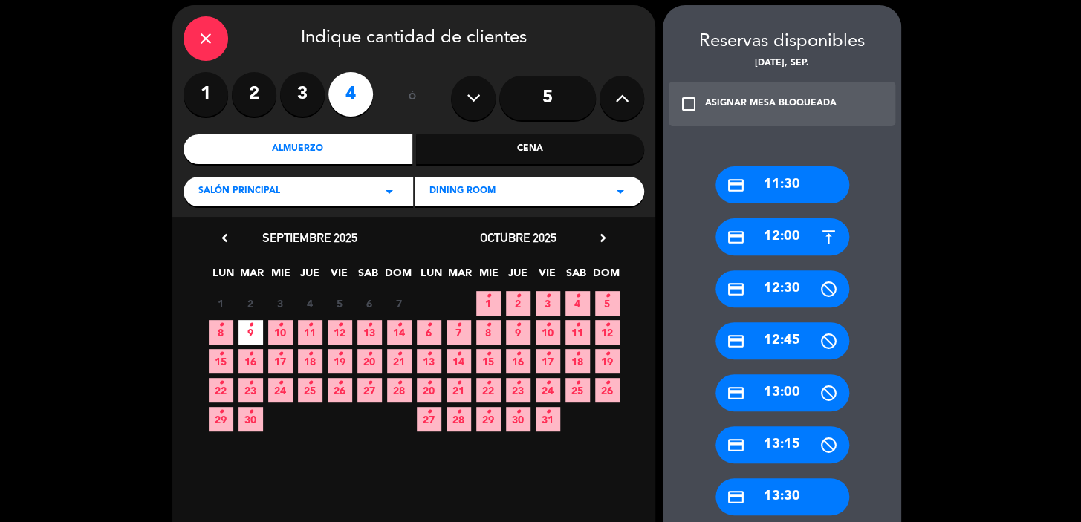
click at [791, 502] on div "credit_card 13:30" at bounding box center [783, 497] width 134 height 37
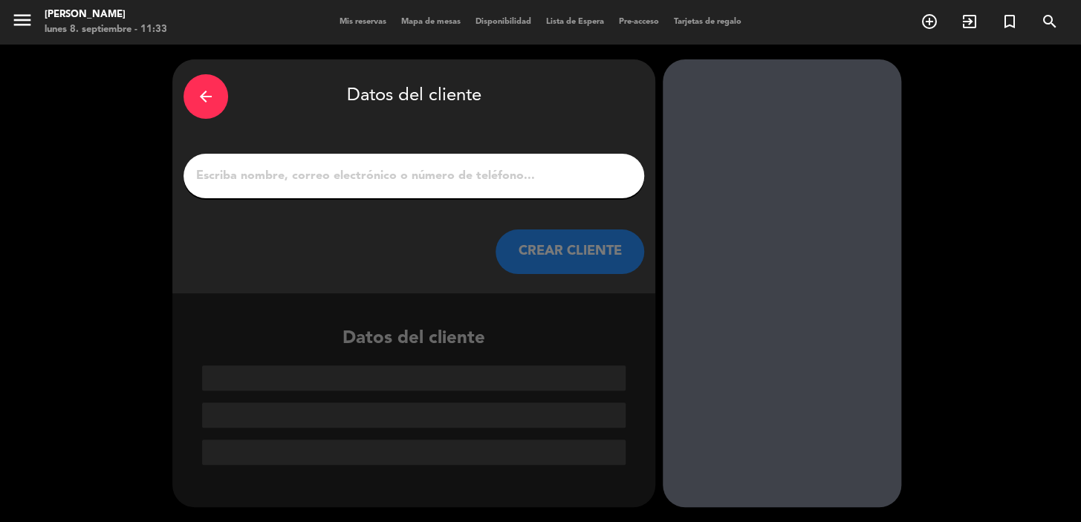
scroll to position [0, 0]
click at [349, 169] on input "1" at bounding box center [414, 176] width 438 height 21
paste input "[PERSON_NAME]"
type input "[PERSON_NAME]"
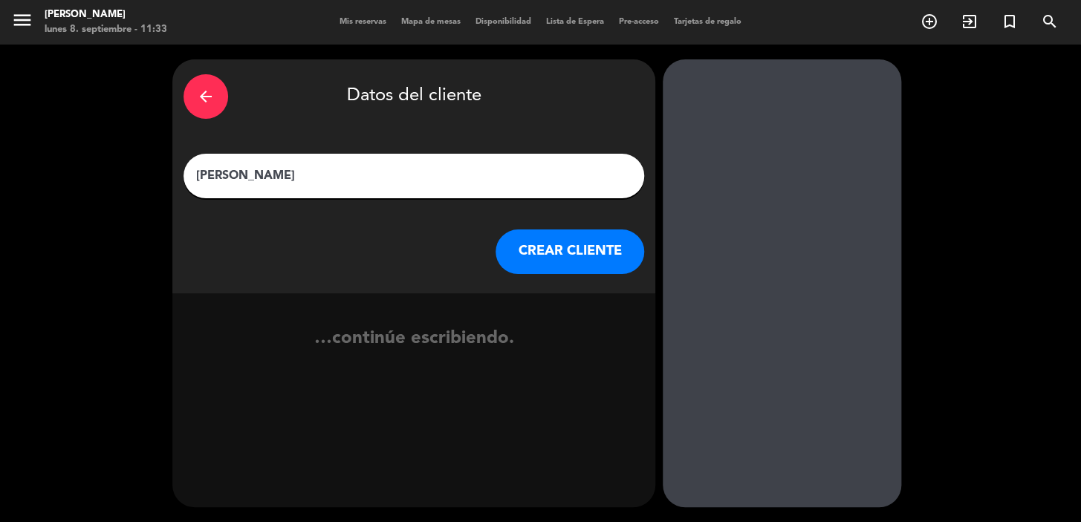
click at [583, 253] on button "CREAR CLIENTE" at bounding box center [570, 252] width 149 height 45
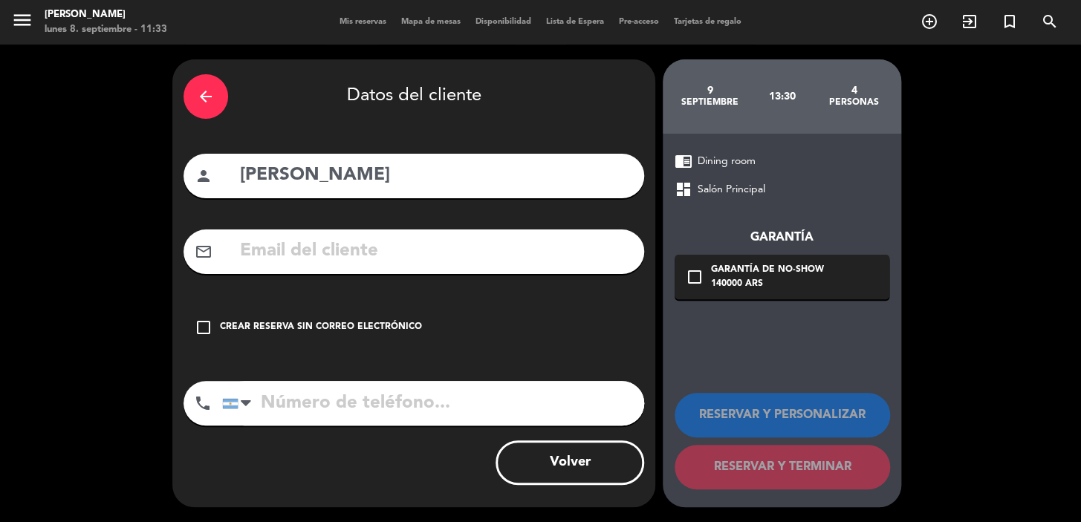
click at [433, 253] on input "text" at bounding box center [436, 251] width 395 height 30
paste input "[EMAIL_ADDRESS][DOMAIN_NAME]"
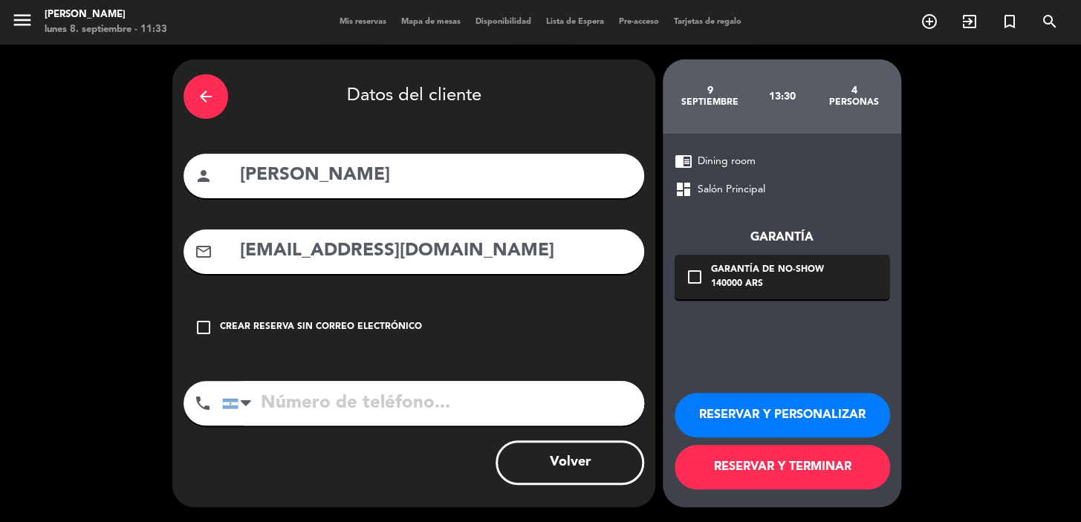
type input "[EMAIL_ADDRESS][DOMAIN_NAME]"
click at [502, 399] on input "tel" at bounding box center [433, 403] width 422 height 45
paste input "[PHONE_NUMBER]"
type input "[PHONE_NUMBER]"
click at [755, 288] on div "140000 ARS" at bounding box center [767, 284] width 113 height 15
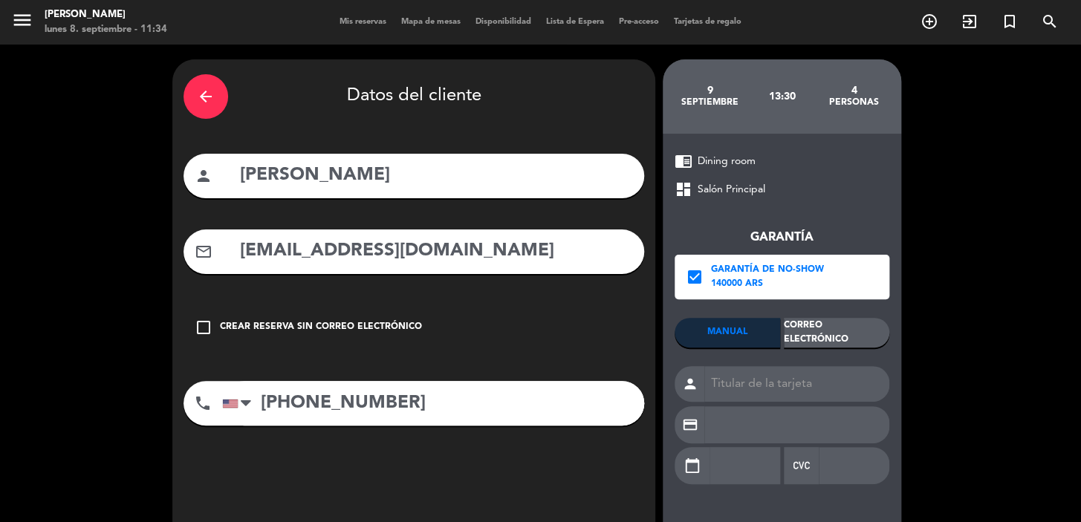
click at [820, 320] on div "Correo Electrónico" at bounding box center [837, 333] width 106 height 30
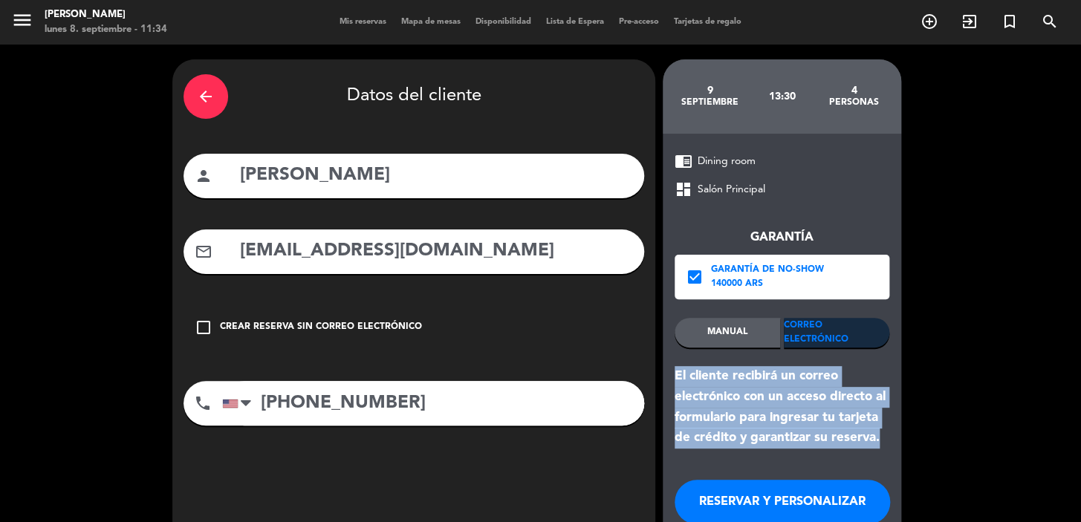
drag, startPoint x: 879, startPoint y: 434, endPoint x: 671, endPoint y: 366, distance: 218.8
click at [671, 366] on div "chrome_reader_mode Dining room dashboard Salón Principal Garantía check_box Gar…" at bounding box center [782, 364] width 239 height 461
click at [725, 493] on button "RESERVAR Y PERSONALIZAR" at bounding box center [783, 502] width 216 height 45
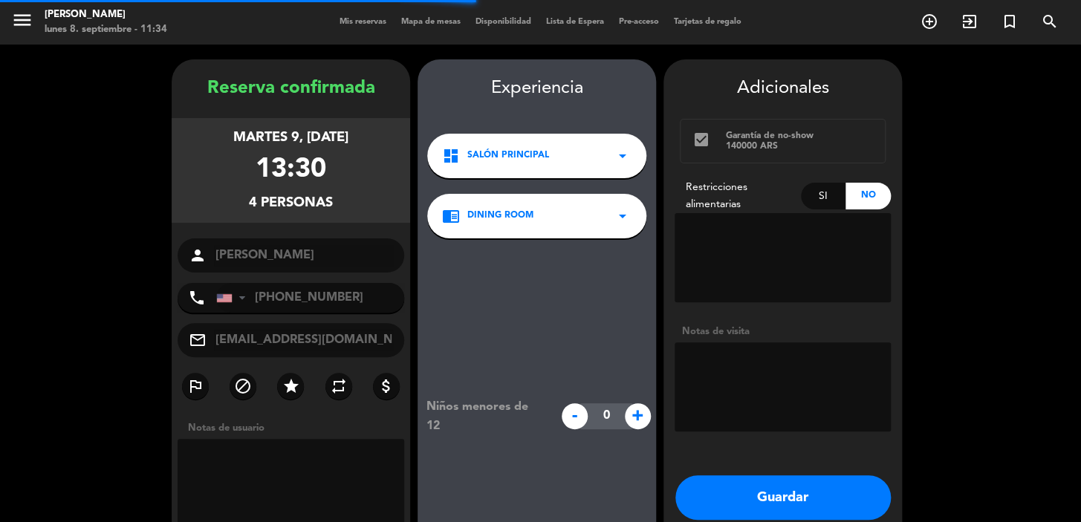
scroll to position [59, 0]
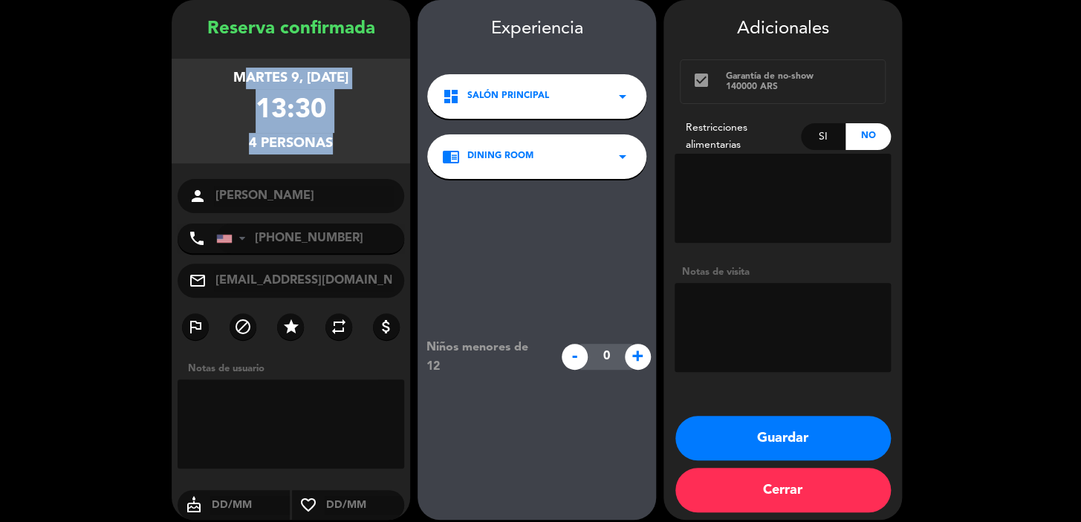
drag, startPoint x: 205, startPoint y: 71, endPoint x: 323, endPoint y: 157, distance: 146.3
click at [323, 157] on div "martes 9, [DATE] 13:30 4 personas" at bounding box center [291, 111] width 239 height 105
drag, startPoint x: 360, startPoint y: 163, endPoint x: 193, endPoint y: 91, distance: 181.1
click at [193, 91] on div "martes 9, [DATE] 13:30 4 personas" at bounding box center [291, 111] width 239 height 105
drag, startPoint x: 776, startPoint y: 453, endPoint x: 438, endPoint y: 198, distance: 423.3
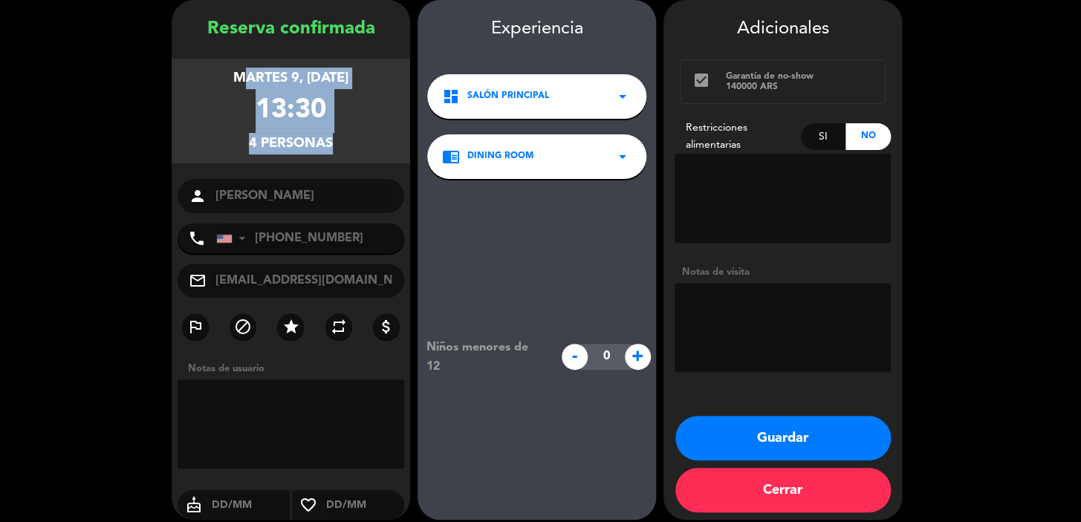
click at [774, 453] on button "Guardar" at bounding box center [784, 438] width 216 height 45
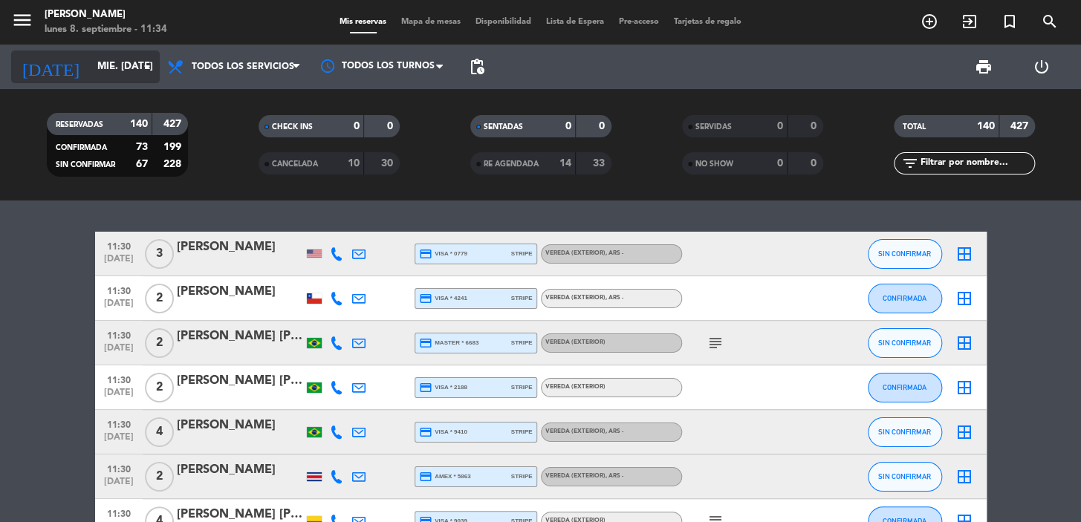
click at [104, 60] on input "mié. [DATE]" at bounding box center [156, 67] width 132 height 27
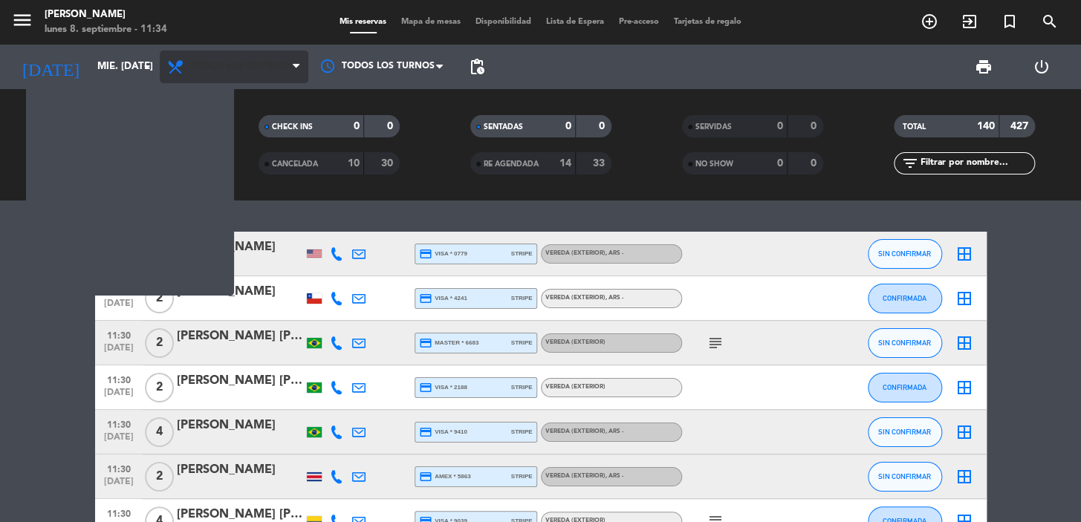
click at [237, 70] on span "Todos los servicios" at bounding box center [243, 67] width 103 height 10
type input "[DATE] sep."
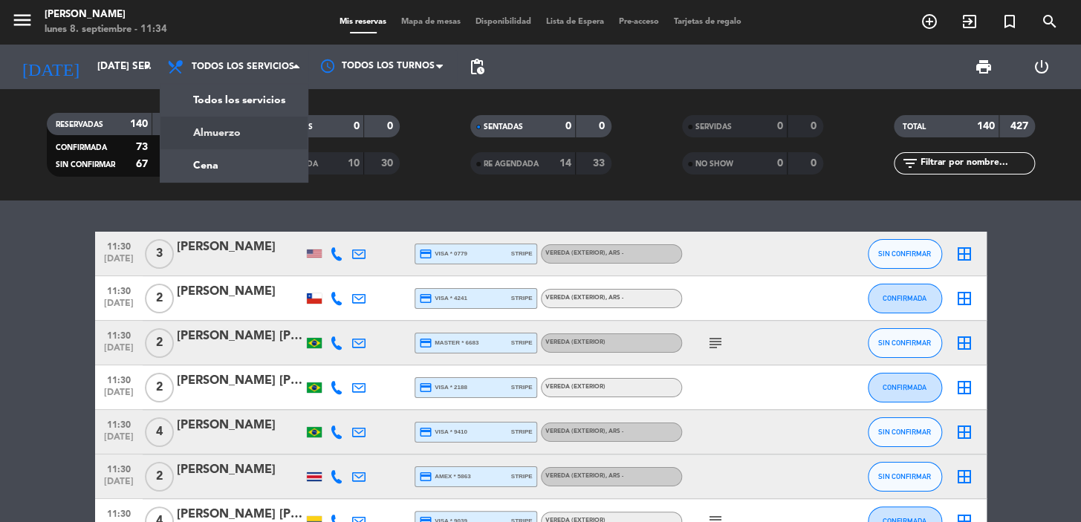
drag, startPoint x: 240, startPoint y: 125, endPoint x: 97, endPoint y: 0, distance: 189.6
click at [239, 125] on div "menu [PERSON_NAME] lunes 8. septiembre - 11:34 Mis reservas Mapa de mesas Dispo…" at bounding box center [540, 100] width 1081 height 201
